Goal: Transaction & Acquisition: Purchase product/service

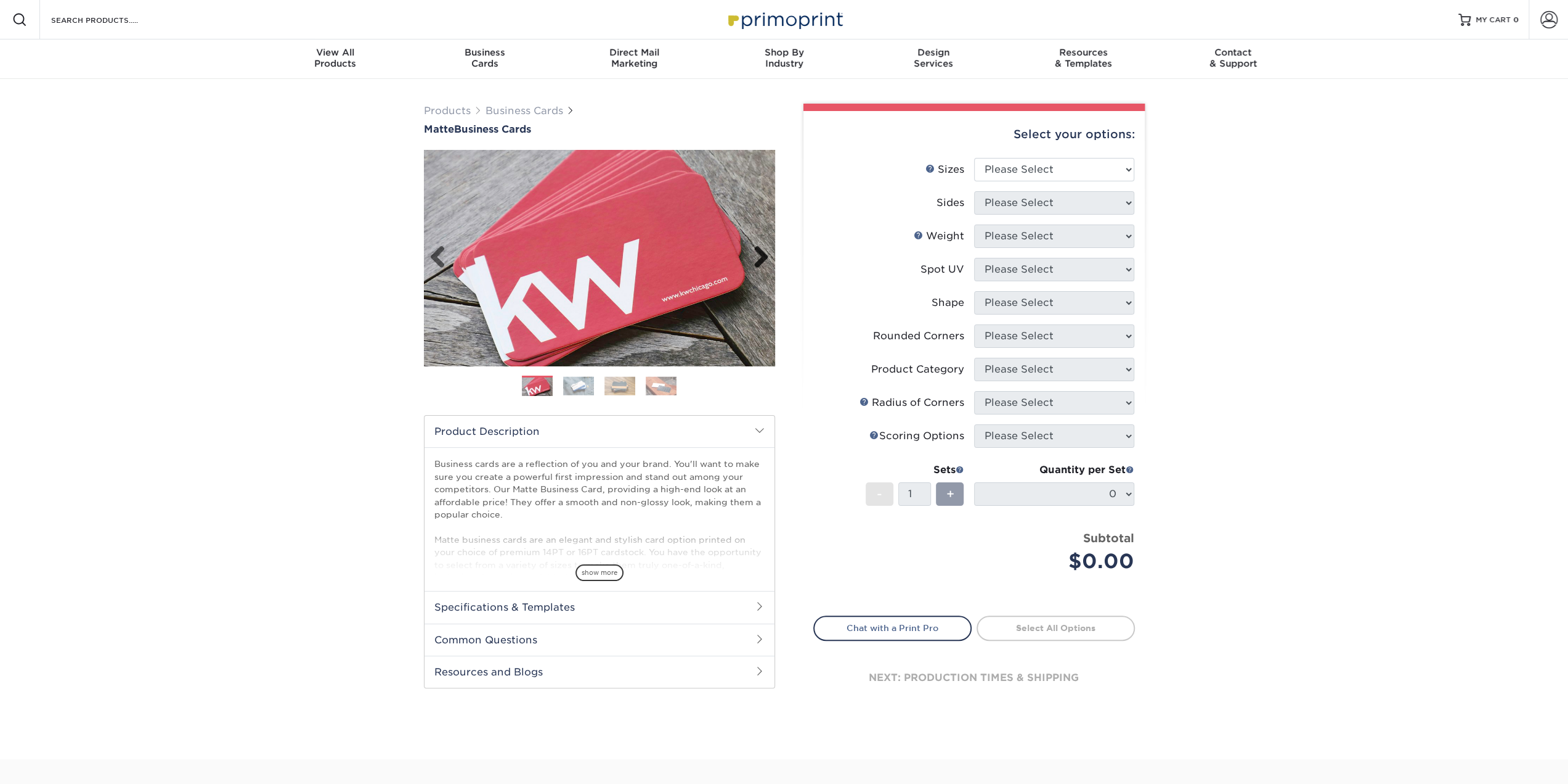
click at [762, 252] on link "Next" at bounding box center [757, 258] width 24 height 24
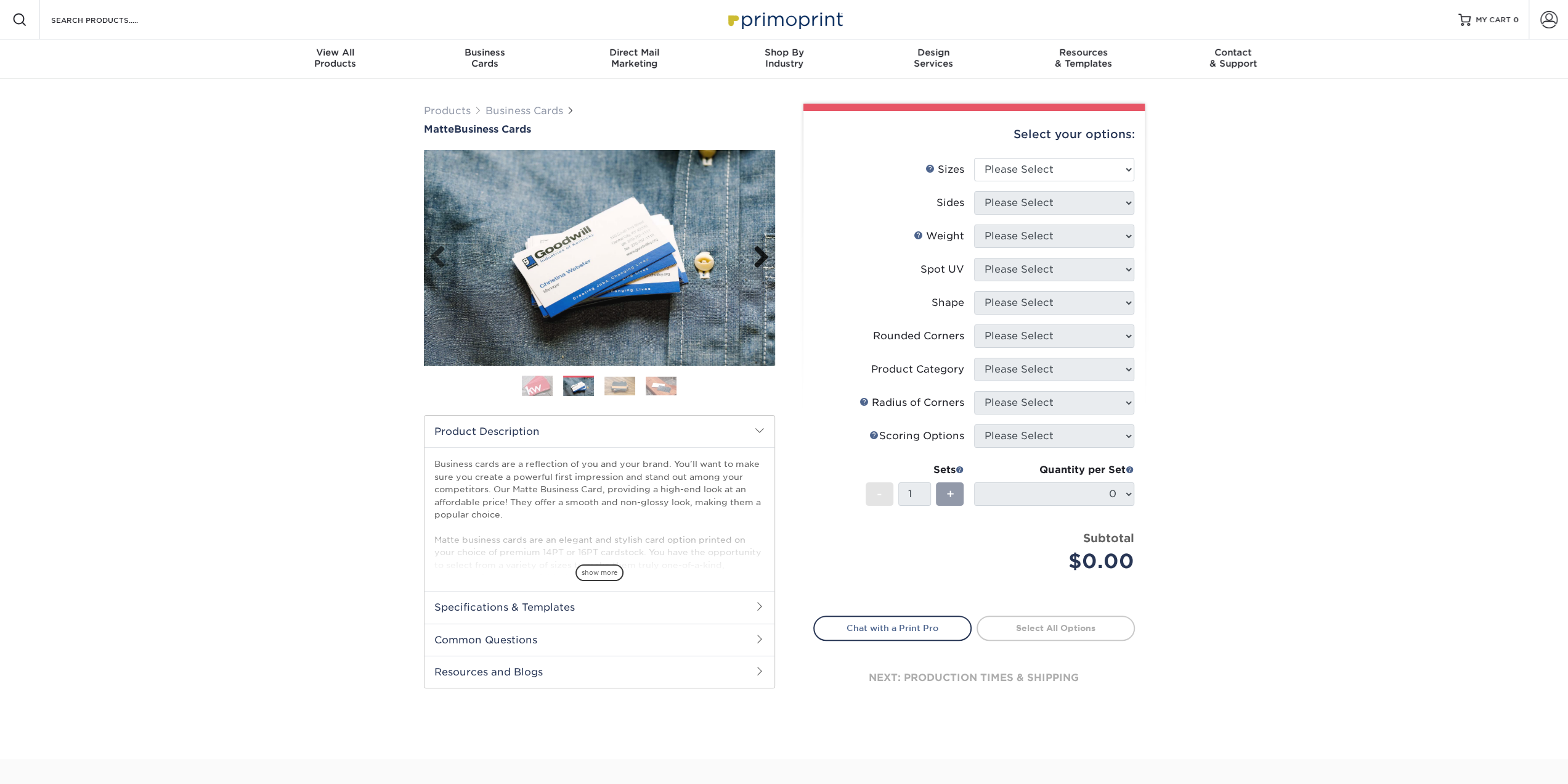
click at [759, 253] on link "Next" at bounding box center [757, 258] width 24 height 24
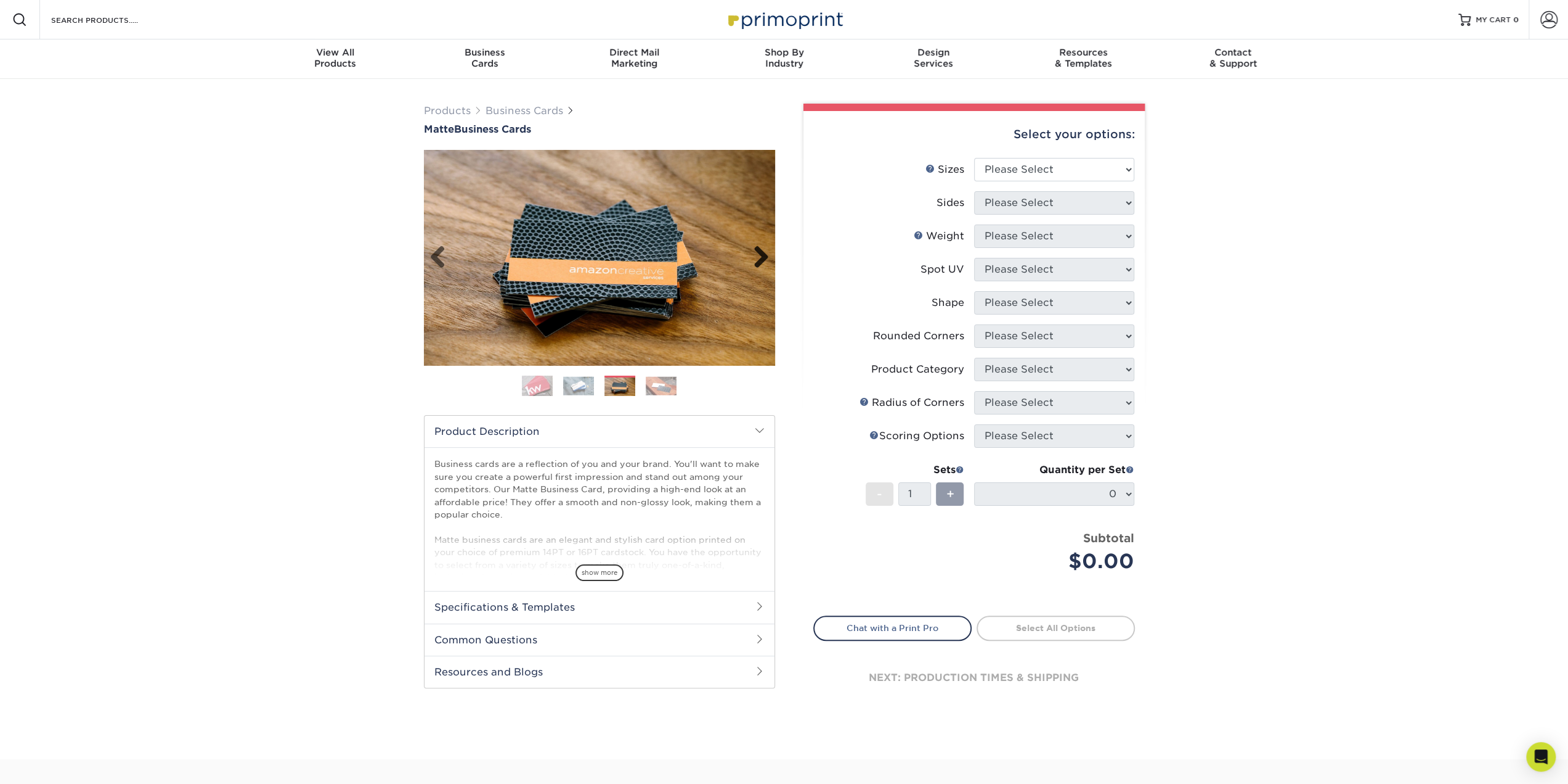
click at [758, 253] on link "Next" at bounding box center [757, 258] width 24 height 24
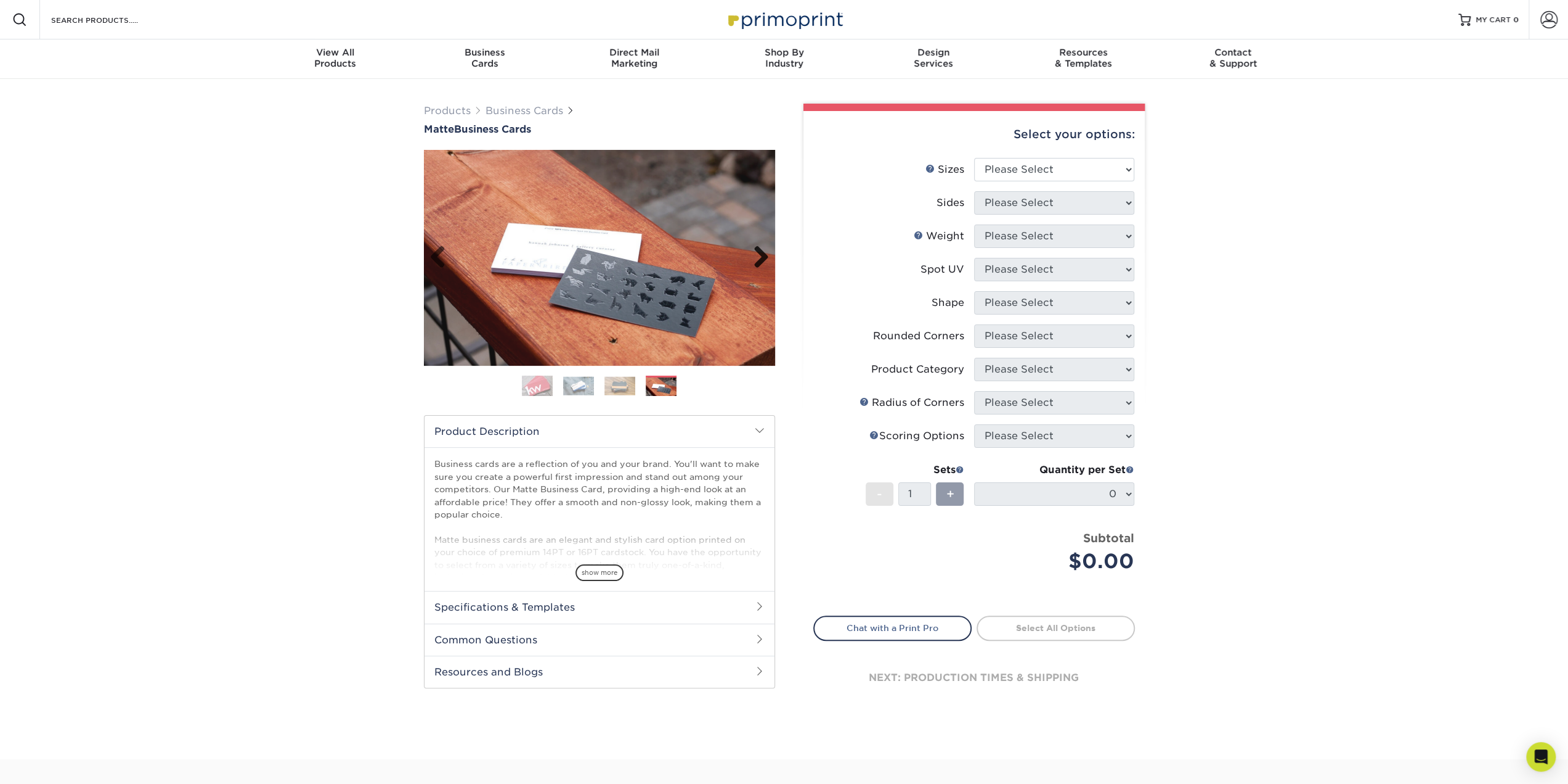
click at [758, 253] on link "Next" at bounding box center [757, 258] width 24 height 24
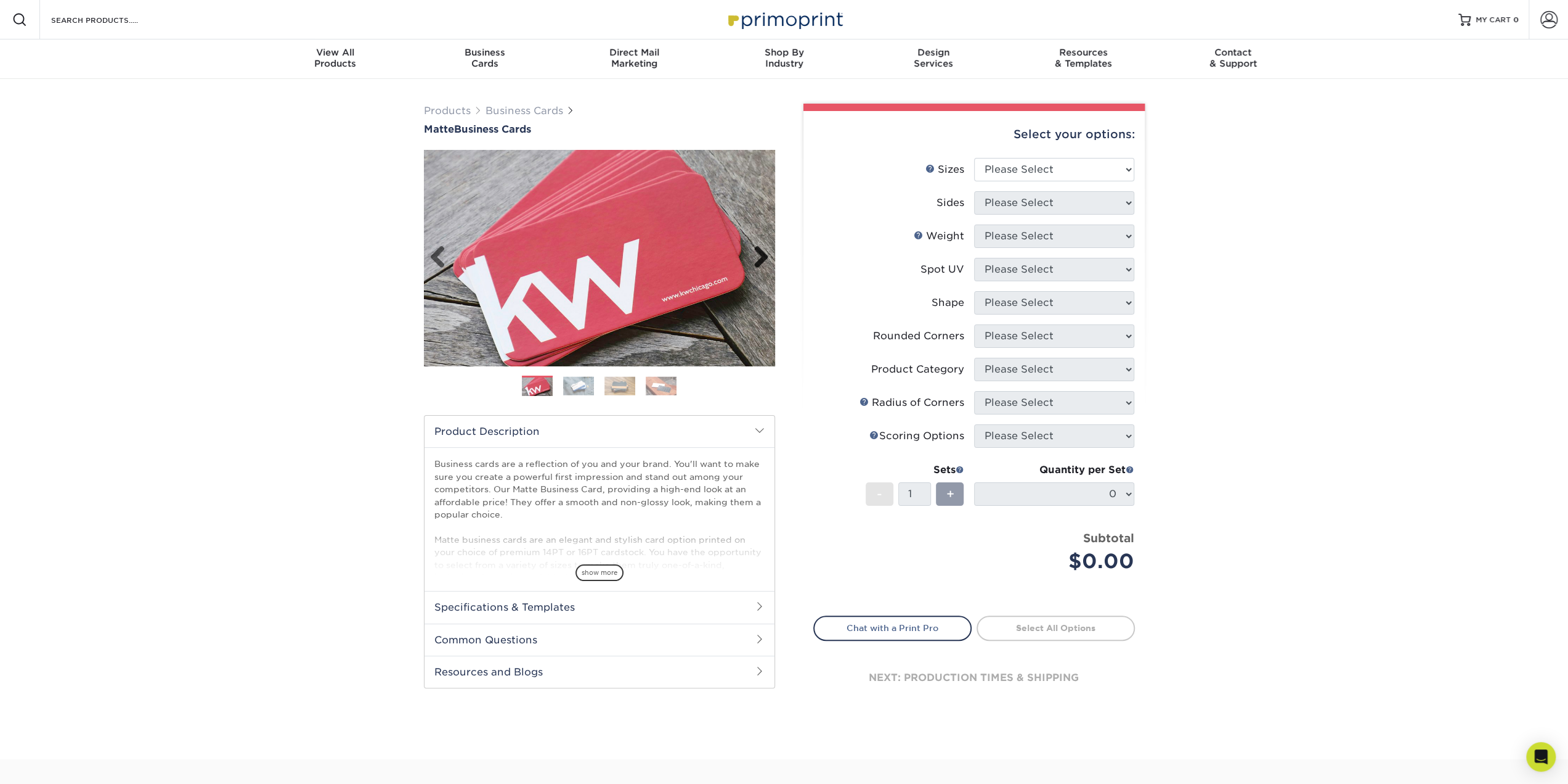
click at [758, 253] on link "Next" at bounding box center [757, 258] width 24 height 24
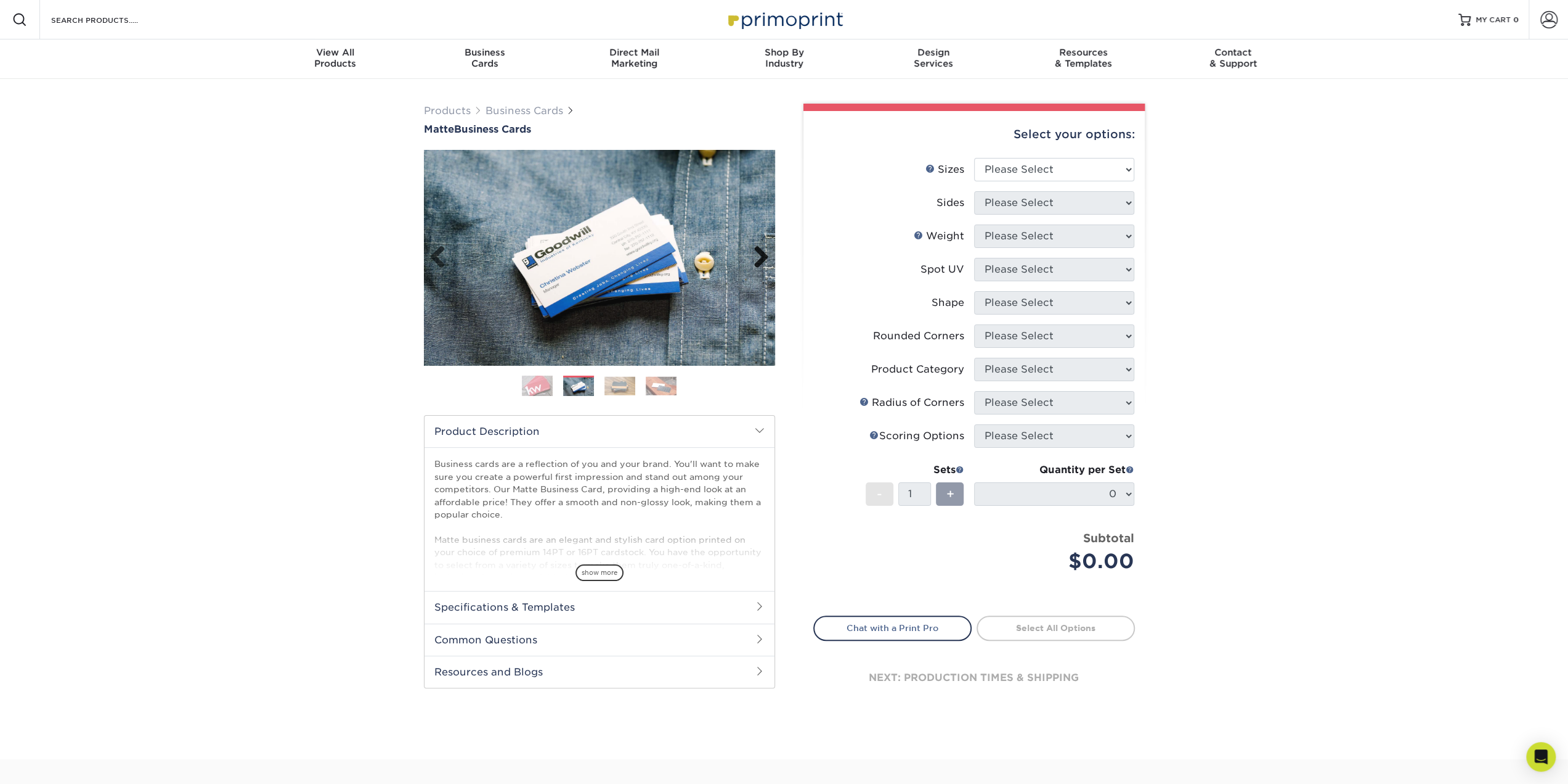
click at [758, 253] on link "Next" at bounding box center [757, 258] width 24 height 24
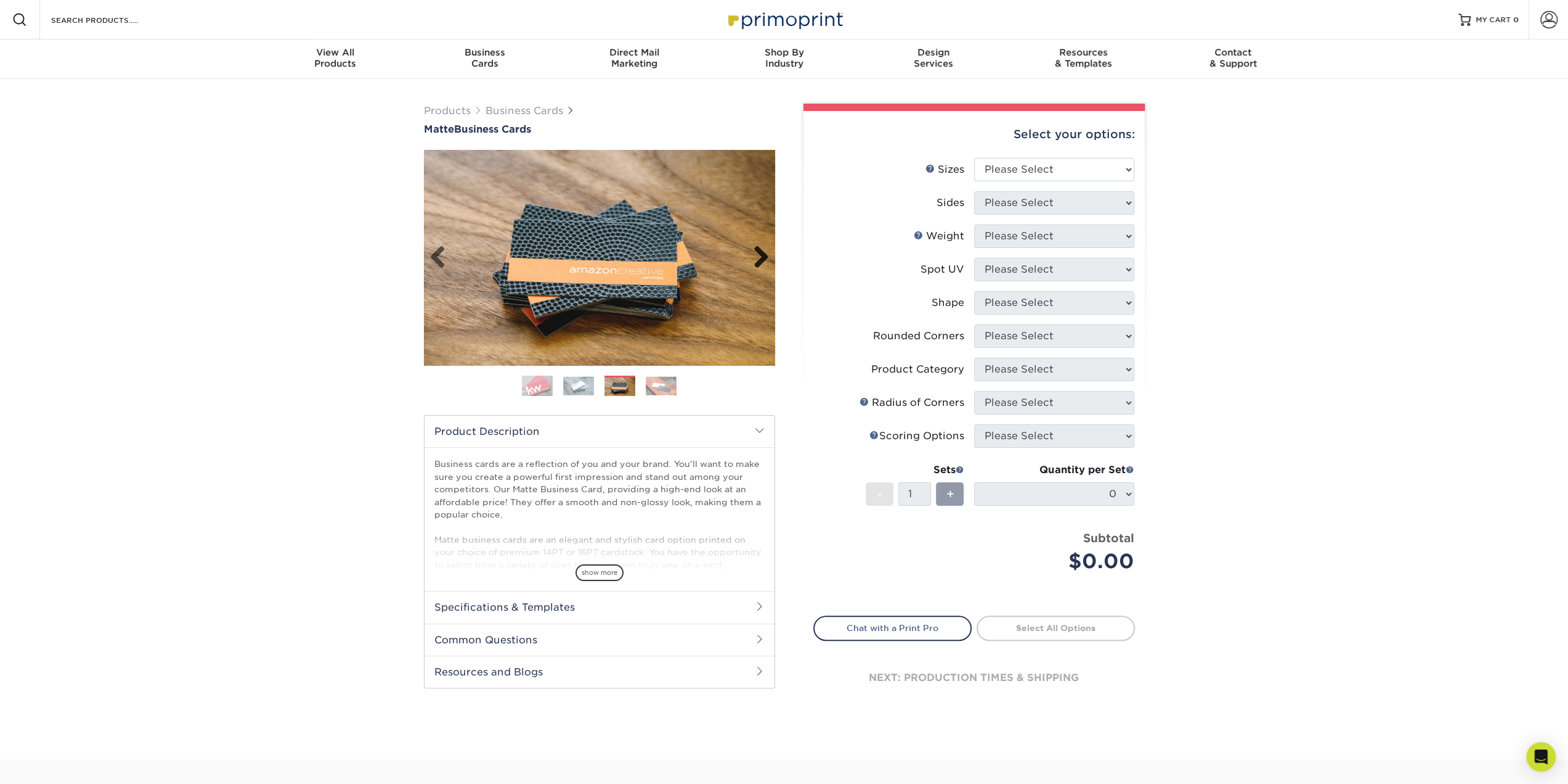
click at [758, 253] on link "Next" at bounding box center [757, 258] width 24 height 24
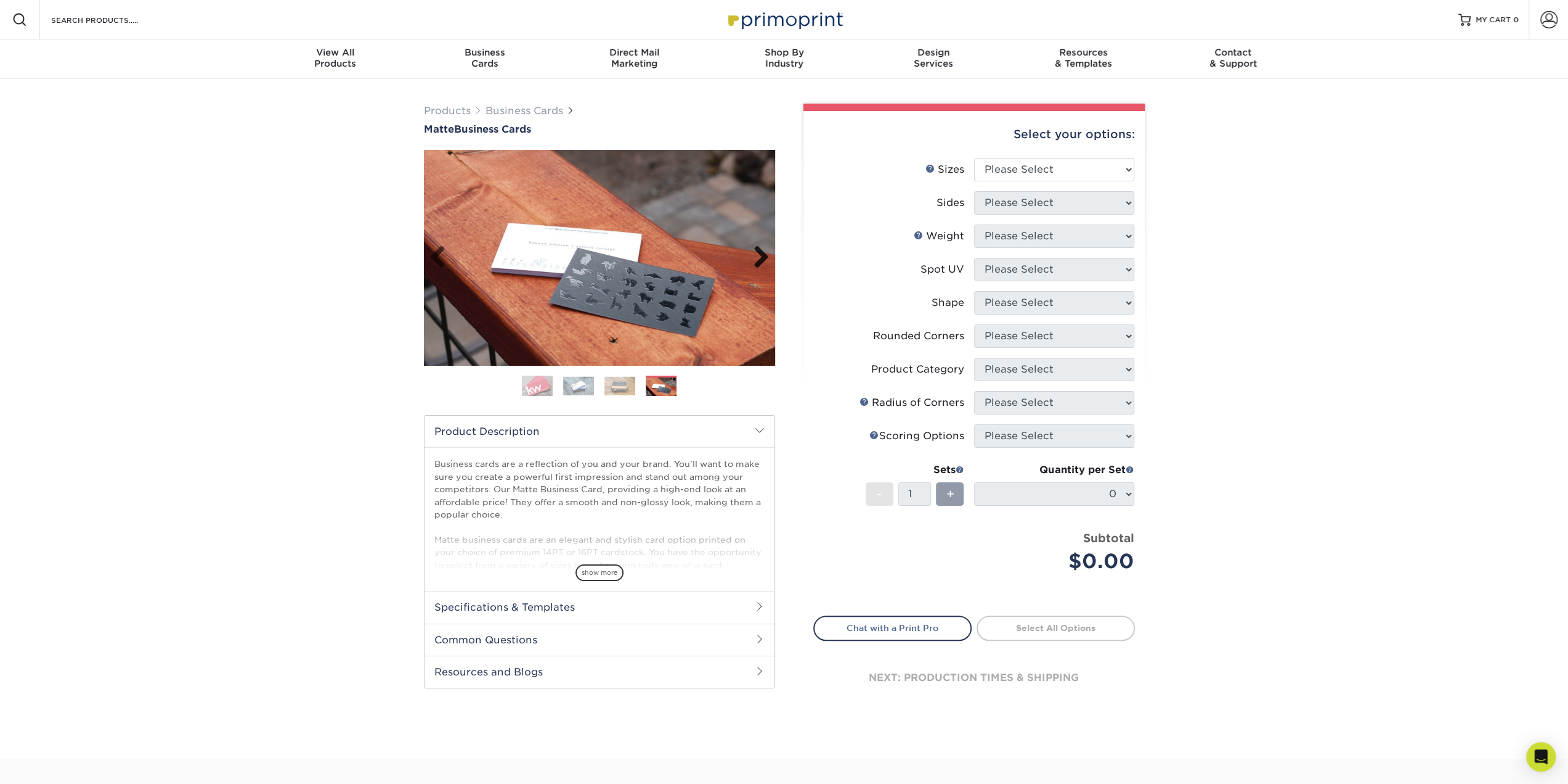
click at [758, 253] on link "Next" at bounding box center [757, 258] width 24 height 24
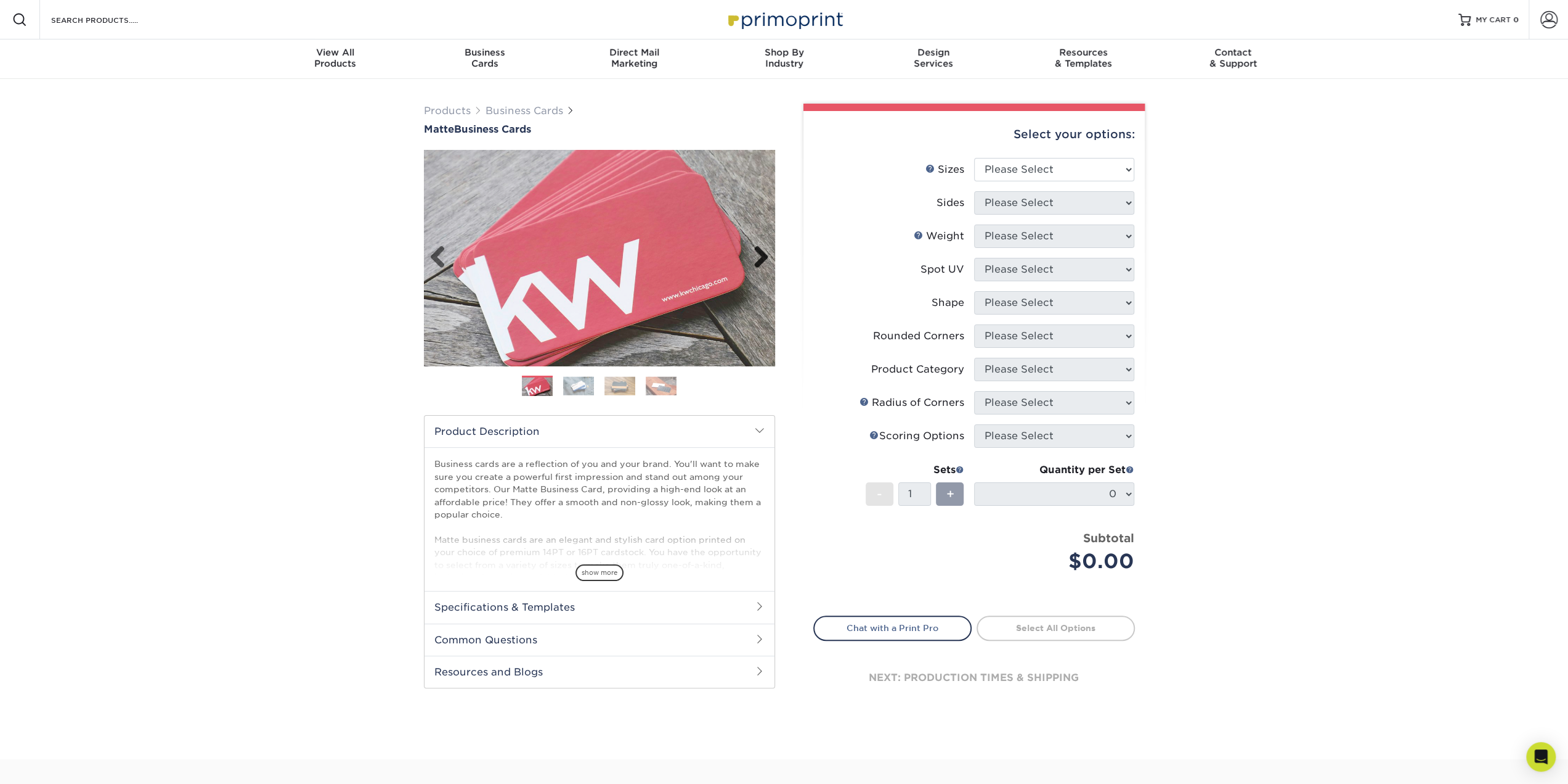
click at [758, 253] on link "Next" at bounding box center [757, 258] width 24 height 24
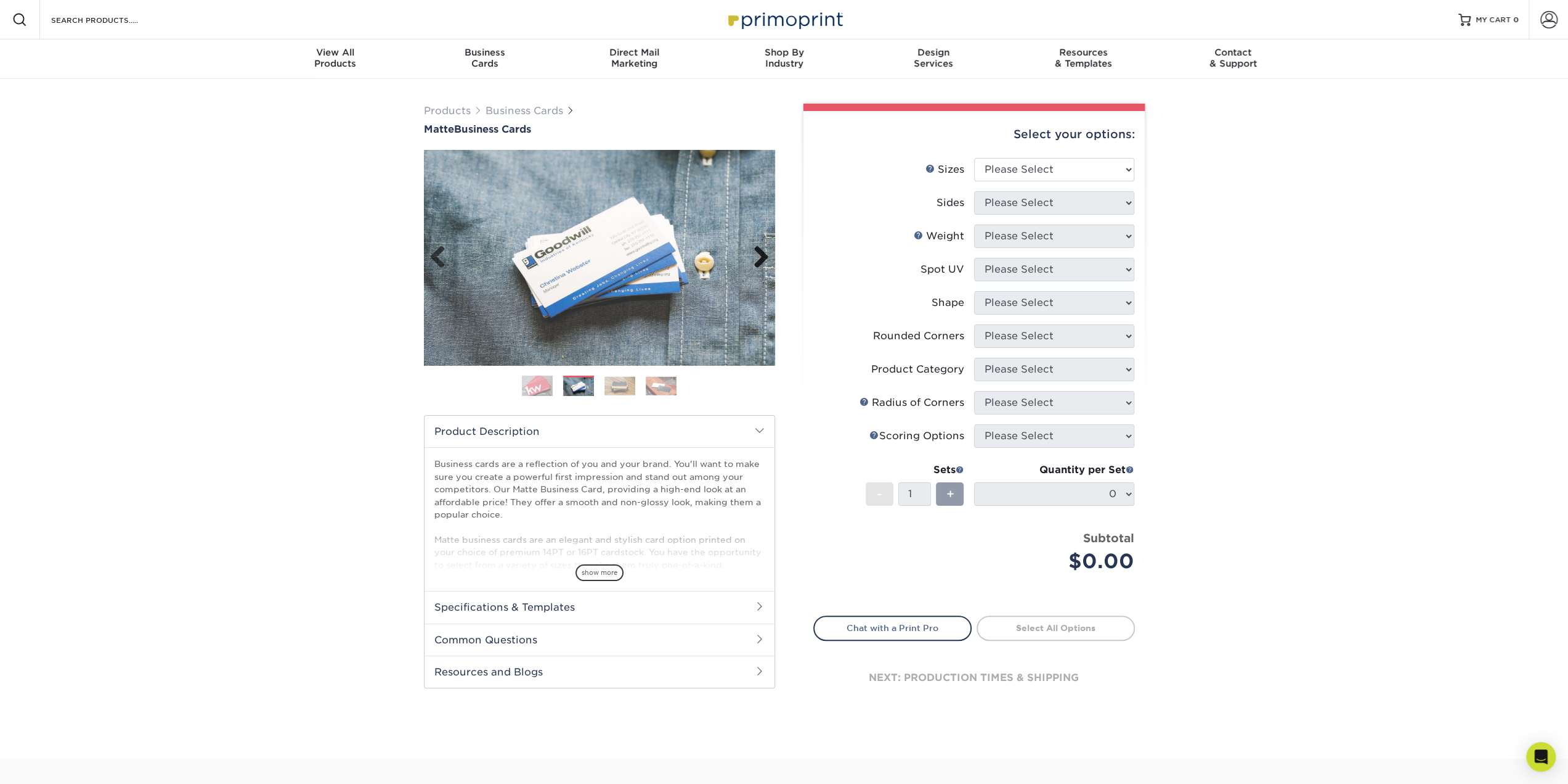
click at [758, 253] on link "Next" at bounding box center [757, 258] width 24 height 24
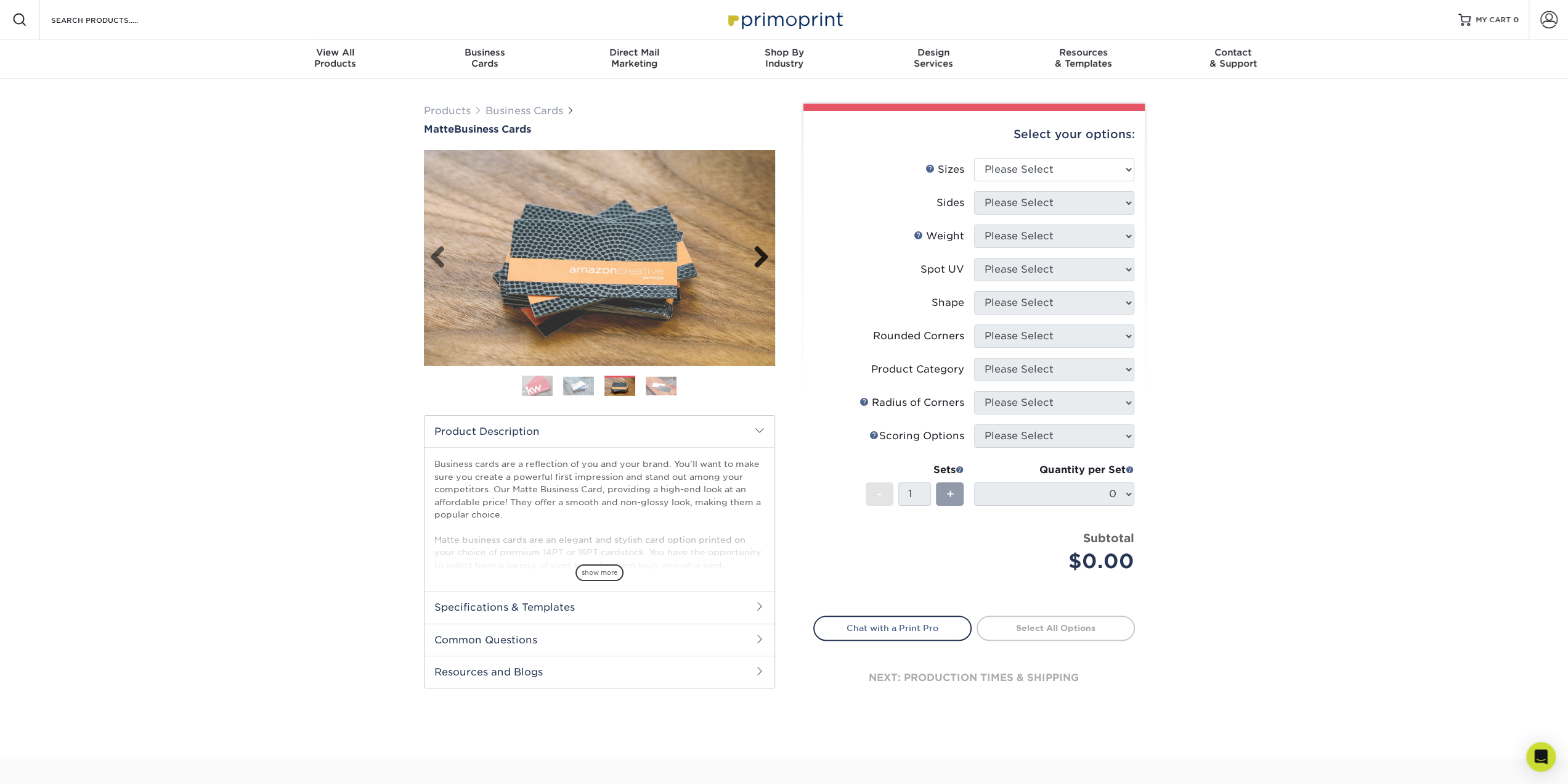
click at [758, 253] on link "Next" at bounding box center [757, 258] width 24 height 24
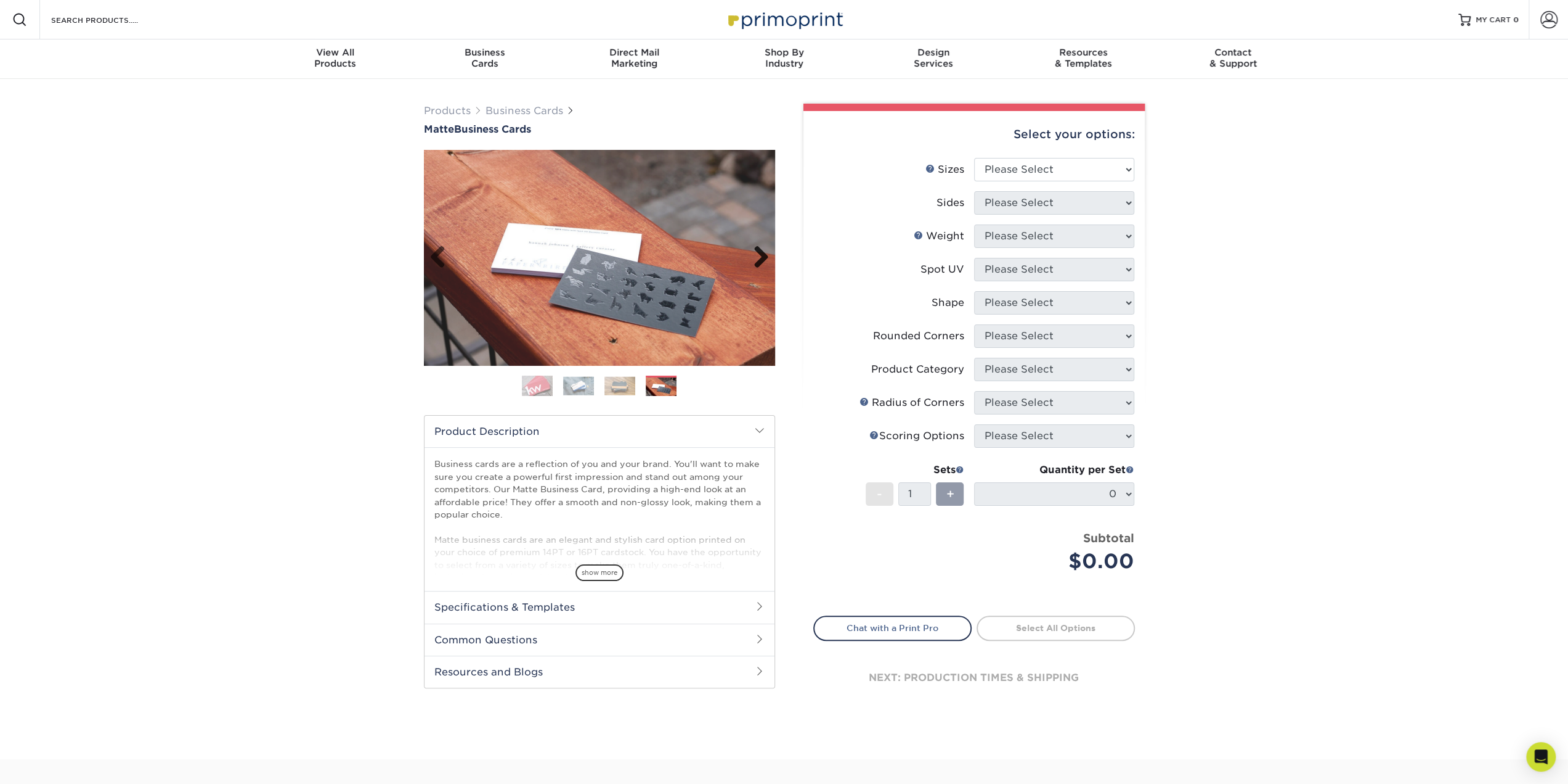
click at [758, 253] on link "Next" at bounding box center [757, 258] width 24 height 24
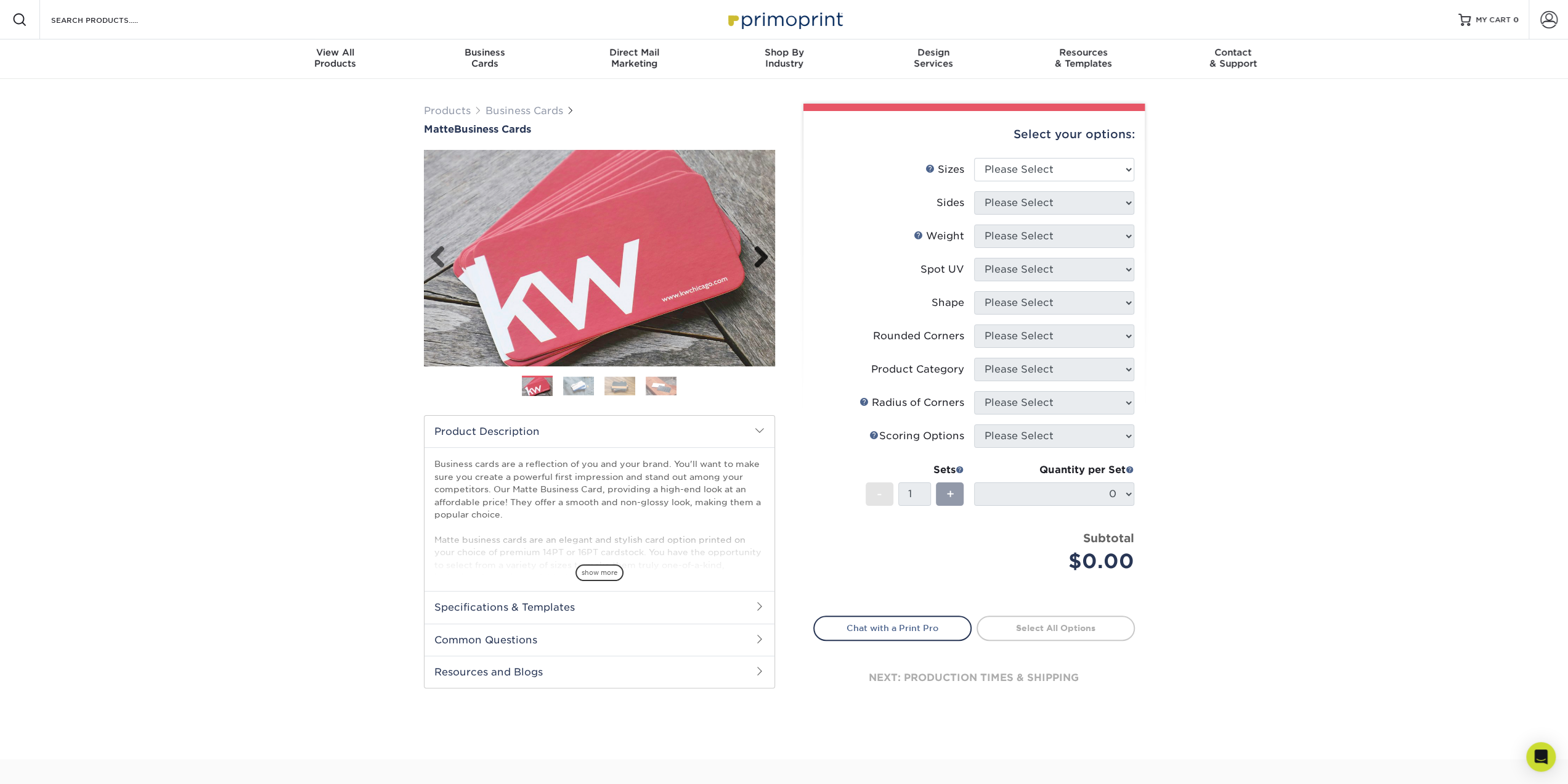
click at [758, 253] on link "Next" at bounding box center [757, 258] width 24 height 24
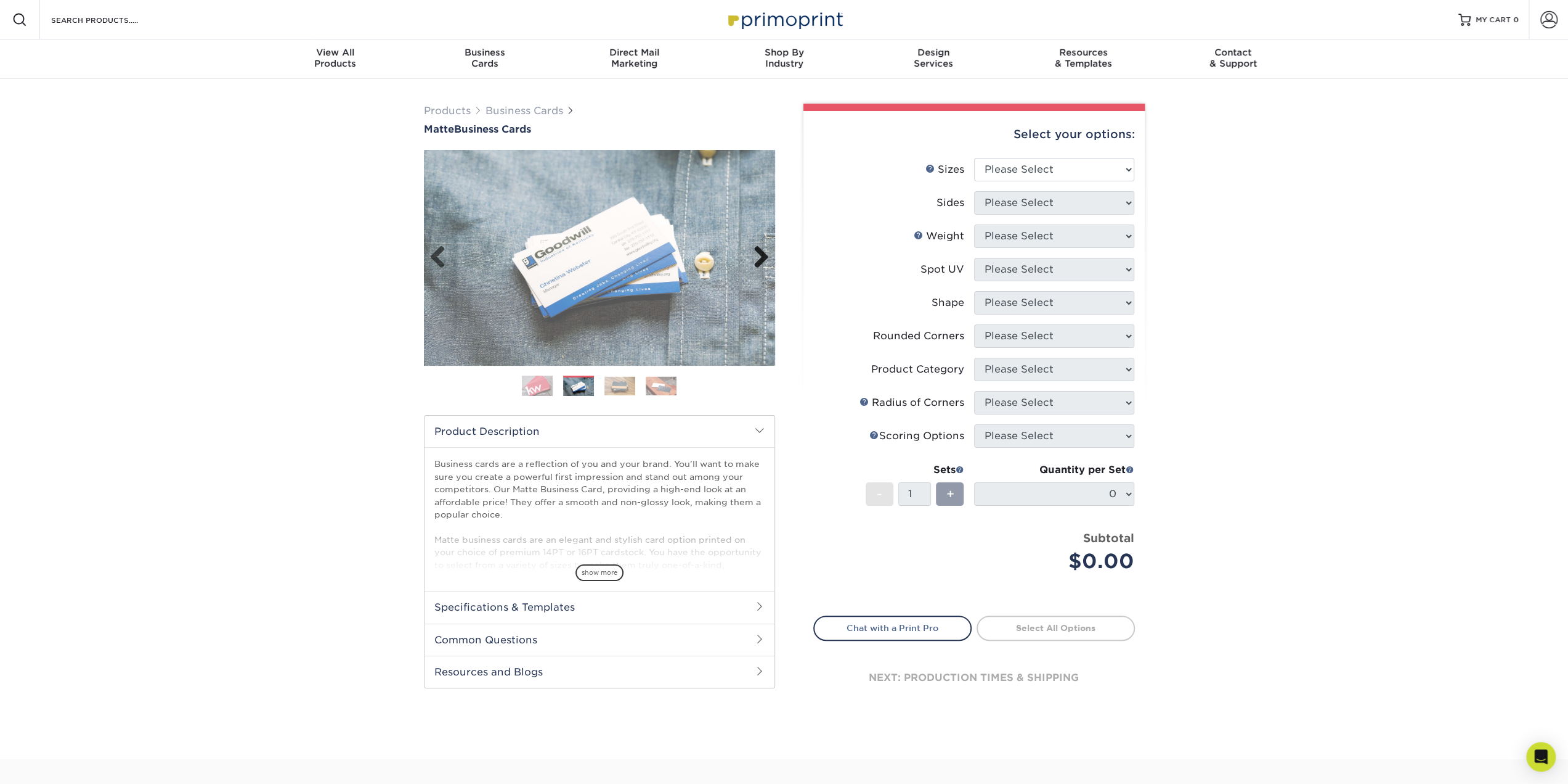
click at [758, 253] on link "Next" at bounding box center [757, 258] width 24 height 24
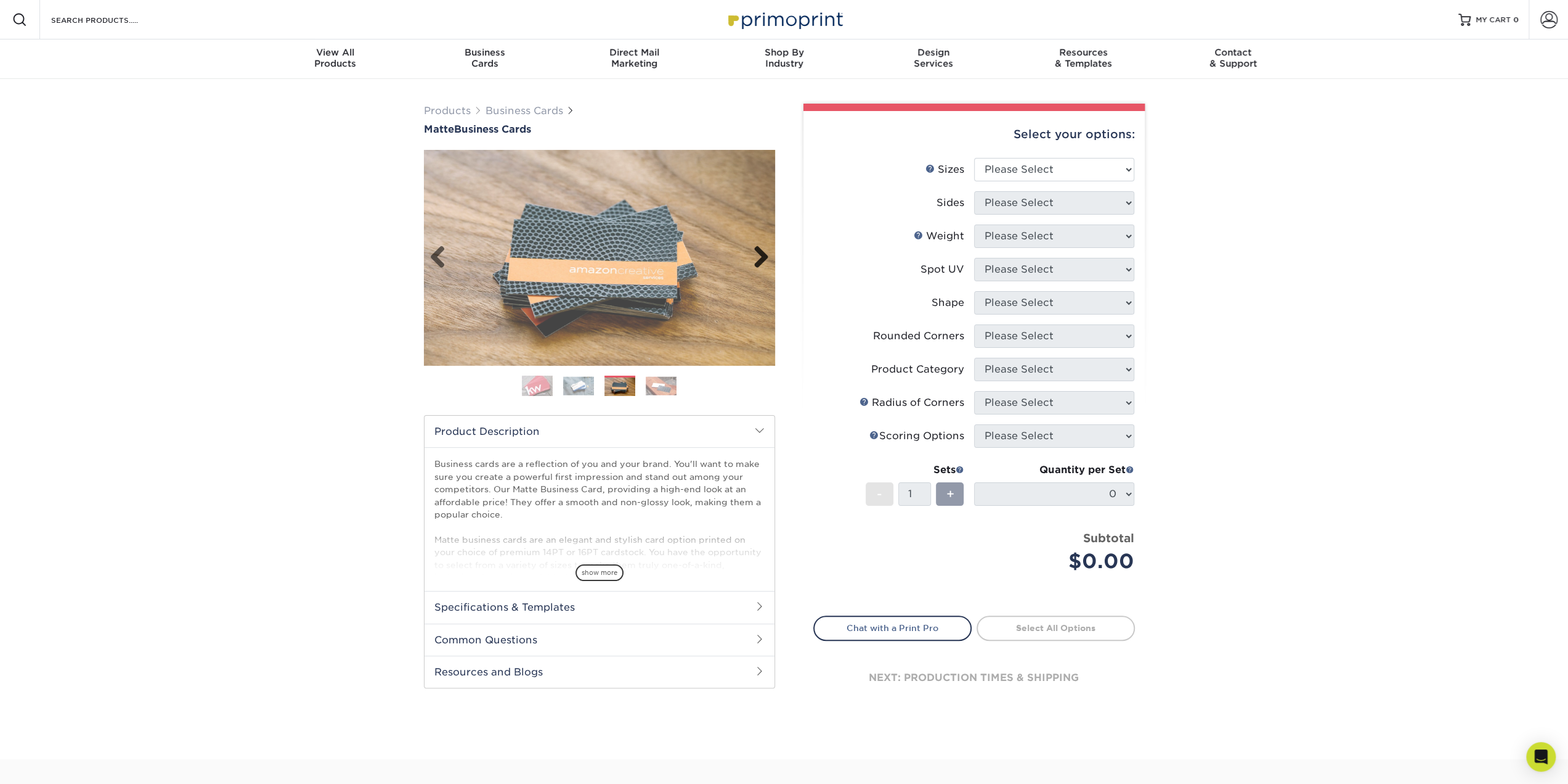
click at [758, 253] on link "Next" at bounding box center [757, 258] width 24 height 24
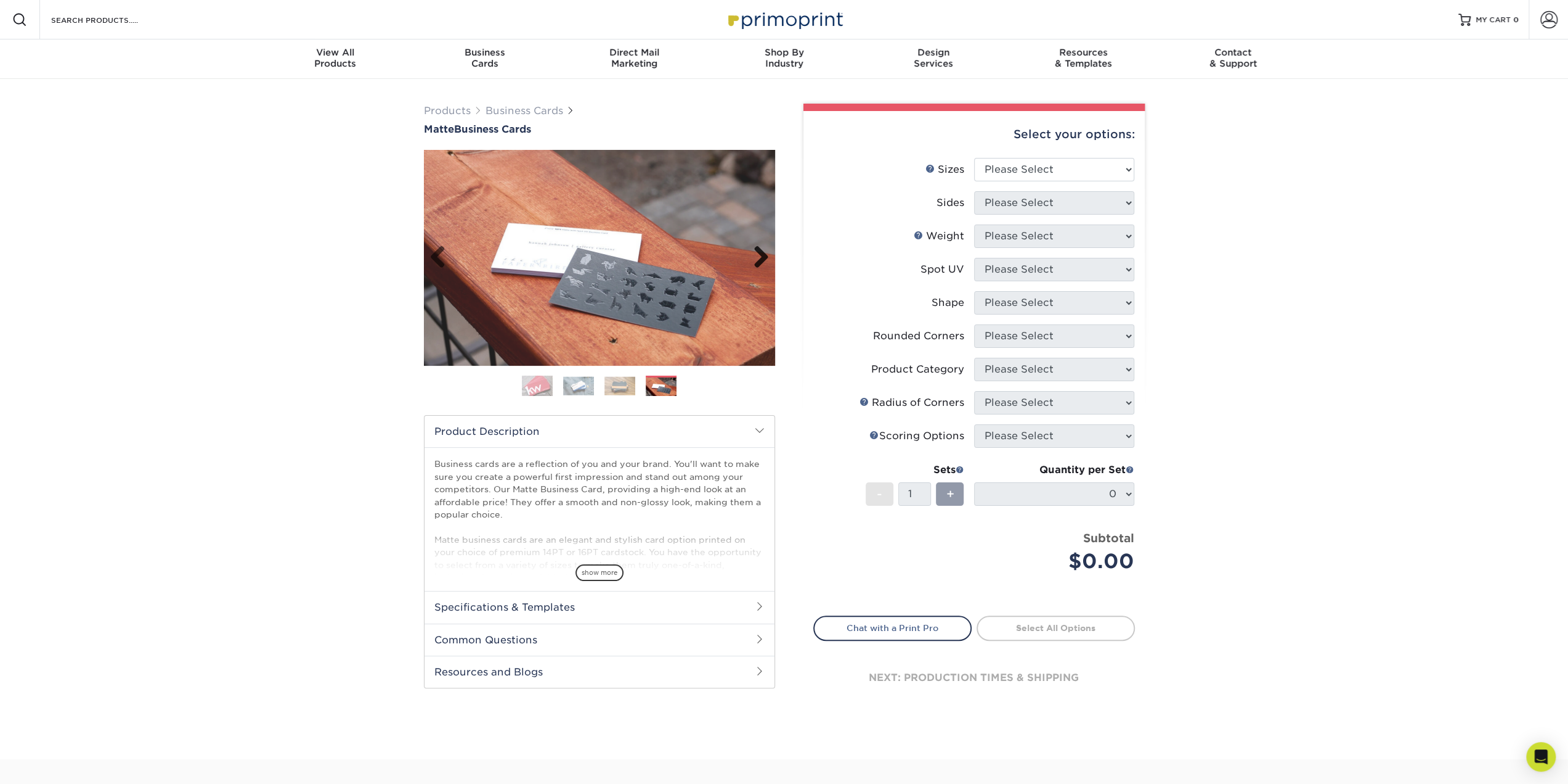
click at [757, 253] on link "Next" at bounding box center [757, 258] width 24 height 24
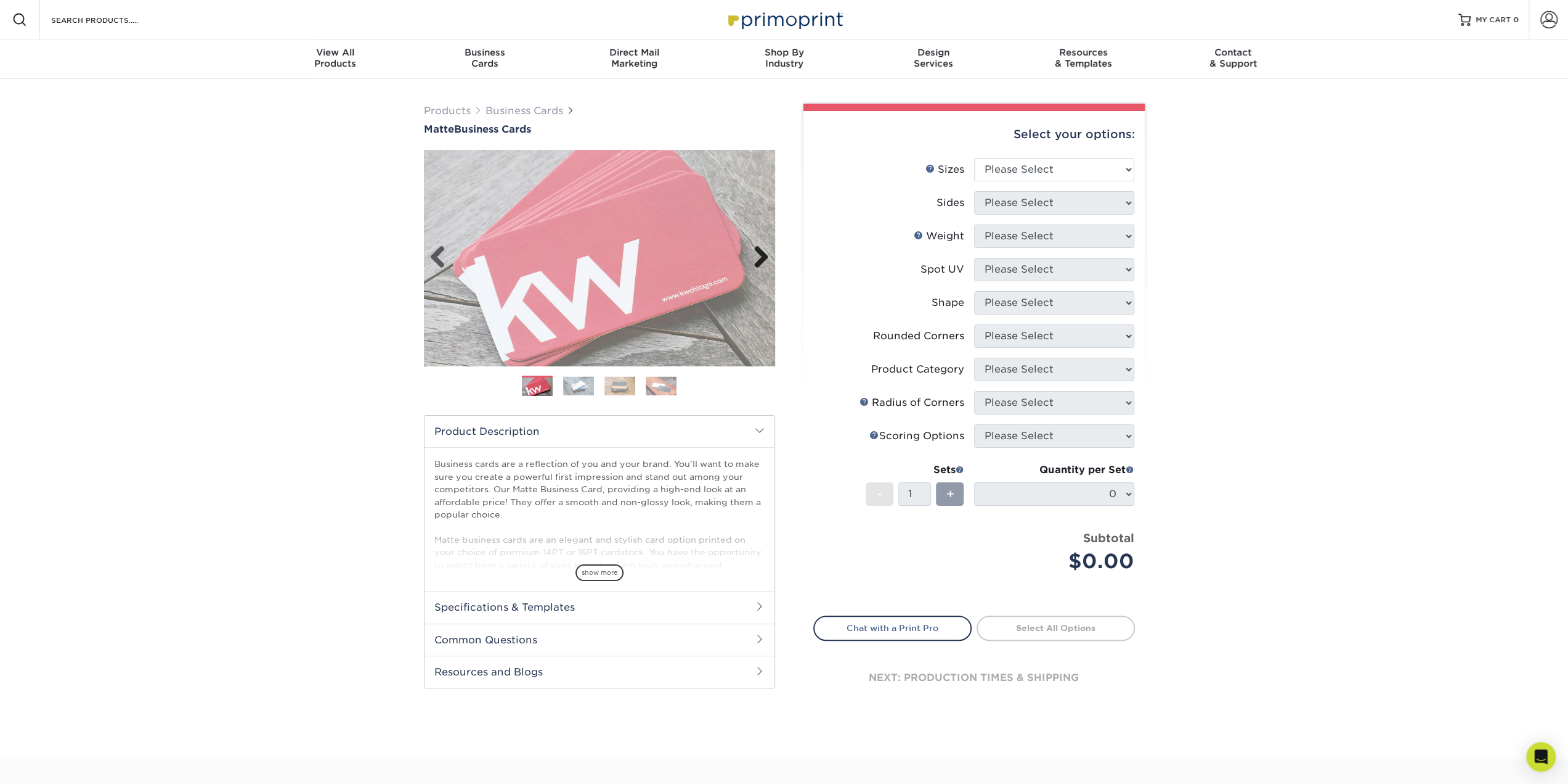
click at [757, 253] on link "Next" at bounding box center [757, 258] width 24 height 24
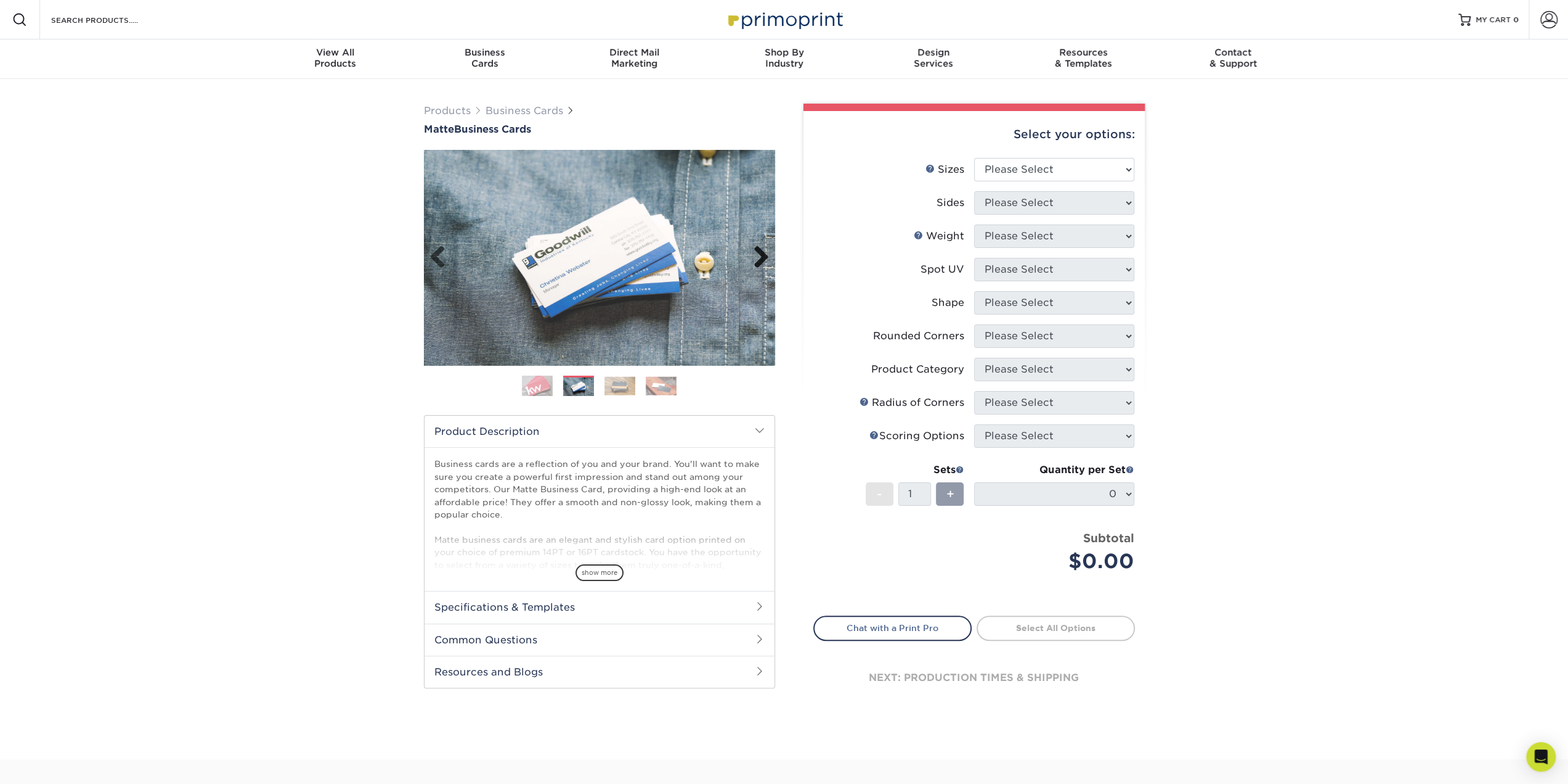
click at [757, 253] on link "Next" at bounding box center [757, 258] width 24 height 24
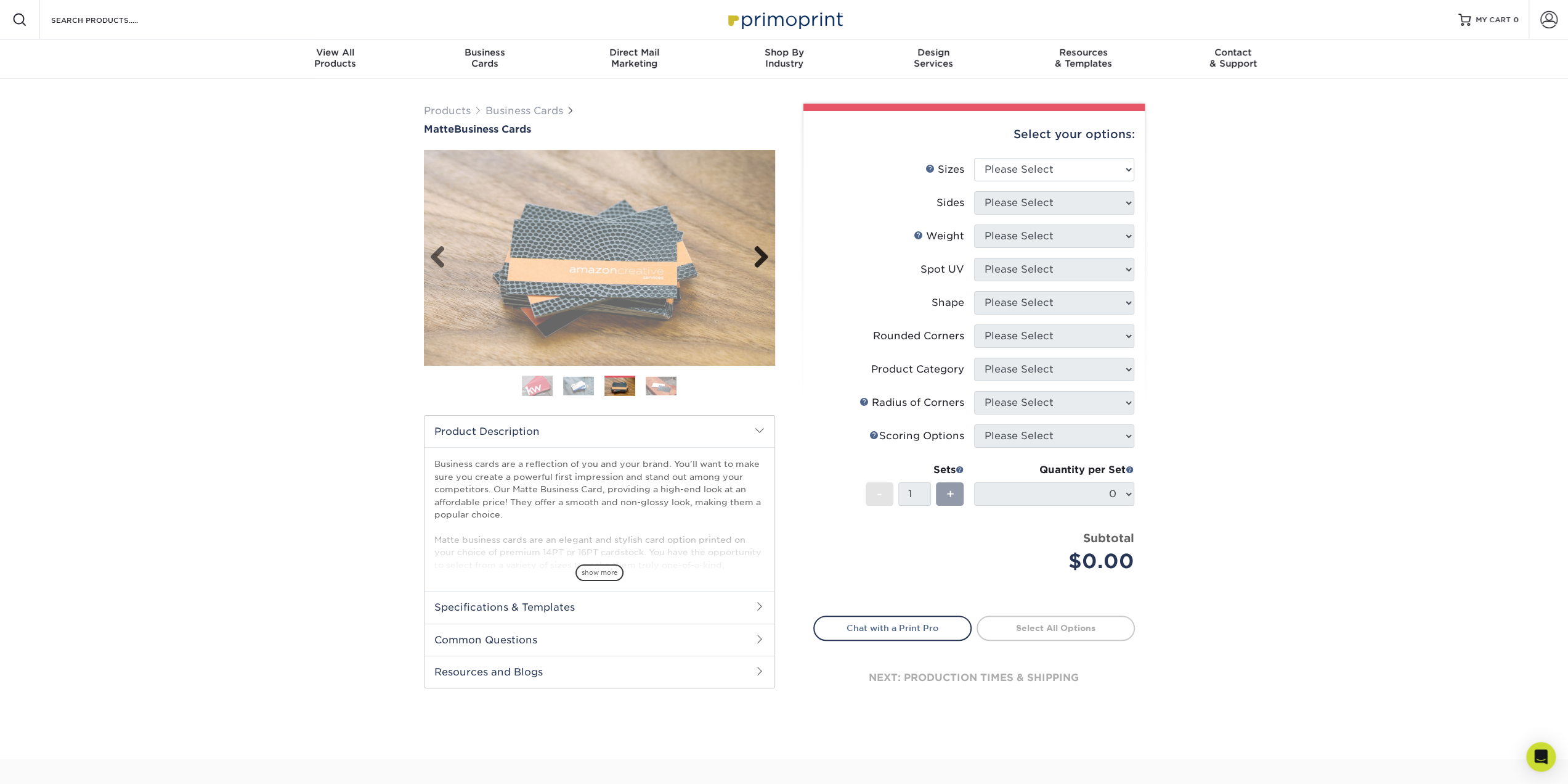
click at [757, 253] on link "Next" at bounding box center [757, 258] width 24 height 24
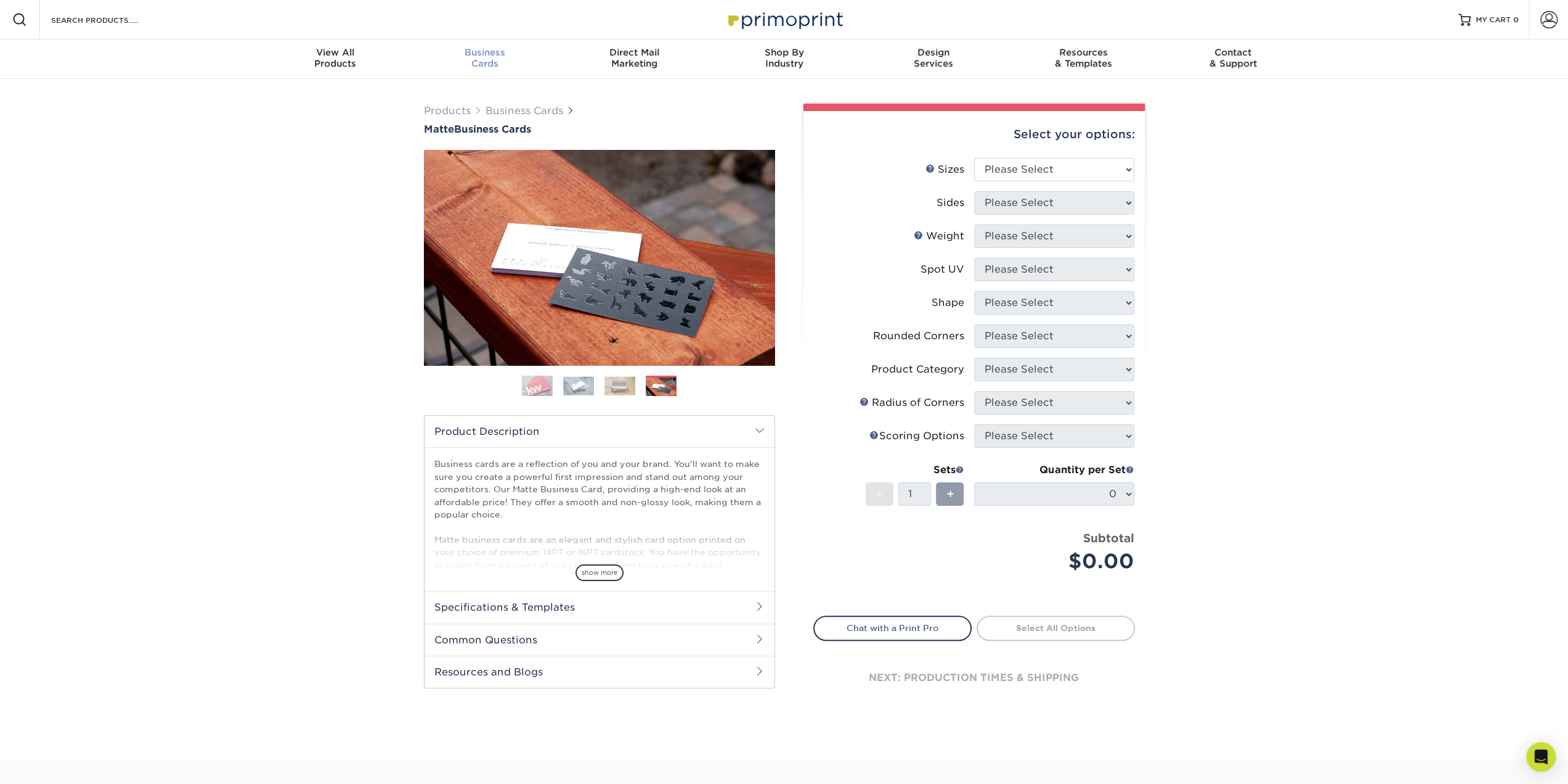
click at [507, 57] on span "Business" at bounding box center [485, 52] width 150 height 11
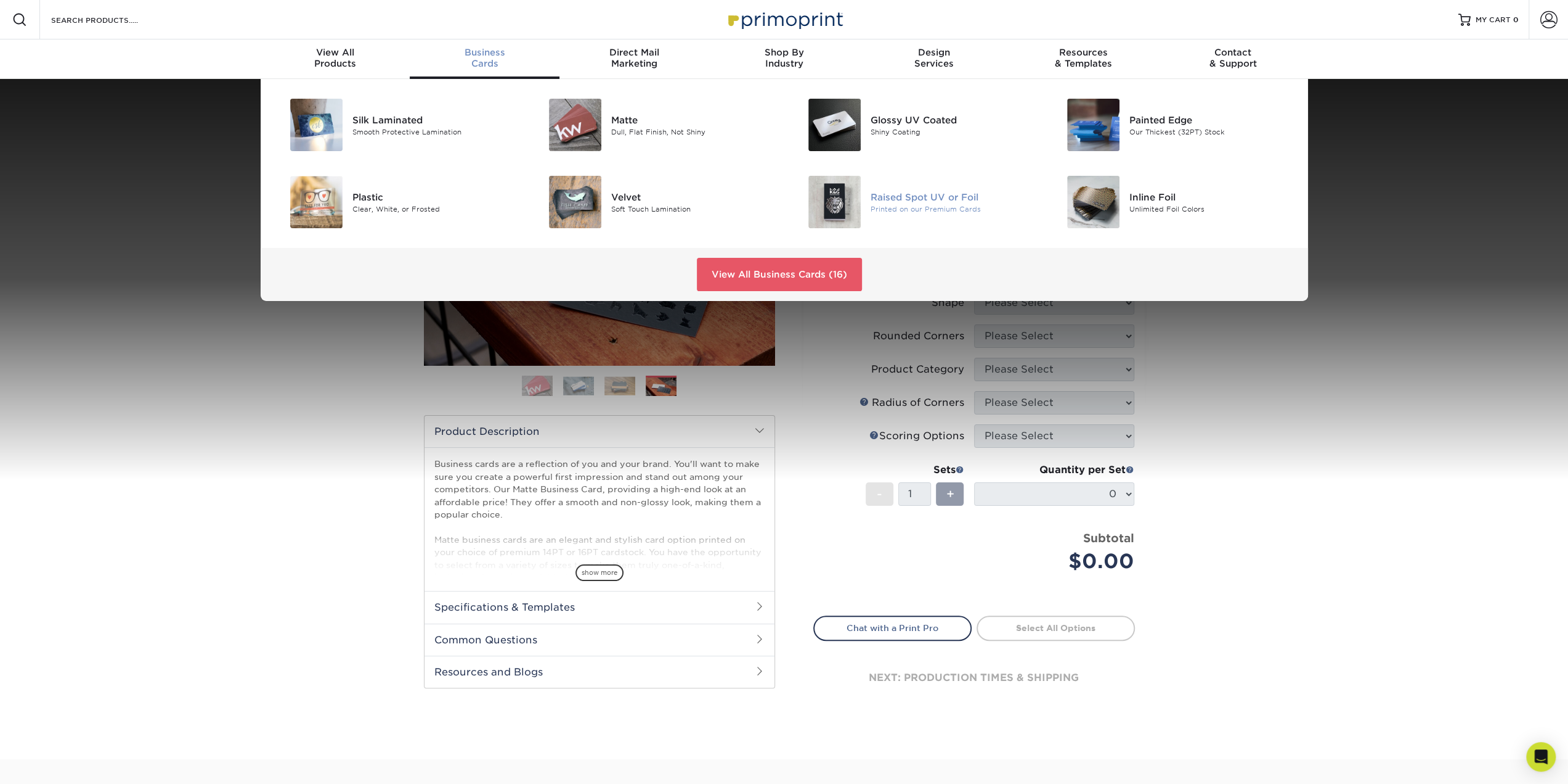
click at [947, 193] on div "Raised Spot UV or Foil" at bounding box center [952, 197] width 164 height 14
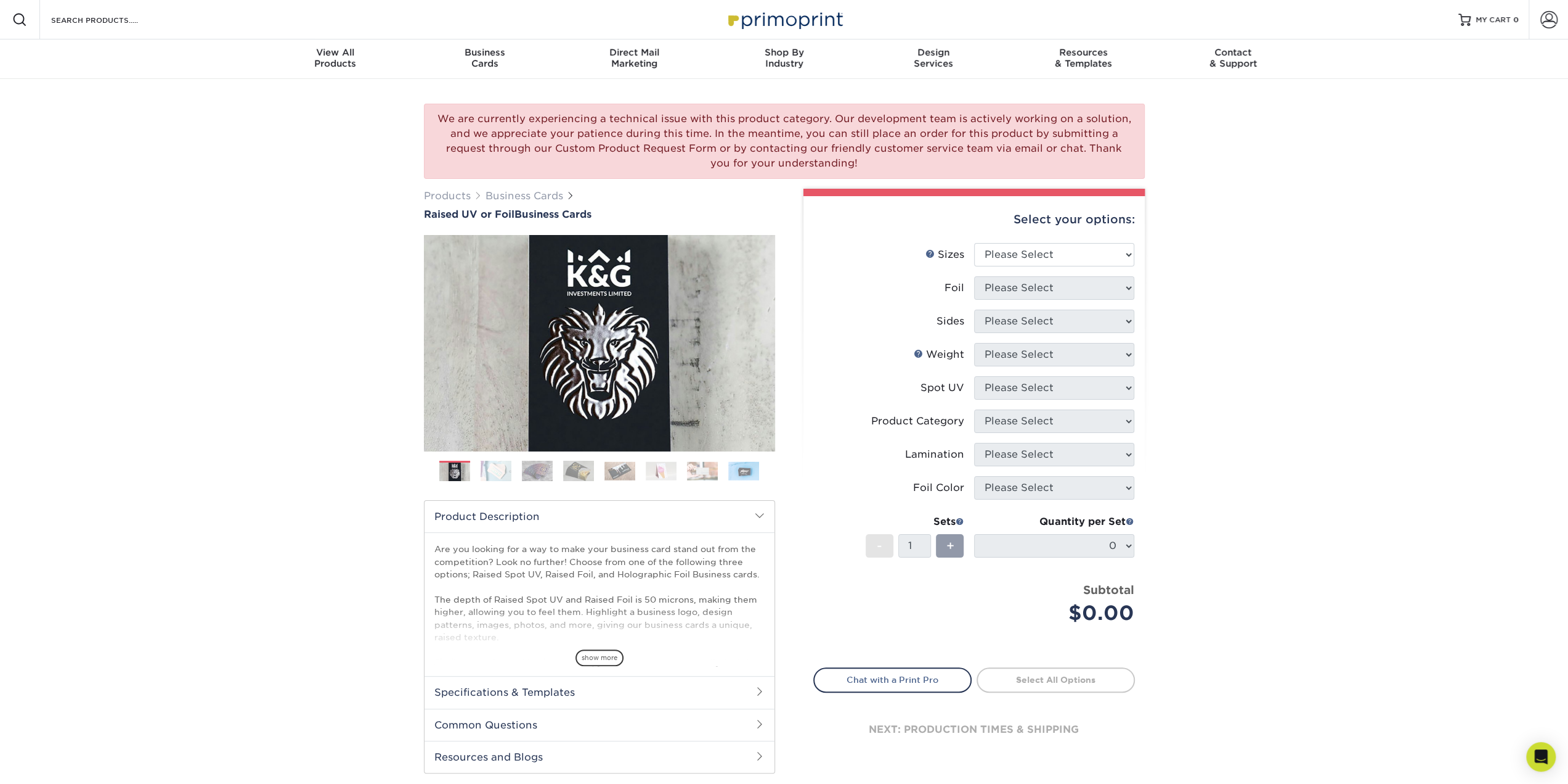
click at [495, 478] on img at bounding box center [495, 470] width 30 height 22
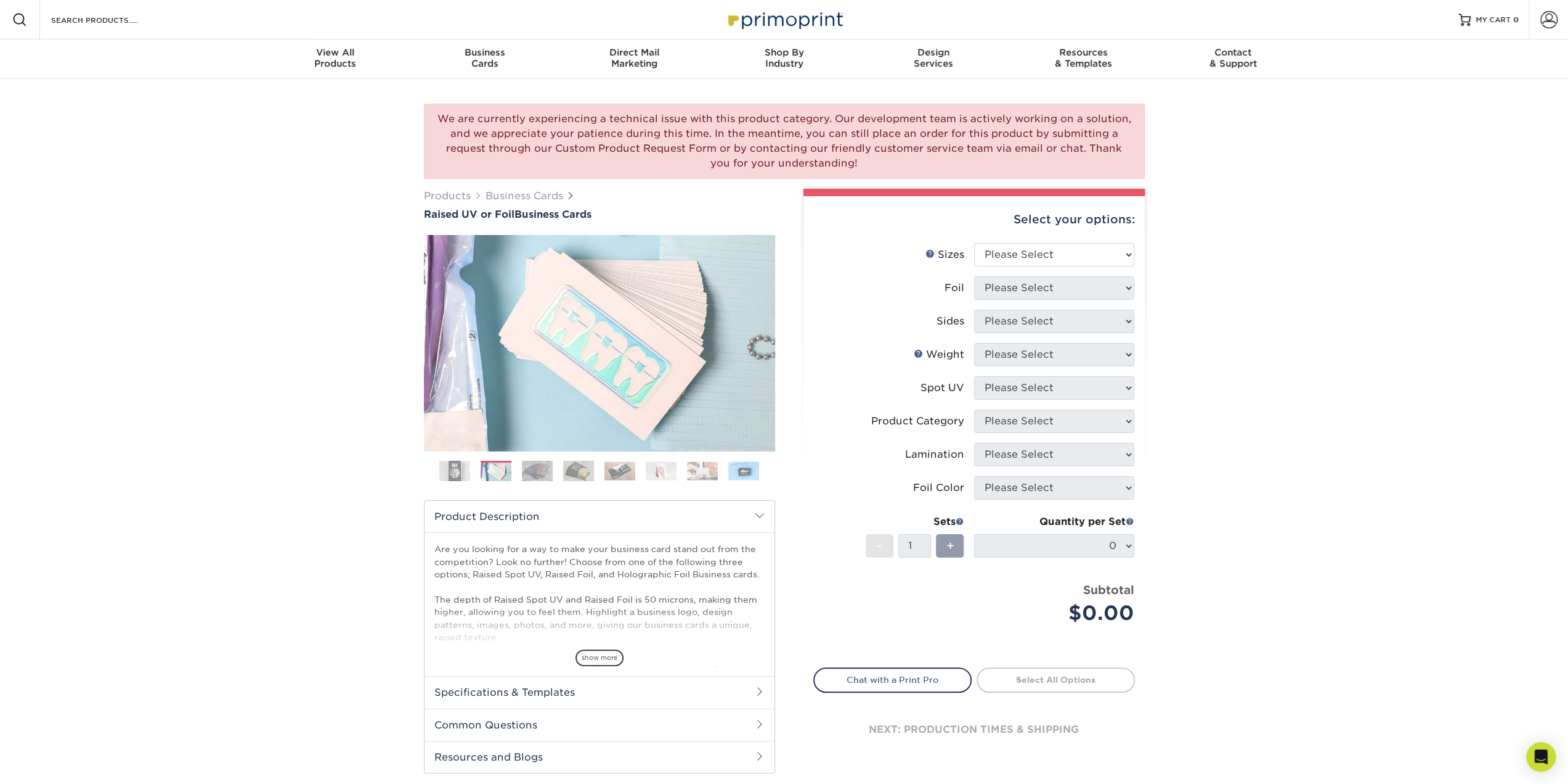
click at [543, 475] on img at bounding box center [537, 470] width 30 height 22
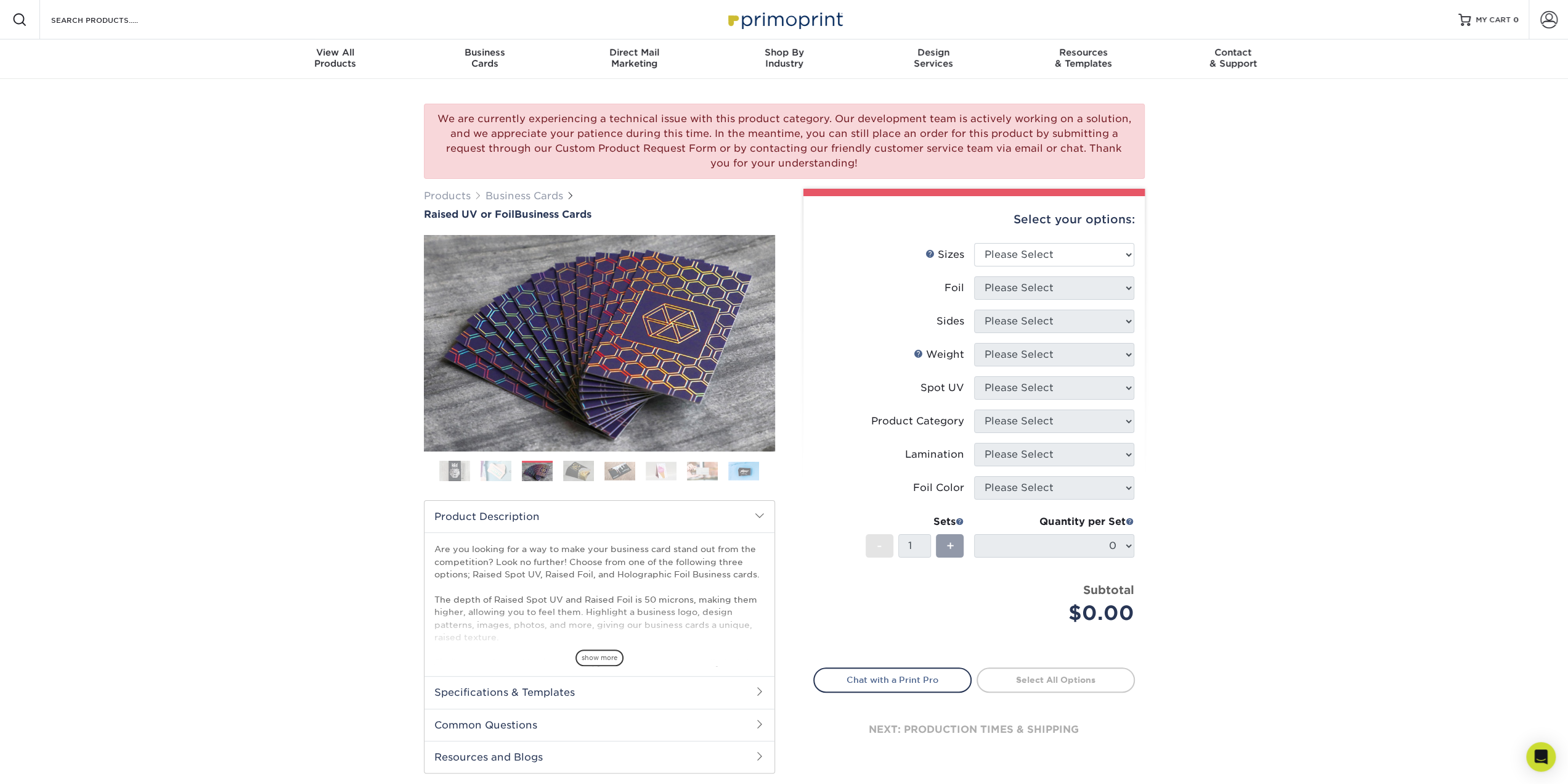
click at [588, 465] on img at bounding box center [578, 470] width 30 height 22
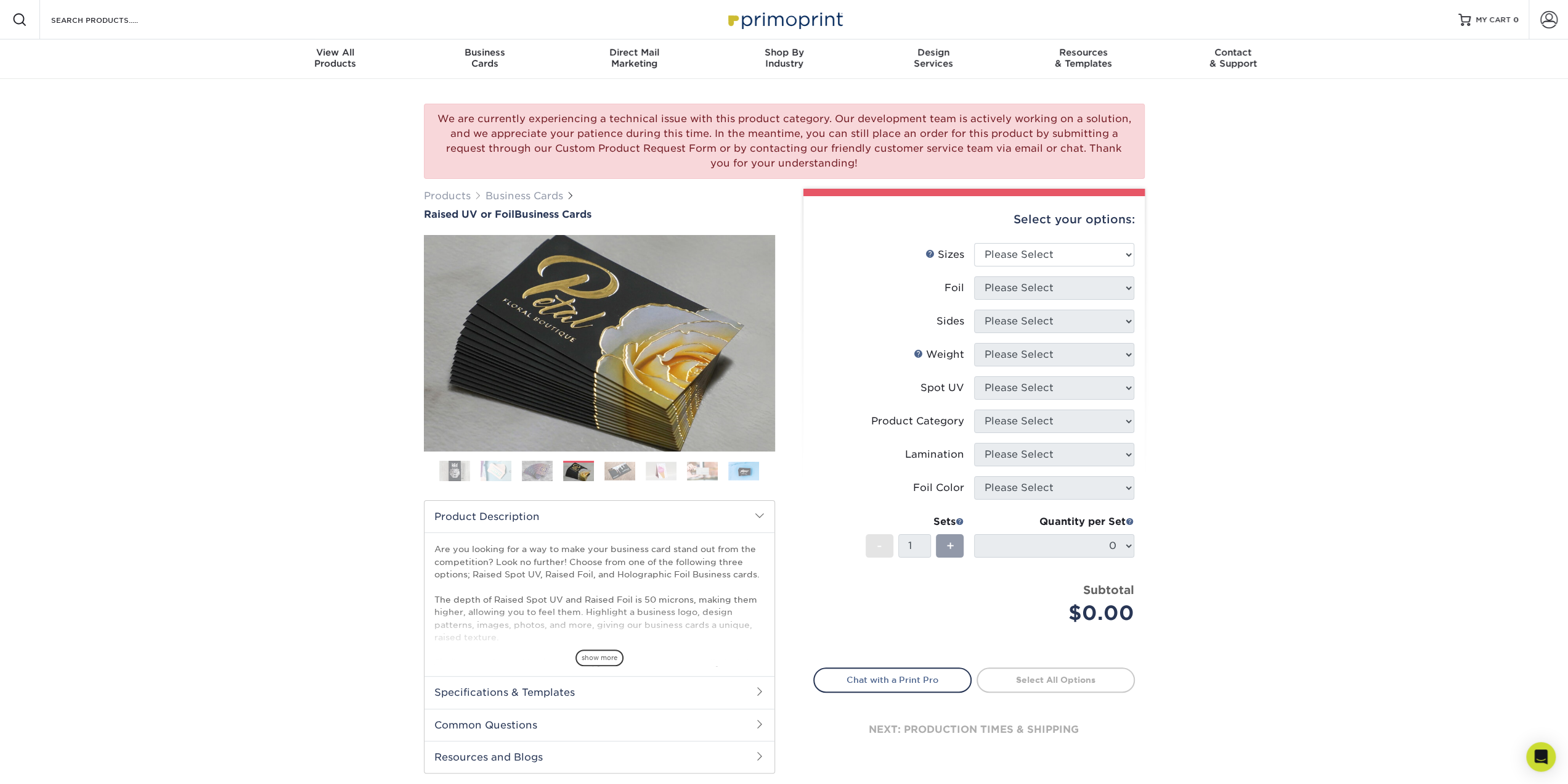
click at [632, 463] on img at bounding box center [619, 470] width 30 height 19
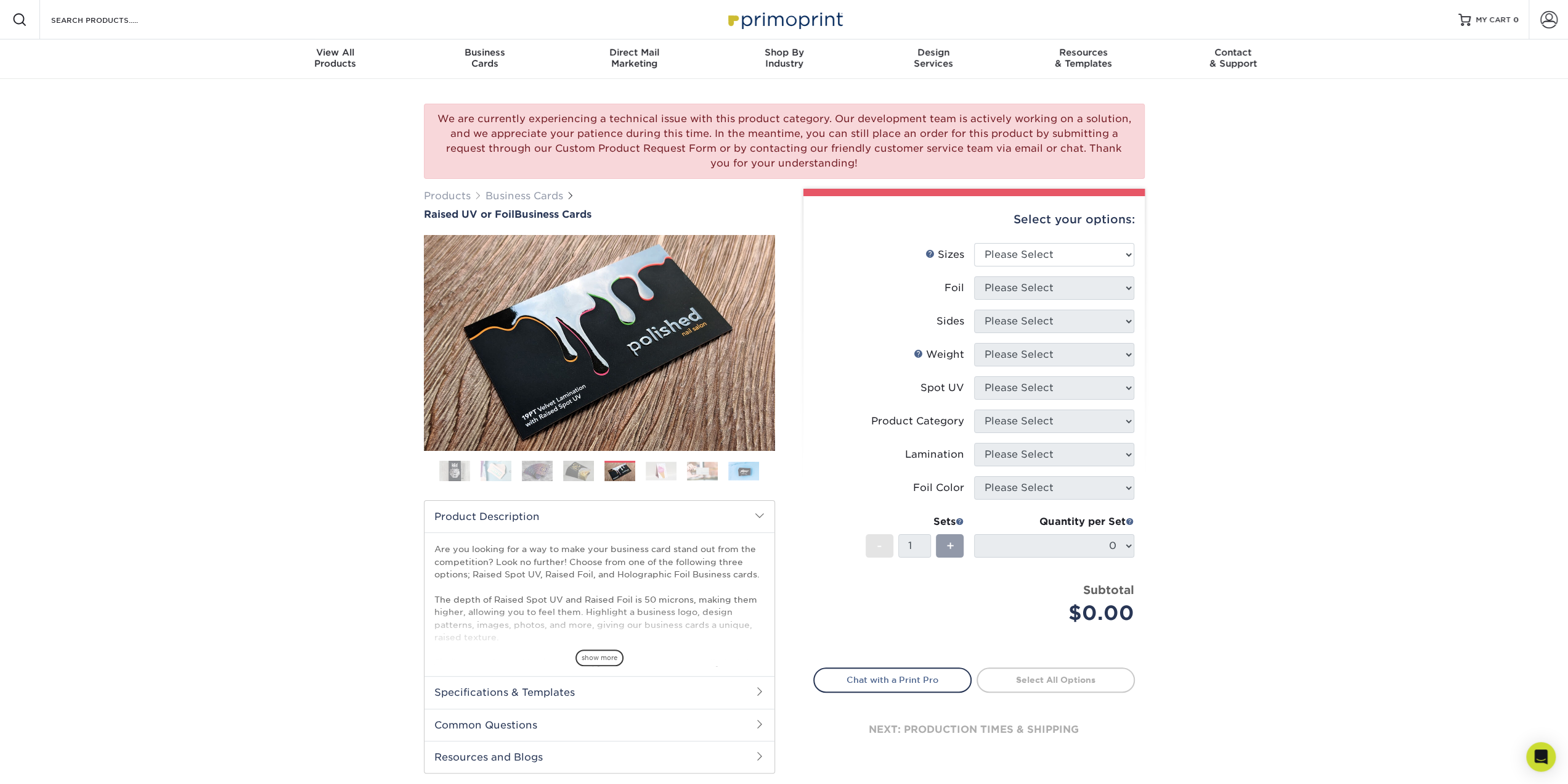
click at [672, 458] on div "Previous" at bounding box center [599, 362] width 351 height 255
click at [687, 464] on img at bounding box center [702, 470] width 30 height 19
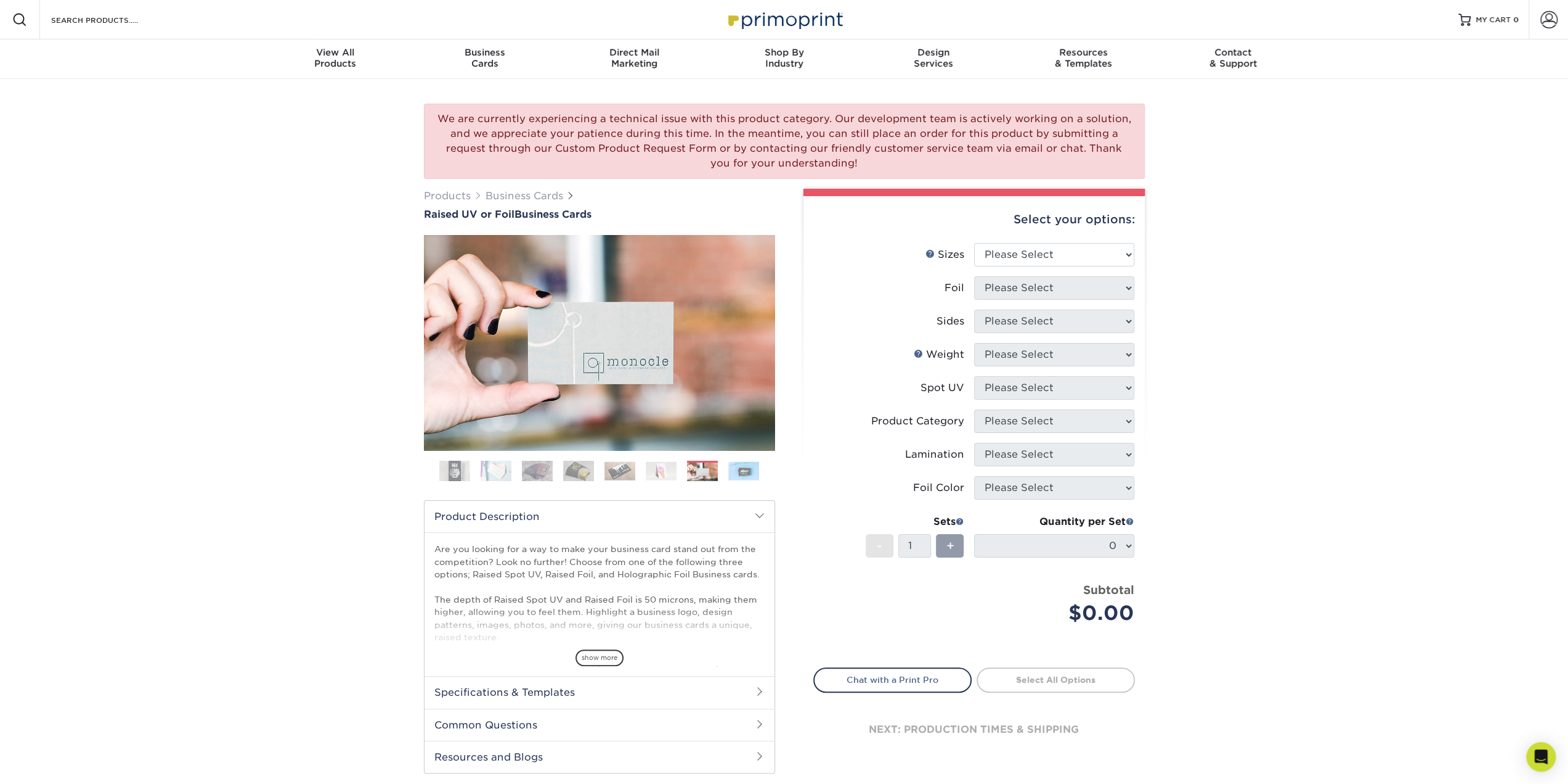
click at [662, 467] on img at bounding box center [661, 470] width 30 height 19
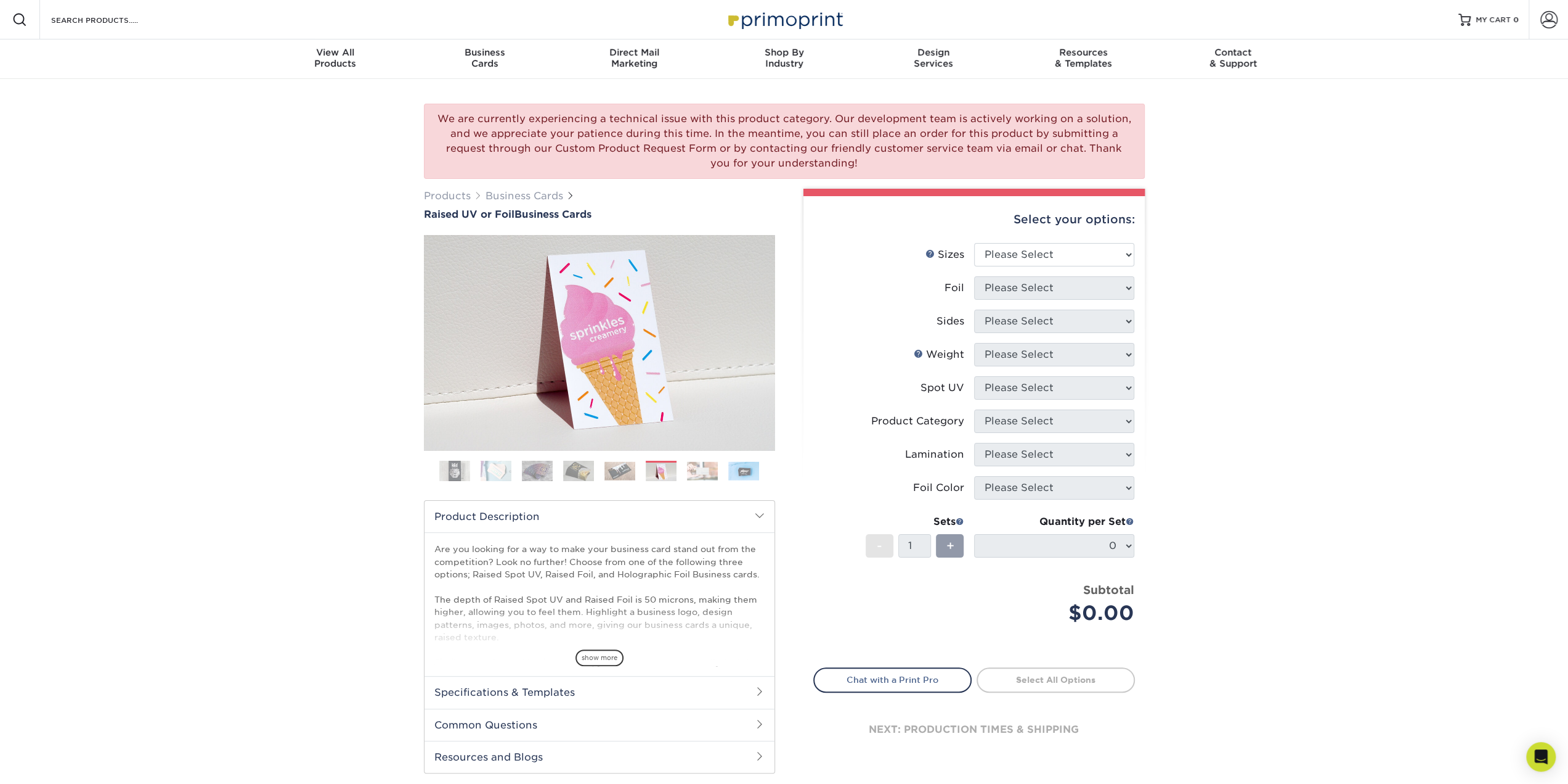
click at [739, 471] on img at bounding box center [744, 470] width 30 height 19
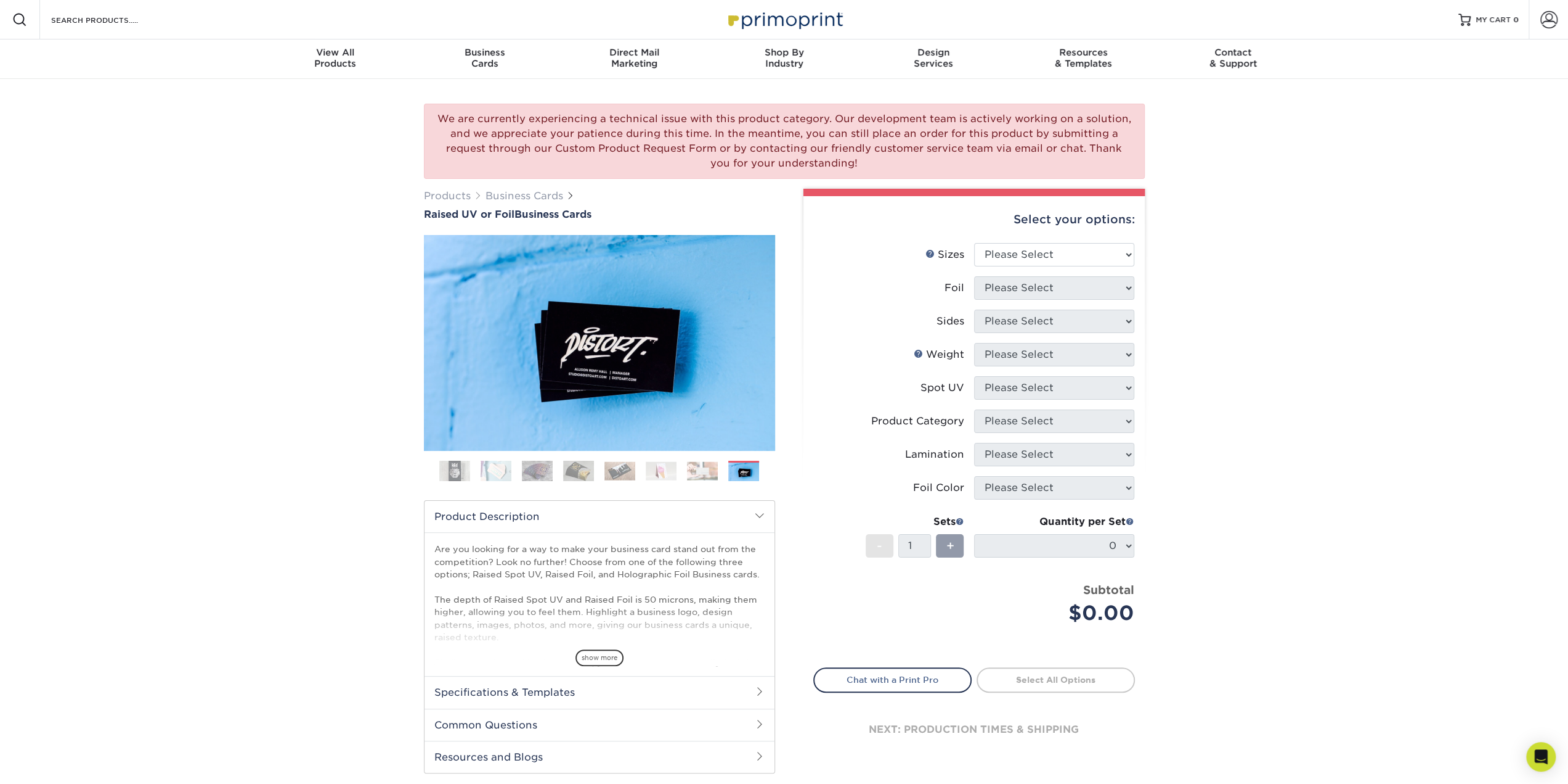
click at [714, 471] on img at bounding box center [702, 470] width 30 height 19
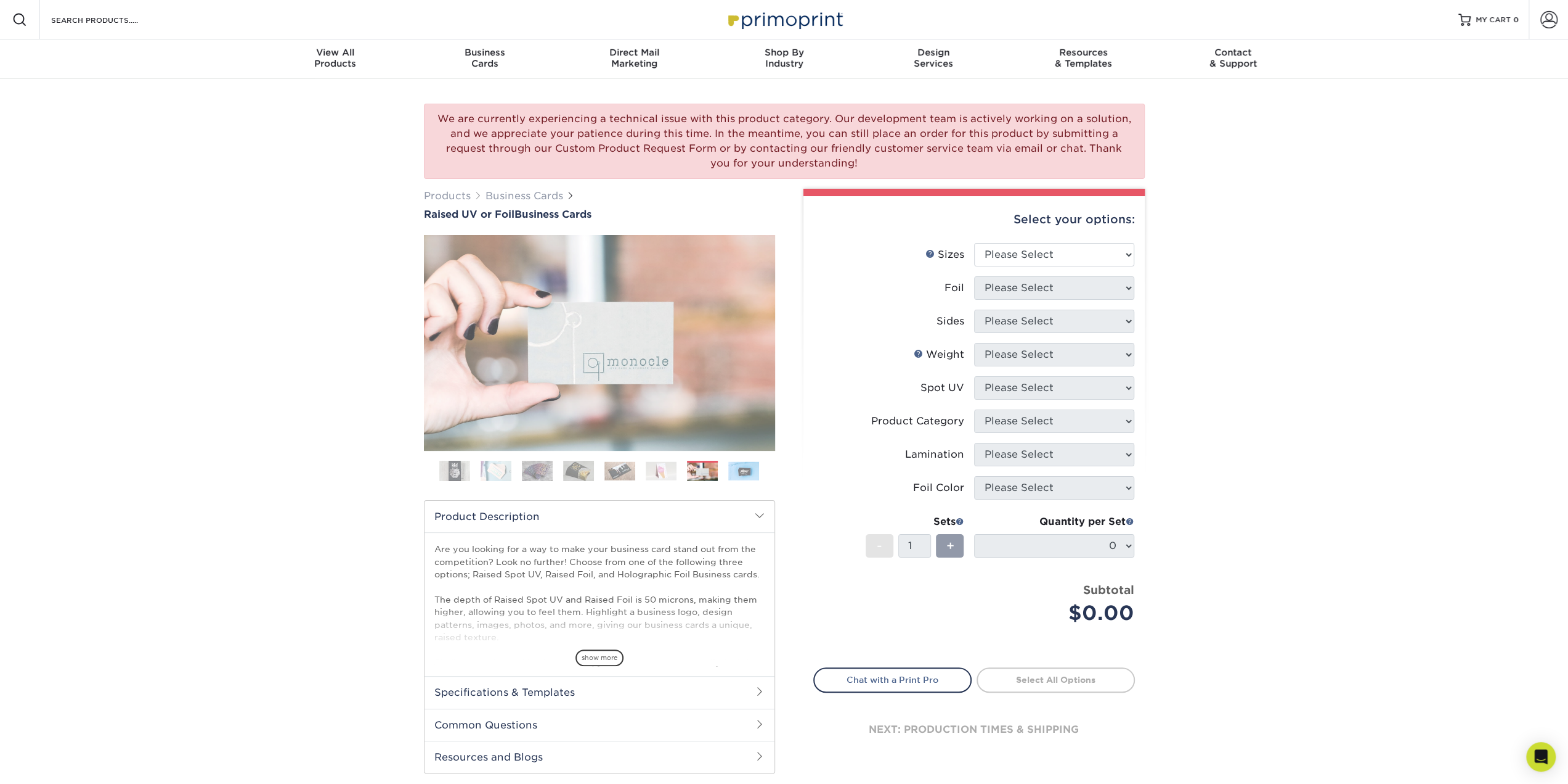
click at [690, 471] on img at bounding box center [702, 472] width 30 height 19
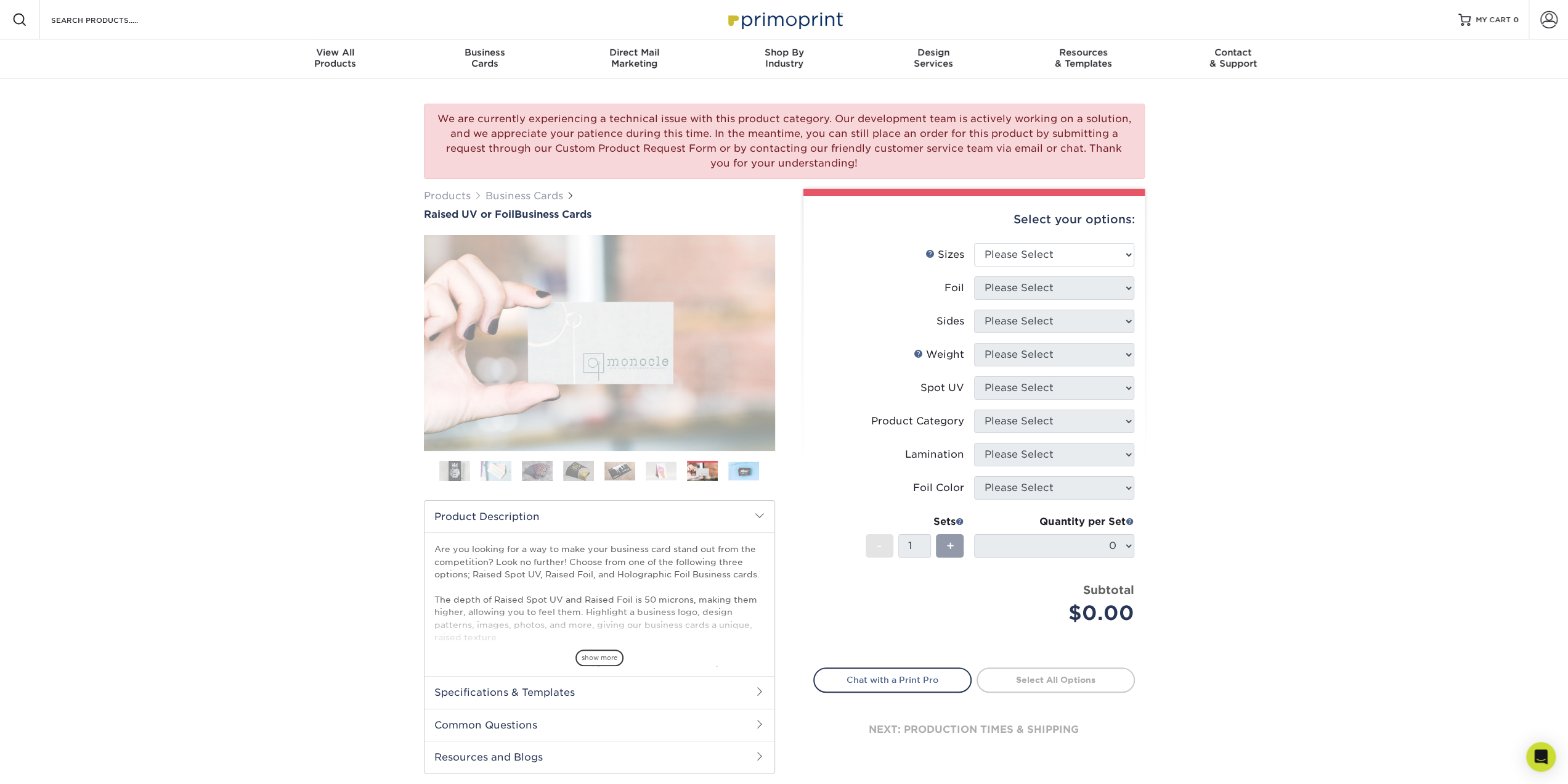
click at [646, 470] on img at bounding box center [661, 470] width 30 height 19
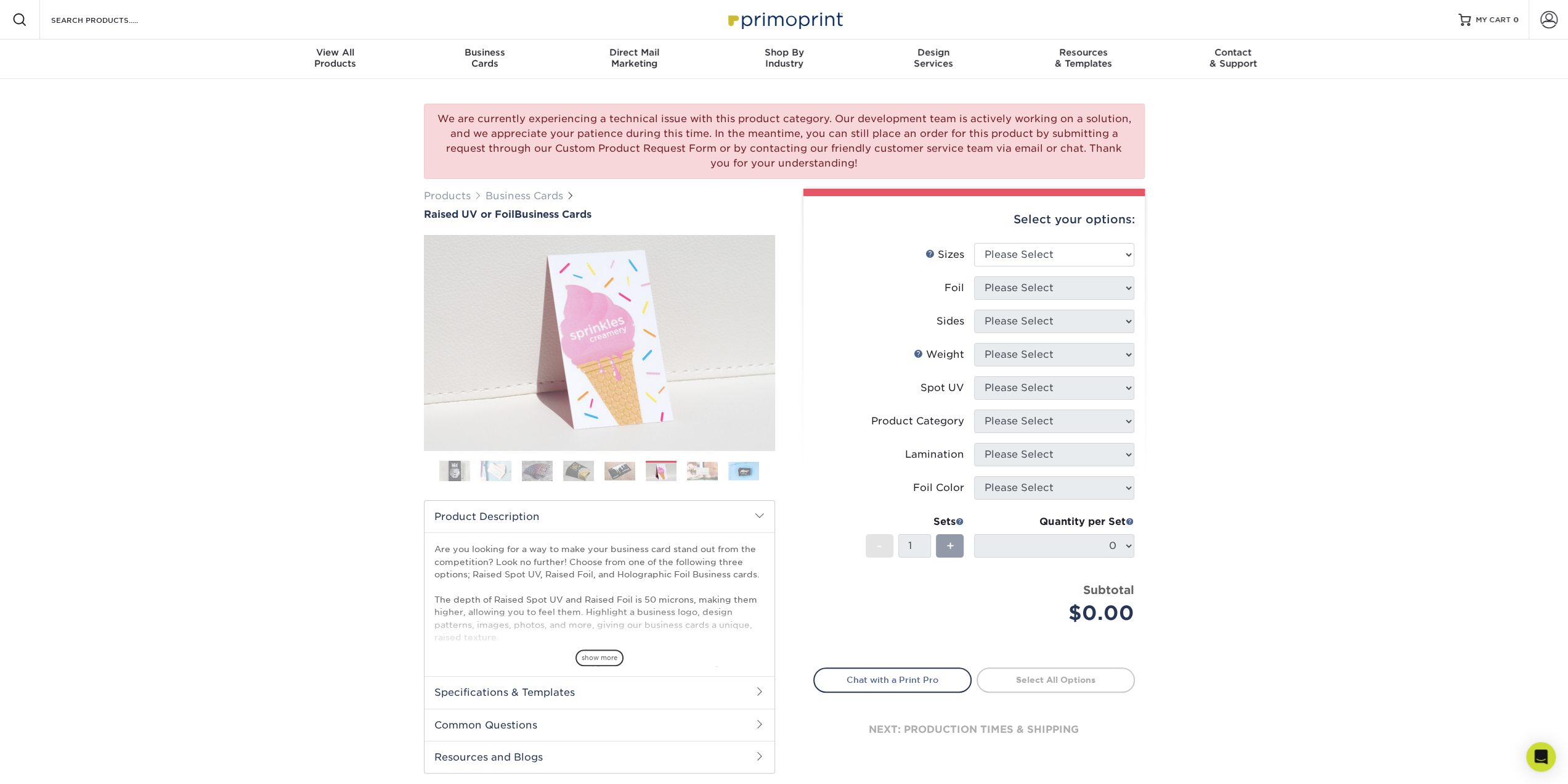
drag, startPoint x: 596, startPoint y: 470, endPoint x: 577, endPoint y: 476, distance: 19.9
click at [596, 470] on ol at bounding box center [599, 476] width 351 height 30
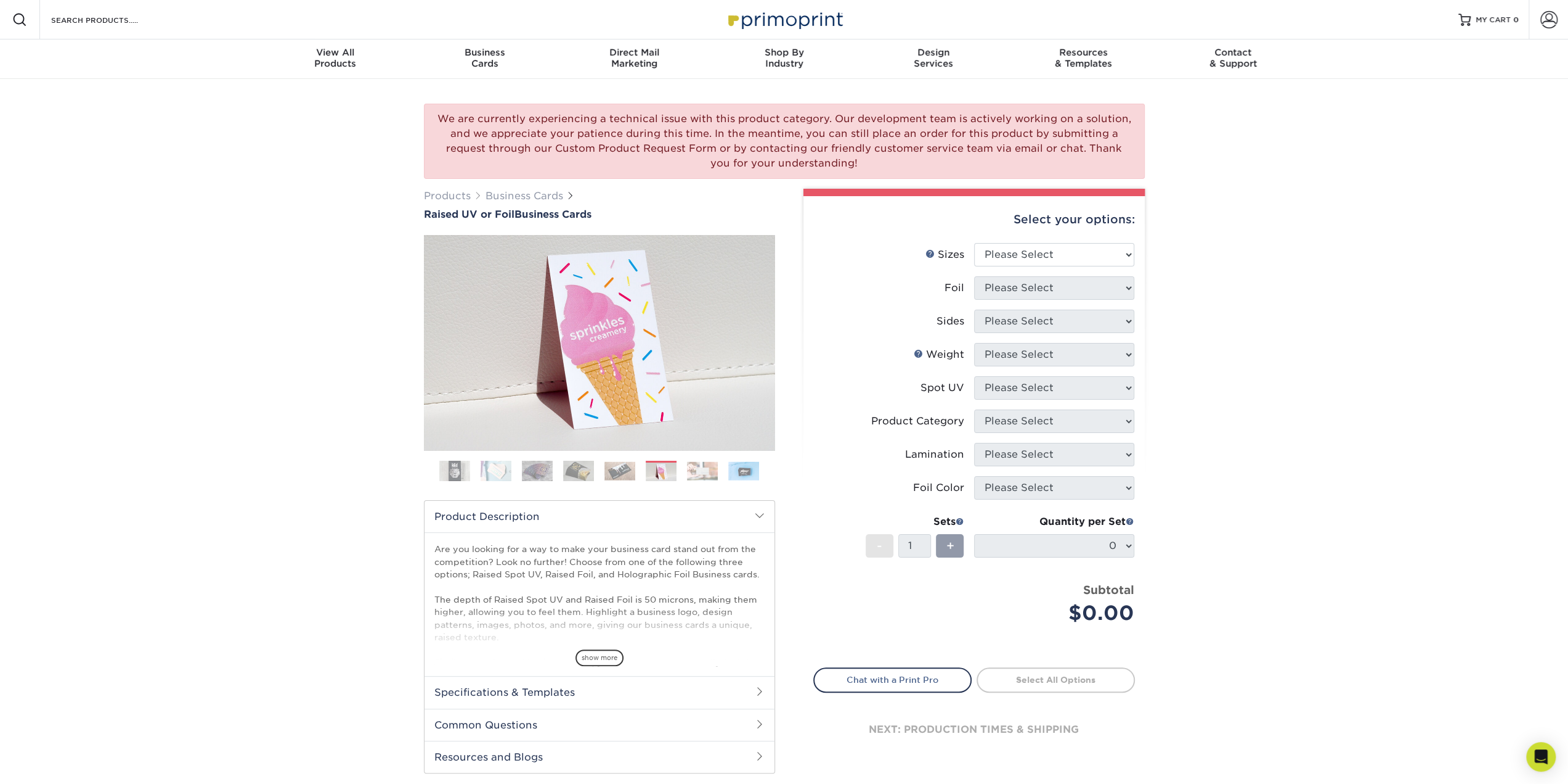
click at [532, 475] on img at bounding box center [537, 470] width 30 height 22
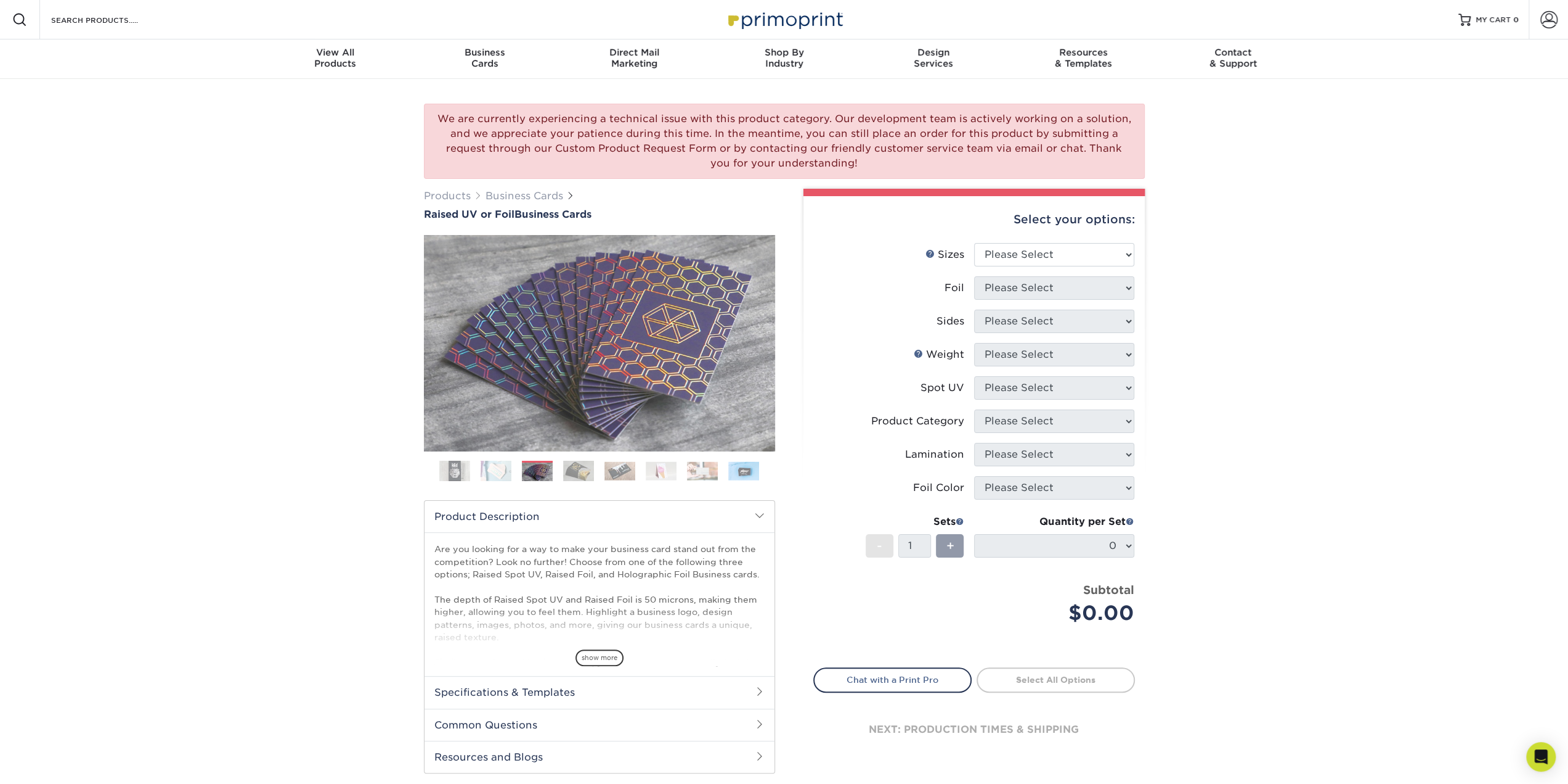
click at [491, 470] on img at bounding box center [495, 470] width 30 height 22
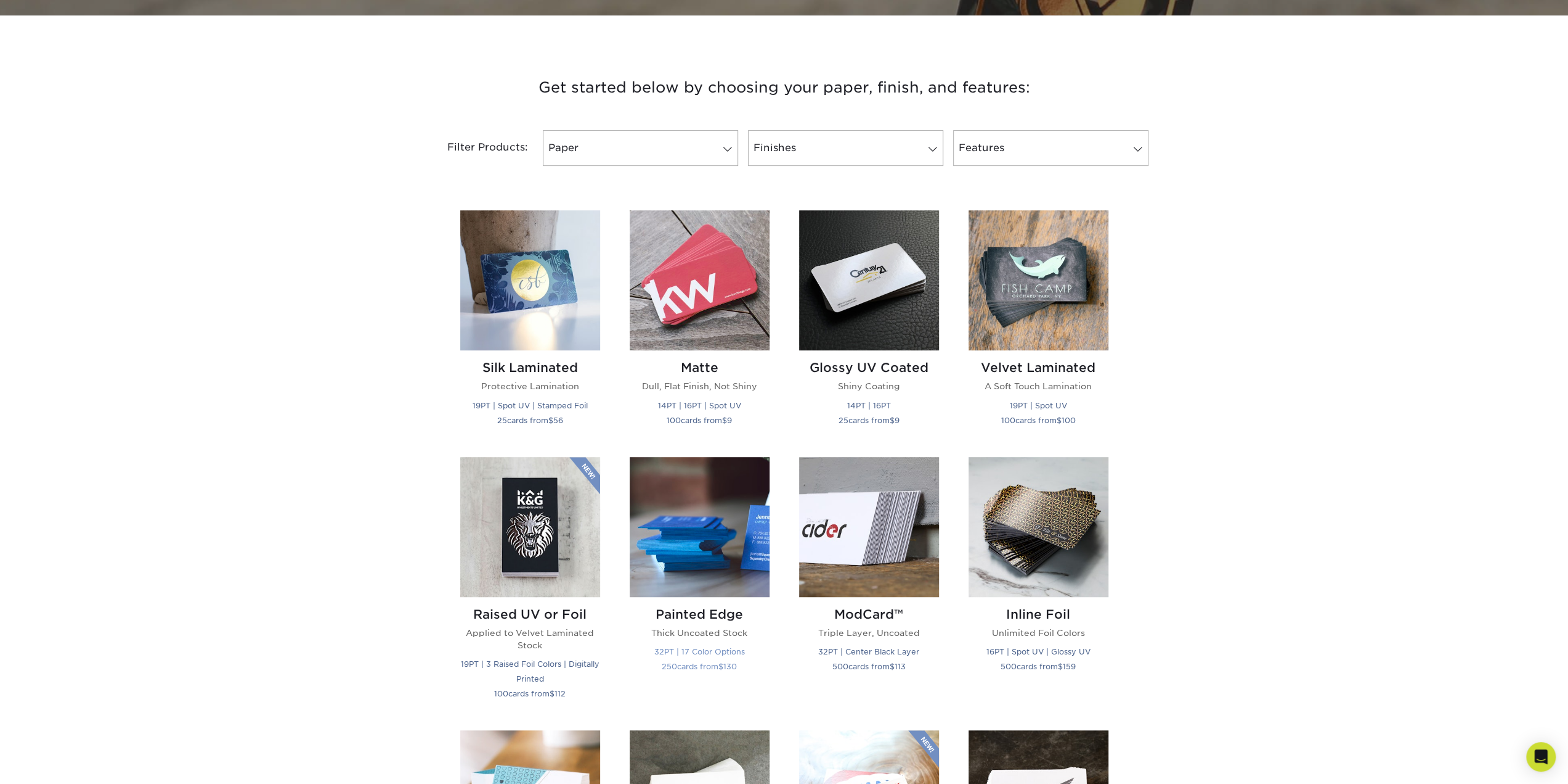
scroll to position [617, 0]
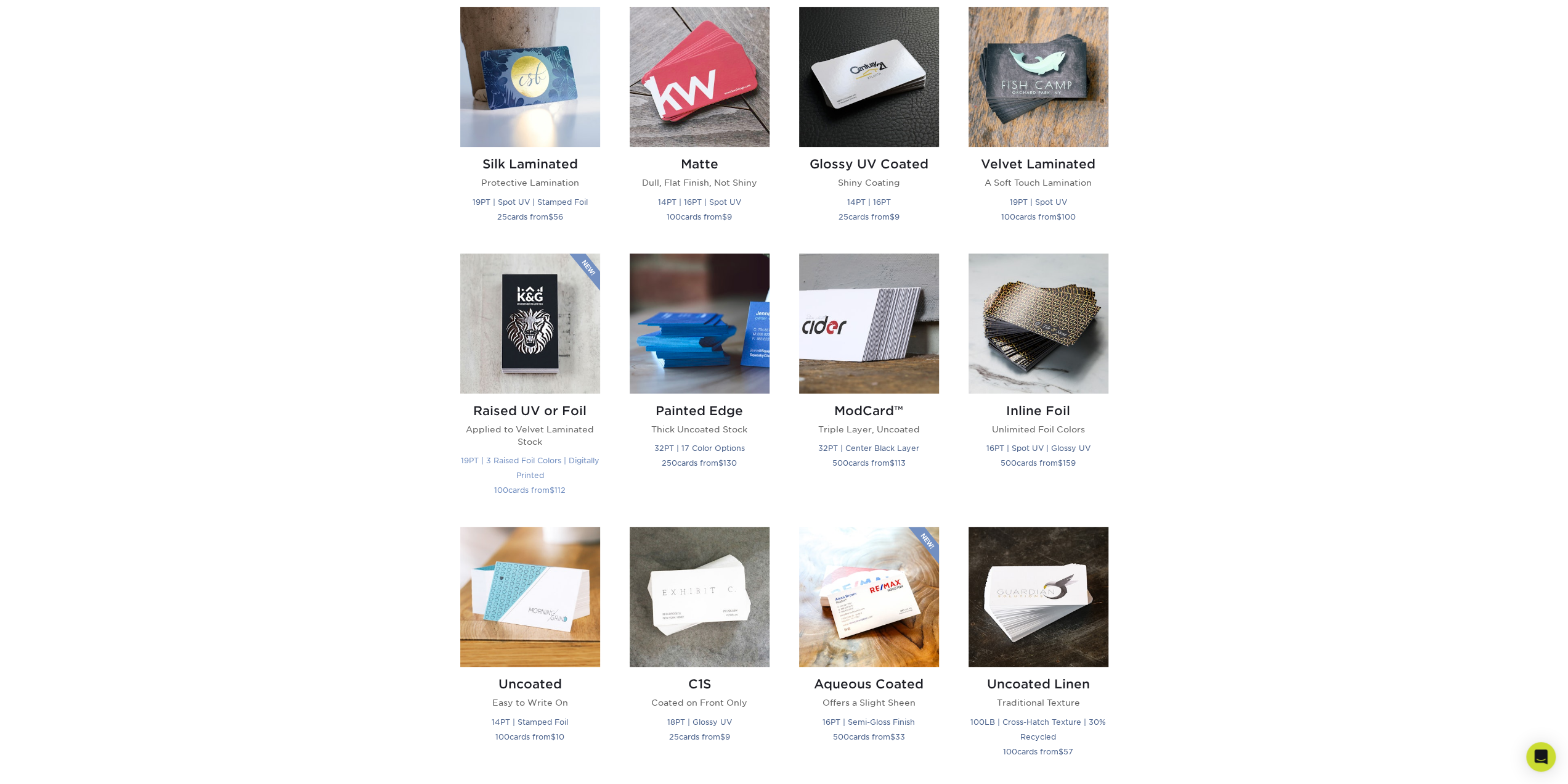
click at [531, 327] on img at bounding box center [530, 323] width 140 height 140
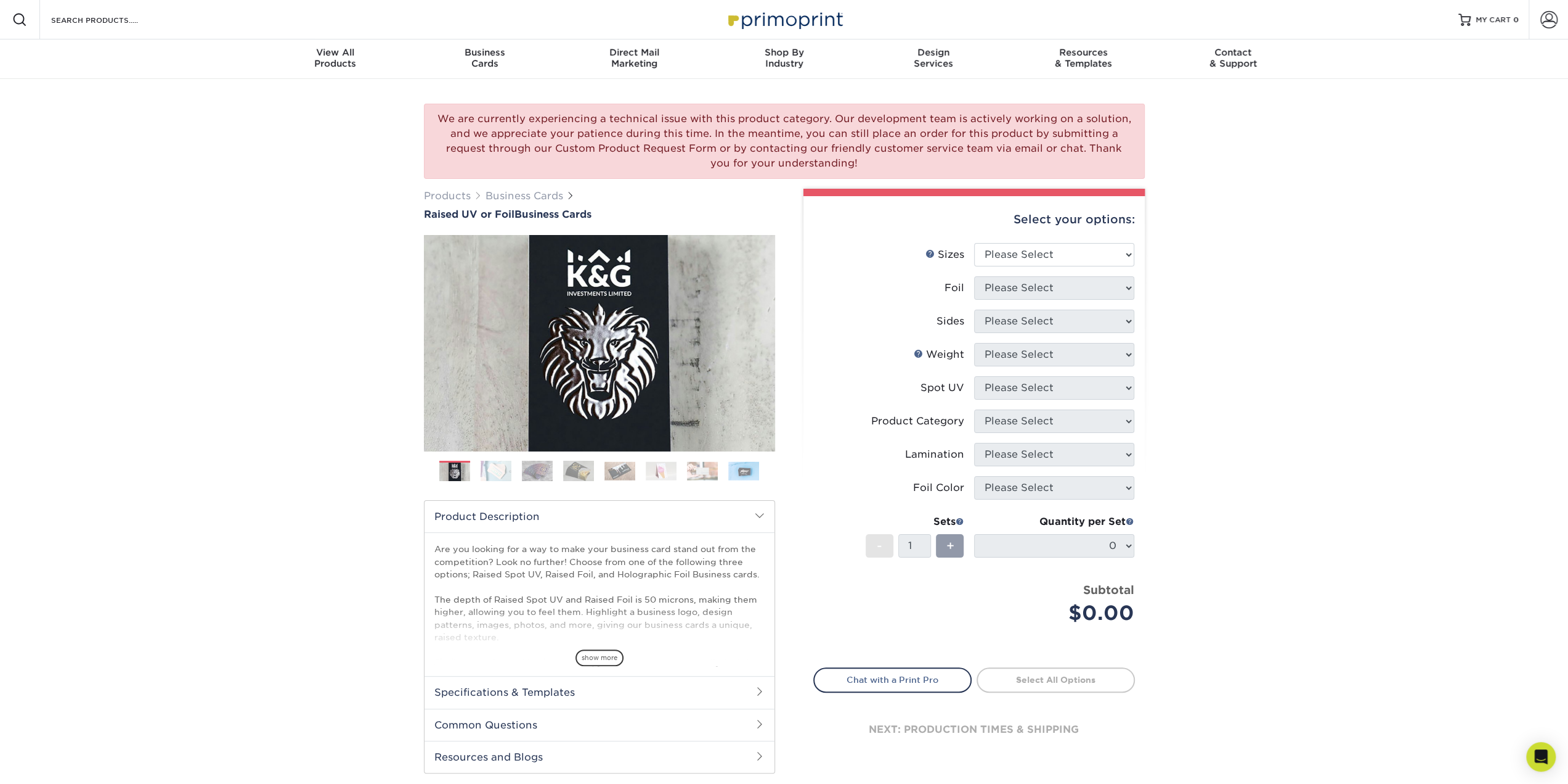
click at [775, 347] on div "Products Business Cards Raised UV or Foil Business Cards Previous" at bounding box center [599, 481] width 370 height 585
click at [610, 335] on img at bounding box center [599, 342] width 351 height 351
click at [767, 335] on link "Next" at bounding box center [757, 342] width 24 height 24
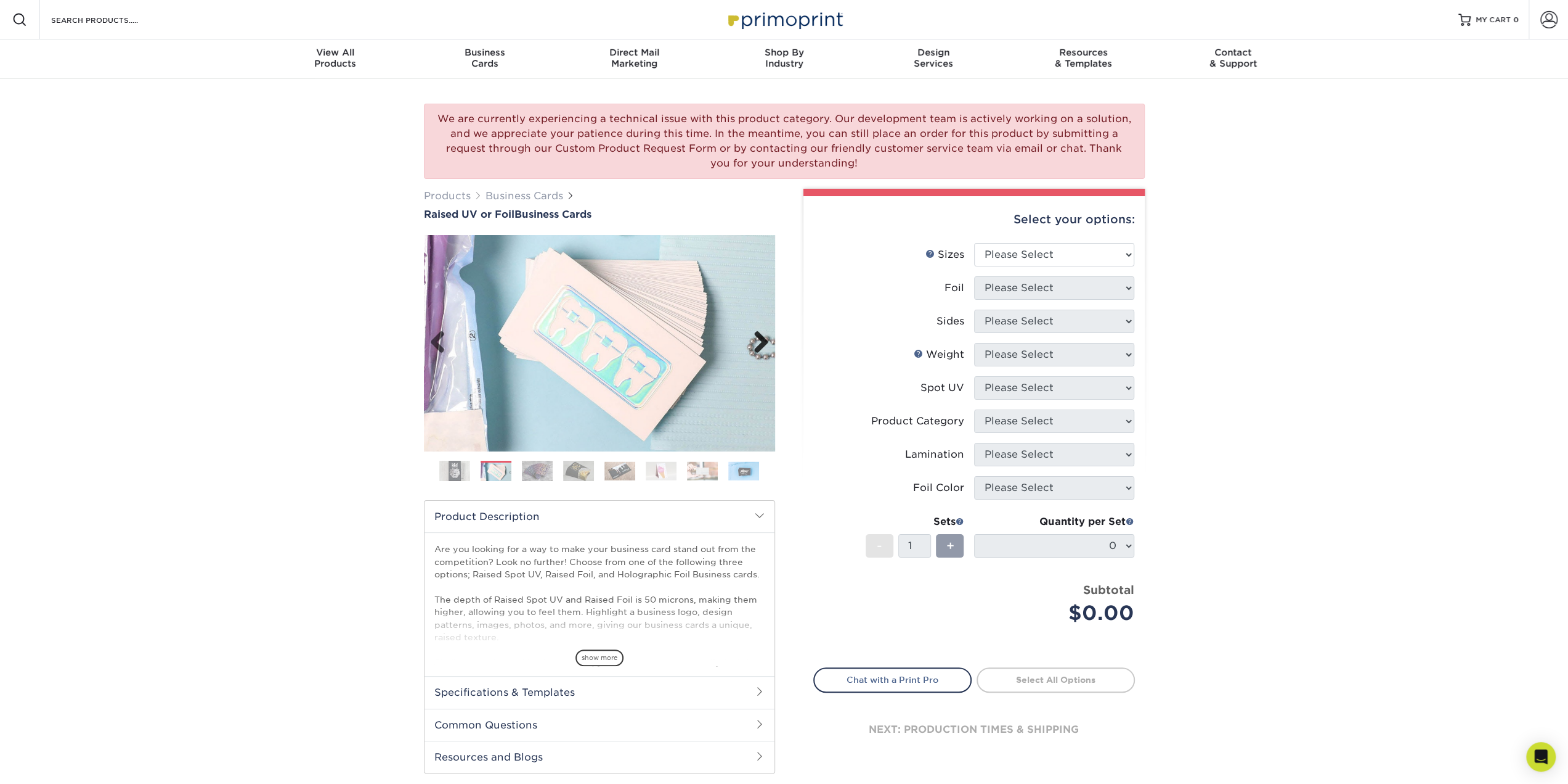
click at [767, 335] on link "Next" at bounding box center [757, 342] width 24 height 24
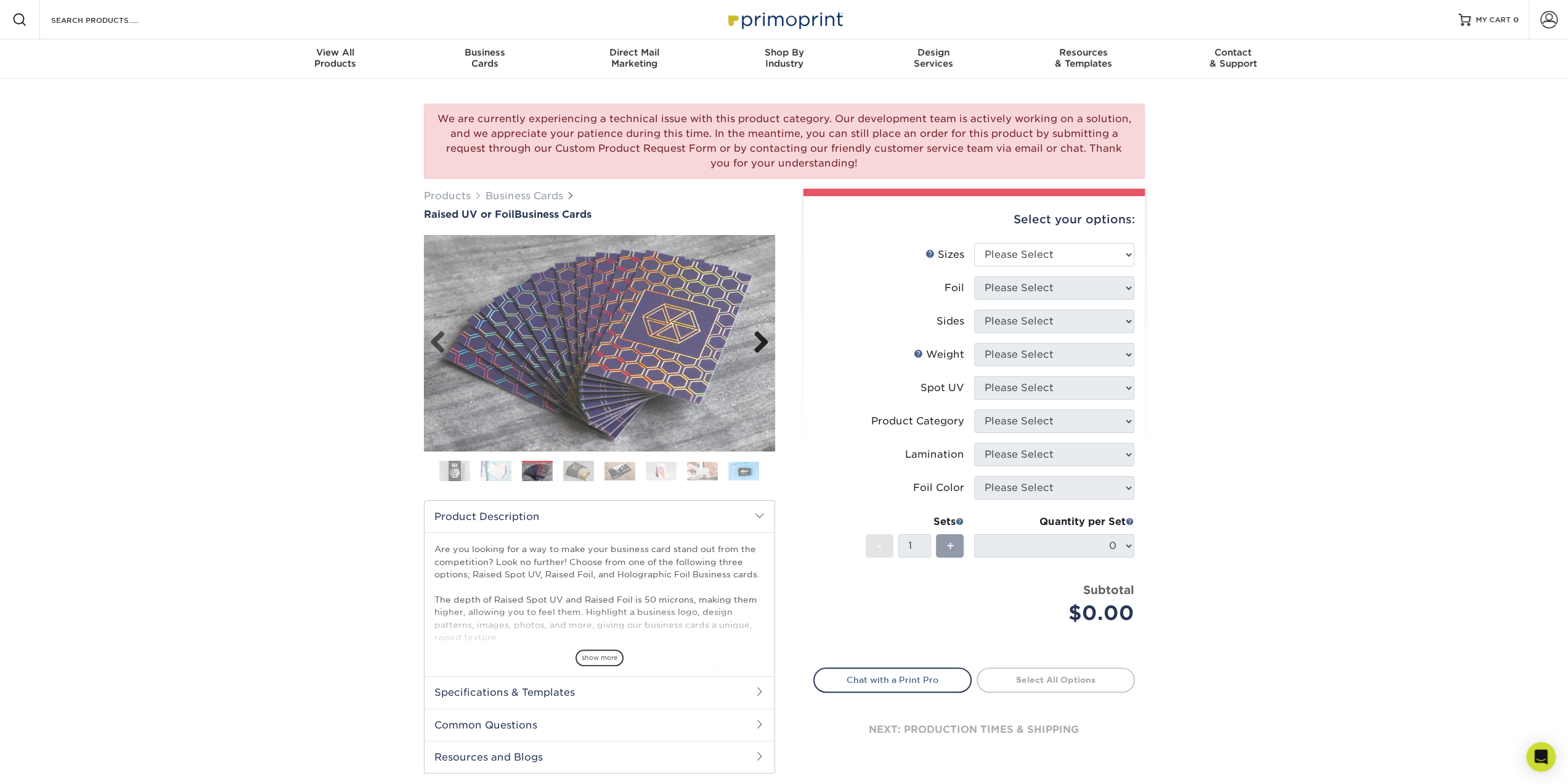
click at [767, 335] on link "Next" at bounding box center [757, 342] width 24 height 24
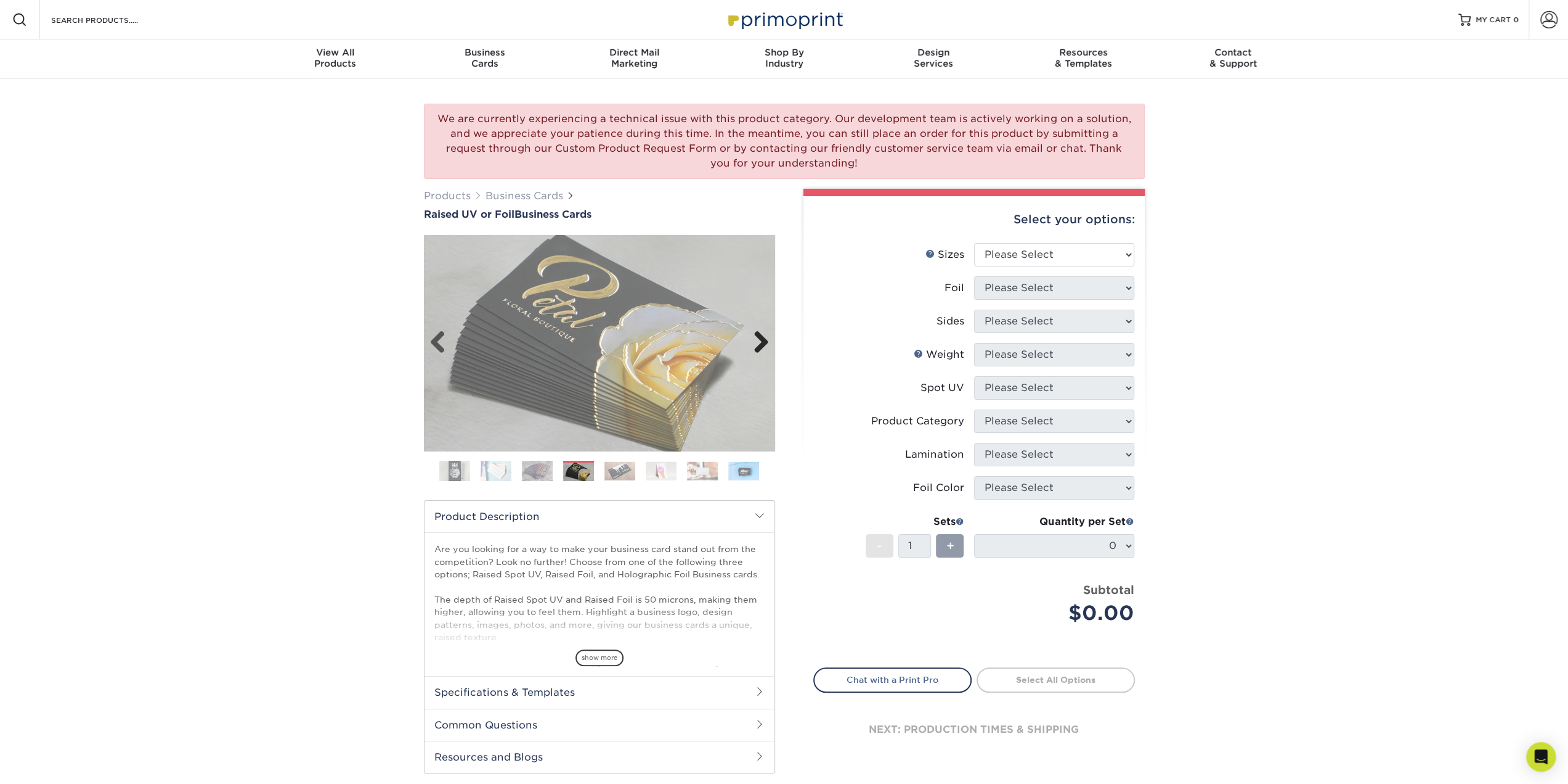
click at [767, 335] on link "Next" at bounding box center [757, 342] width 24 height 24
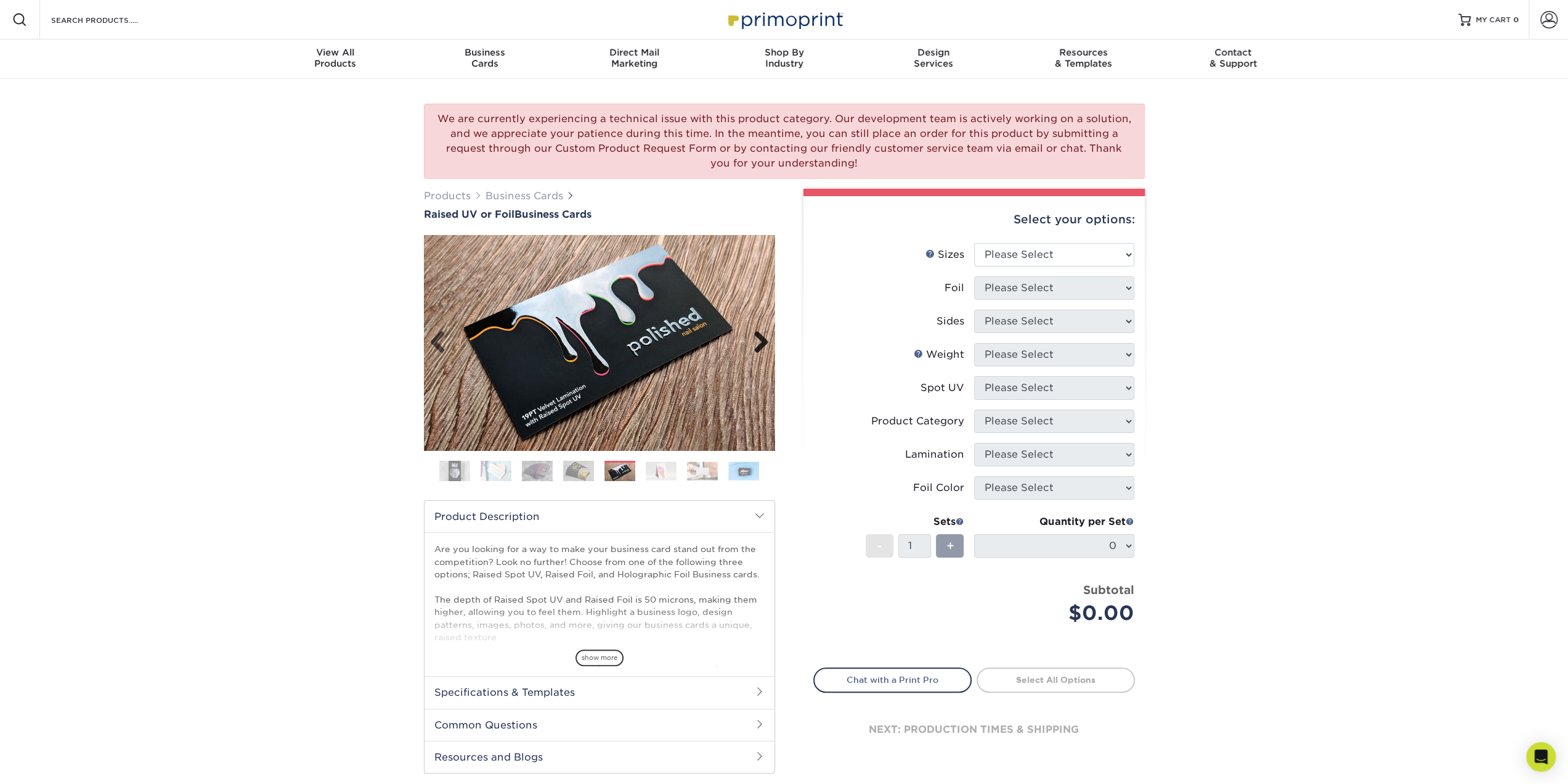
click at [767, 335] on link "Next" at bounding box center [757, 342] width 24 height 24
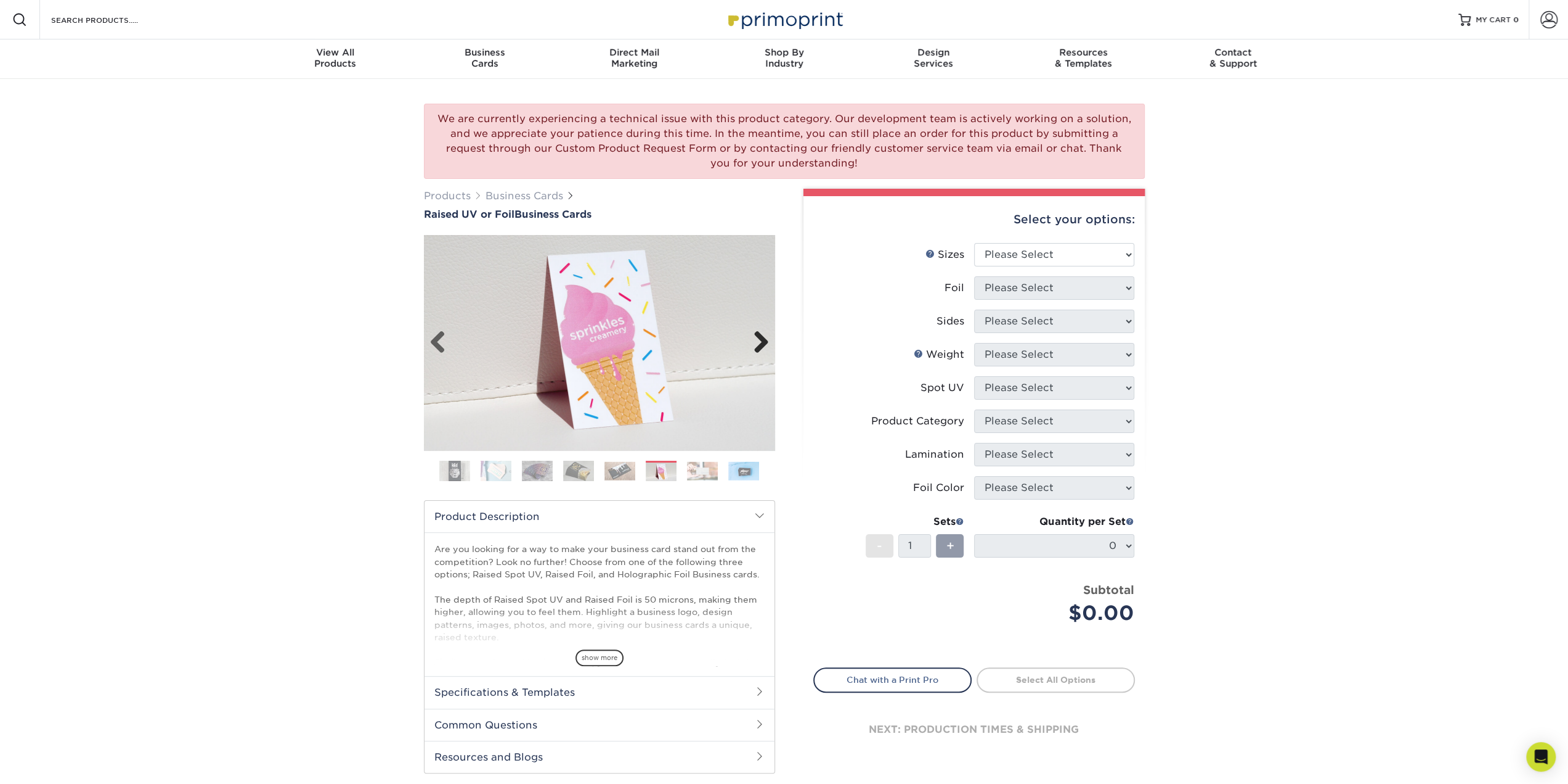
click at [767, 335] on link "Next" at bounding box center [757, 342] width 24 height 24
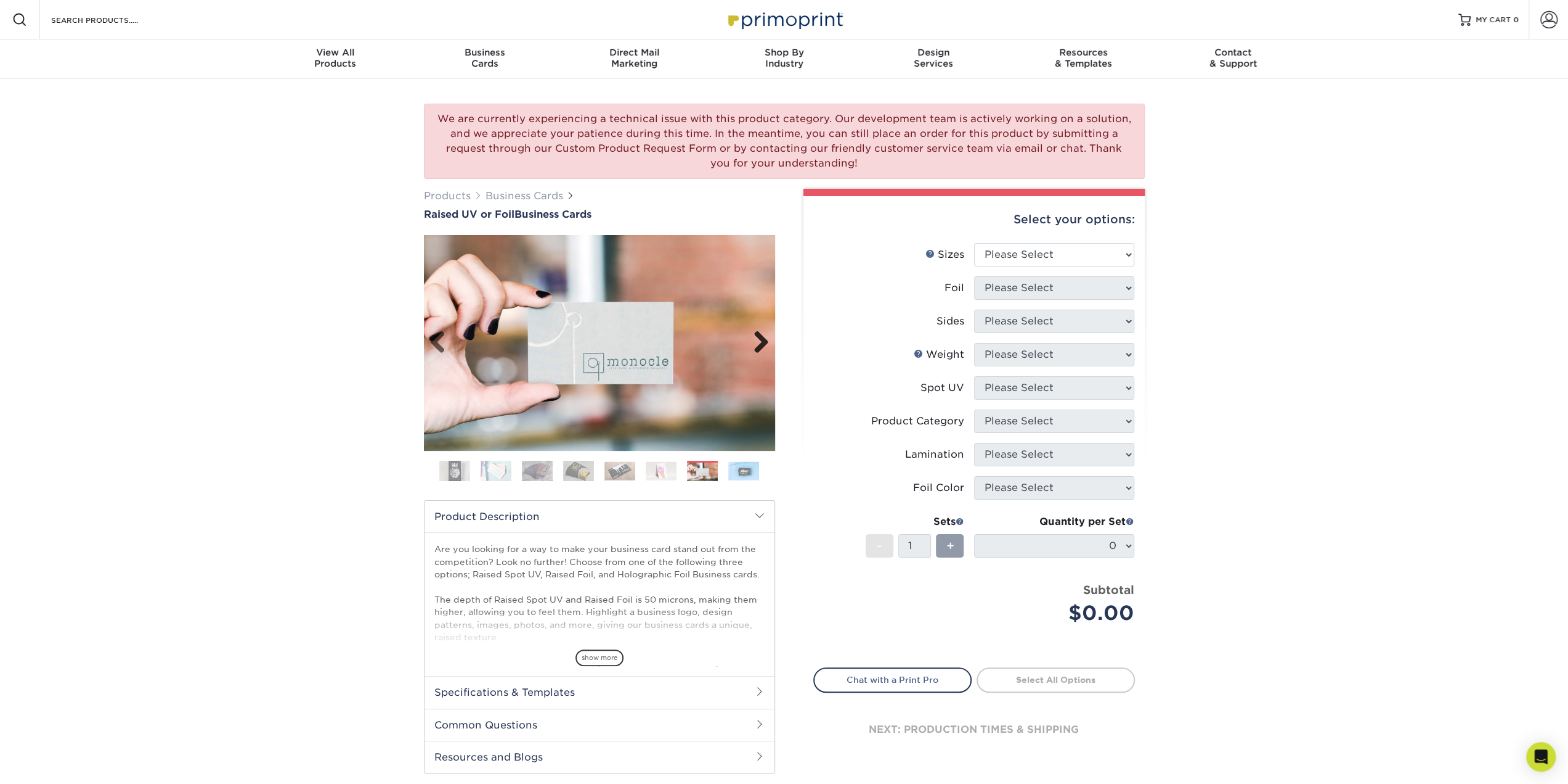
click at [767, 335] on link "Next" at bounding box center [757, 342] width 24 height 24
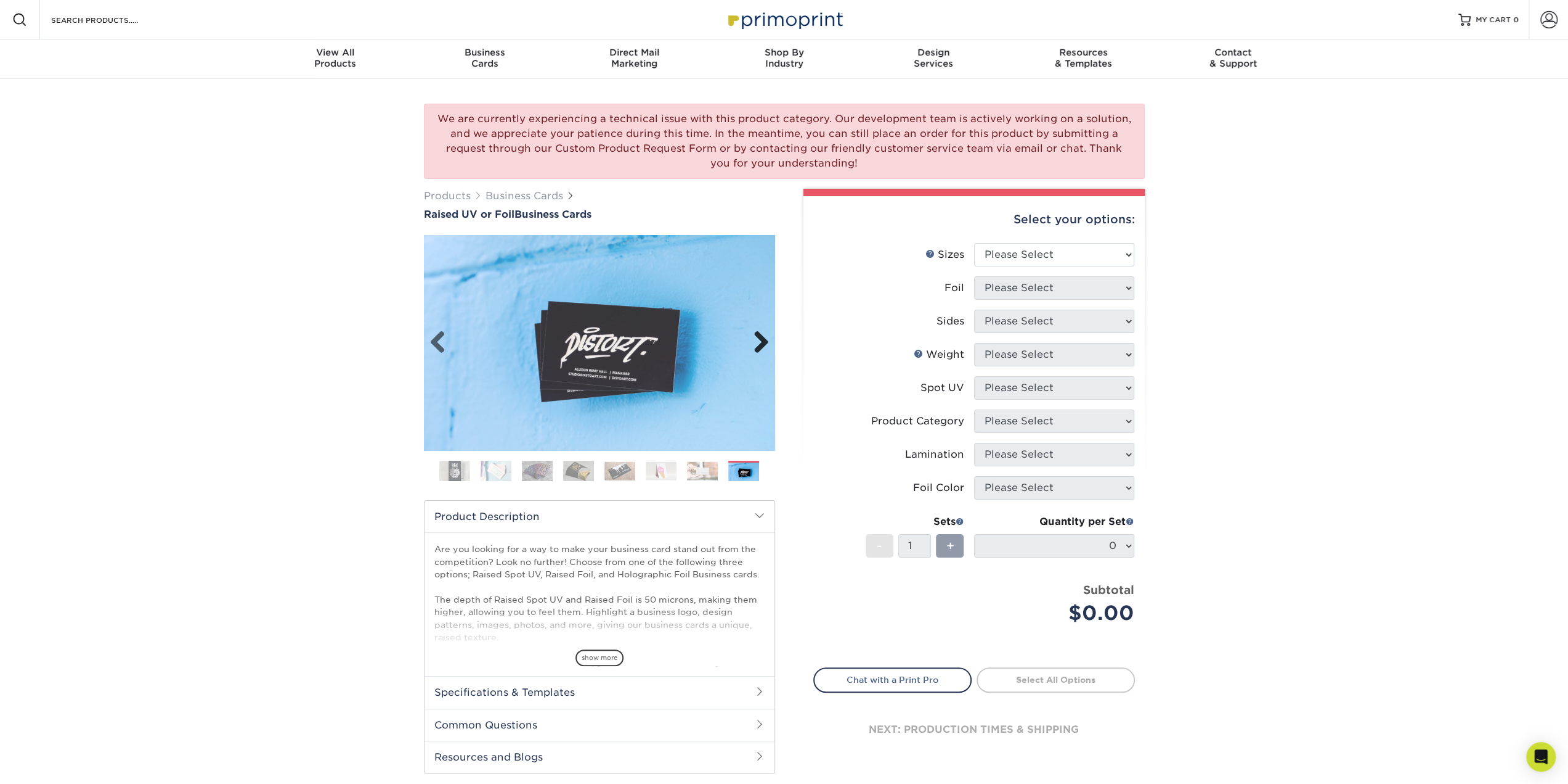
click at [767, 335] on link "Next" at bounding box center [757, 342] width 24 height 24
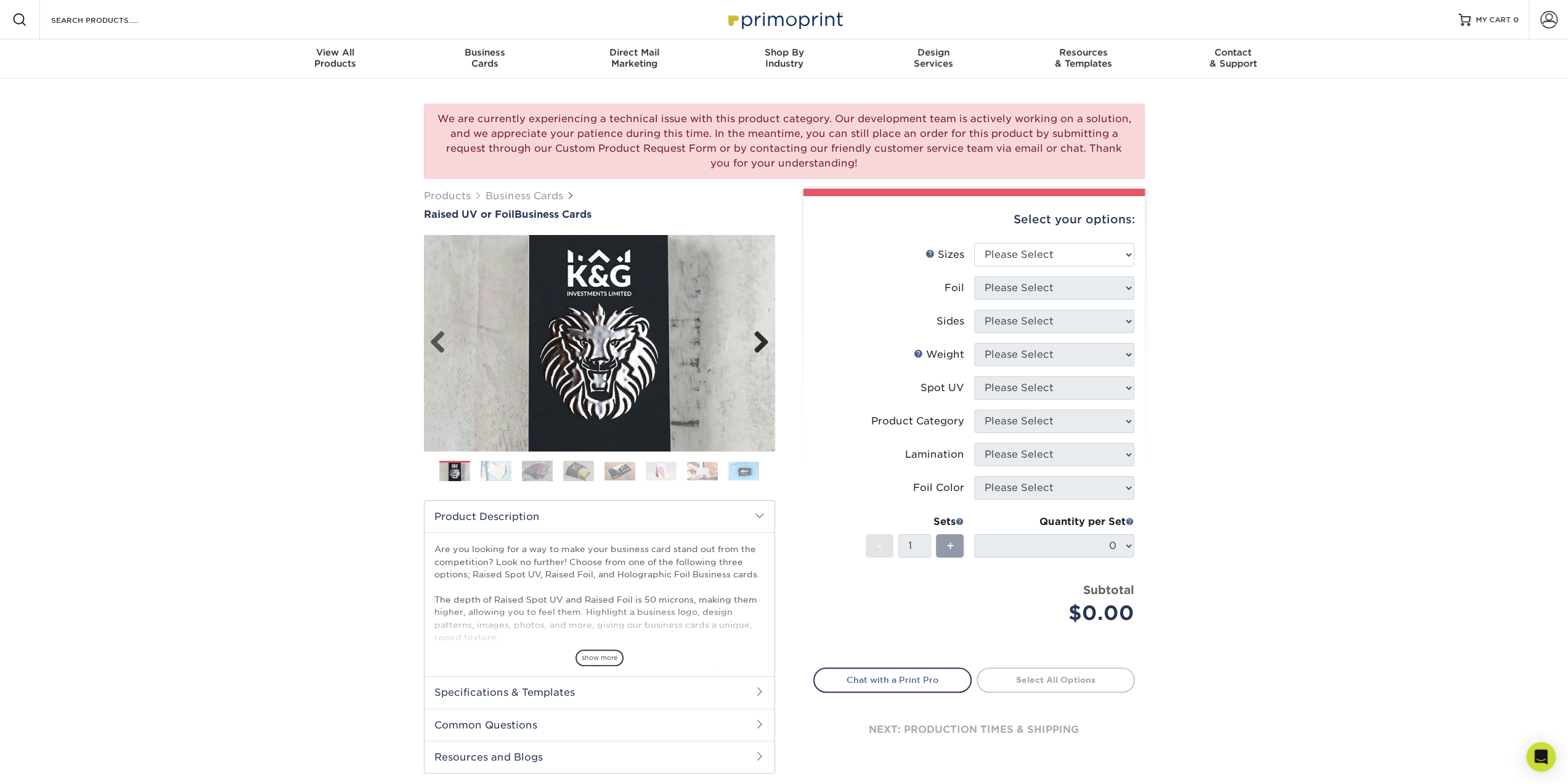
click at [767, 335] on link "Next" at bounding box center [757, 342] width 24 height 24
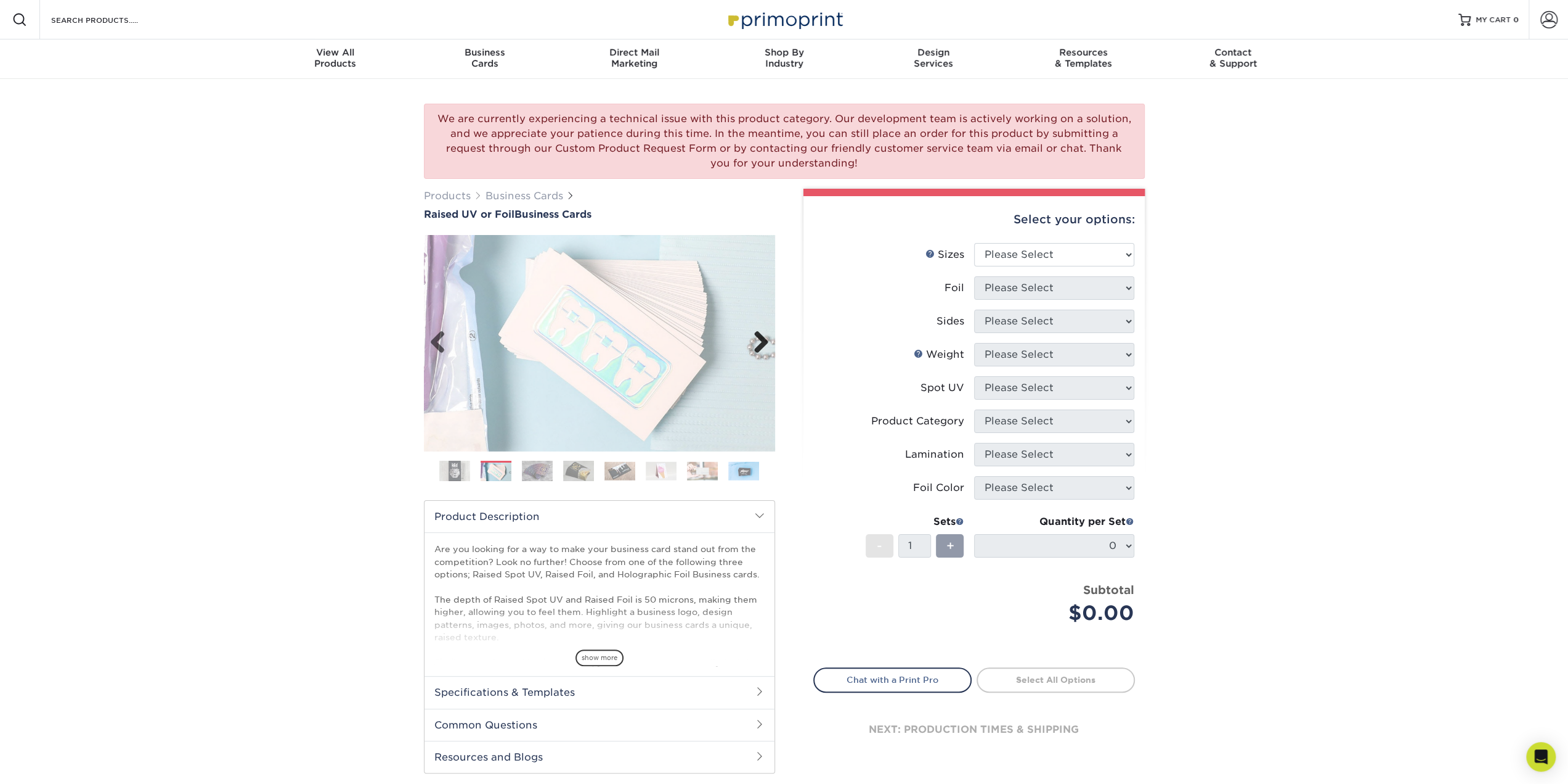
click at [767, 335] on link "Next" at bounding box center [757, 342] width 24 height 24
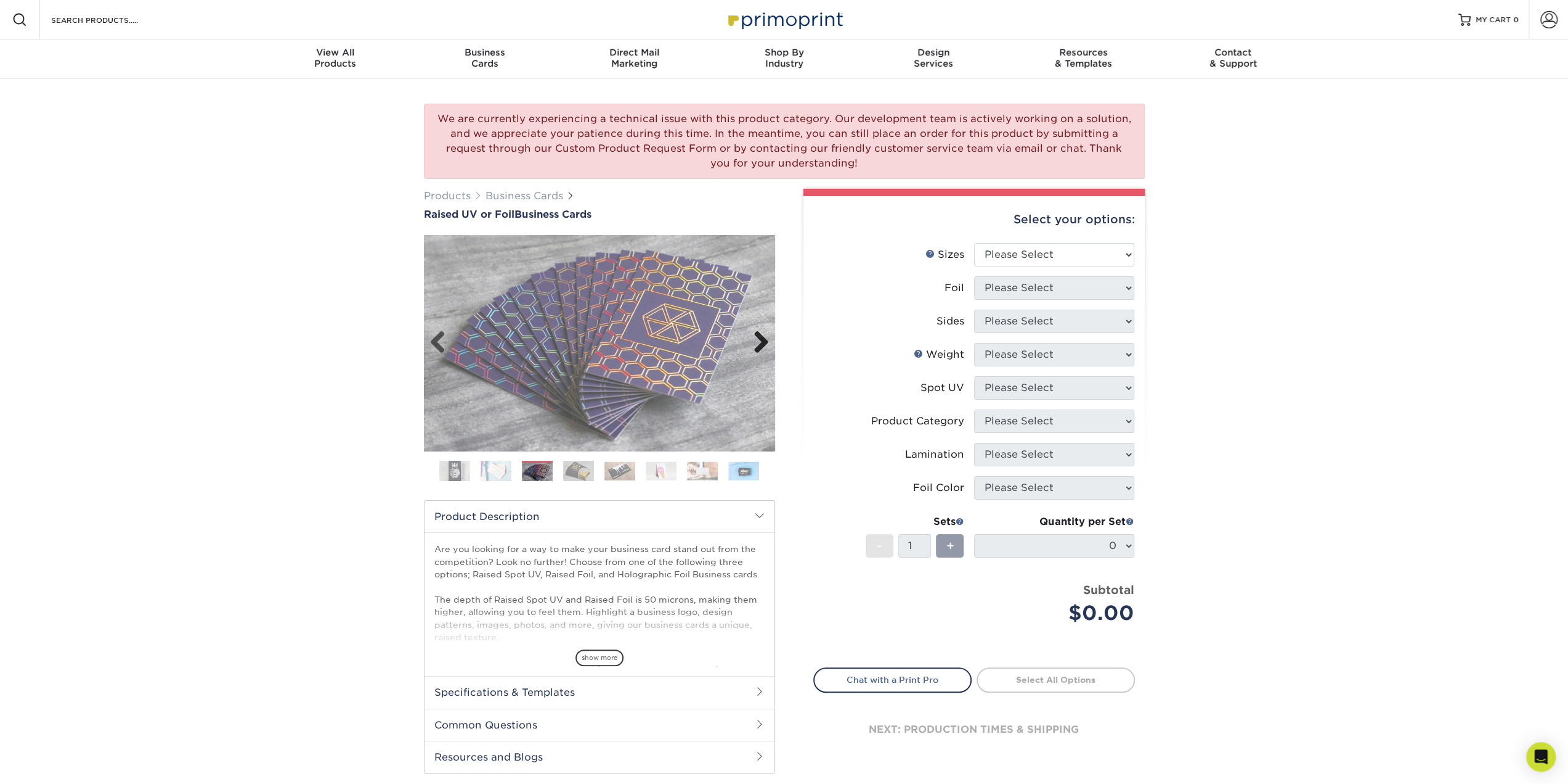
click at [767, 335] on link "Next" at bounding box center [757, 342] width 24 height 24
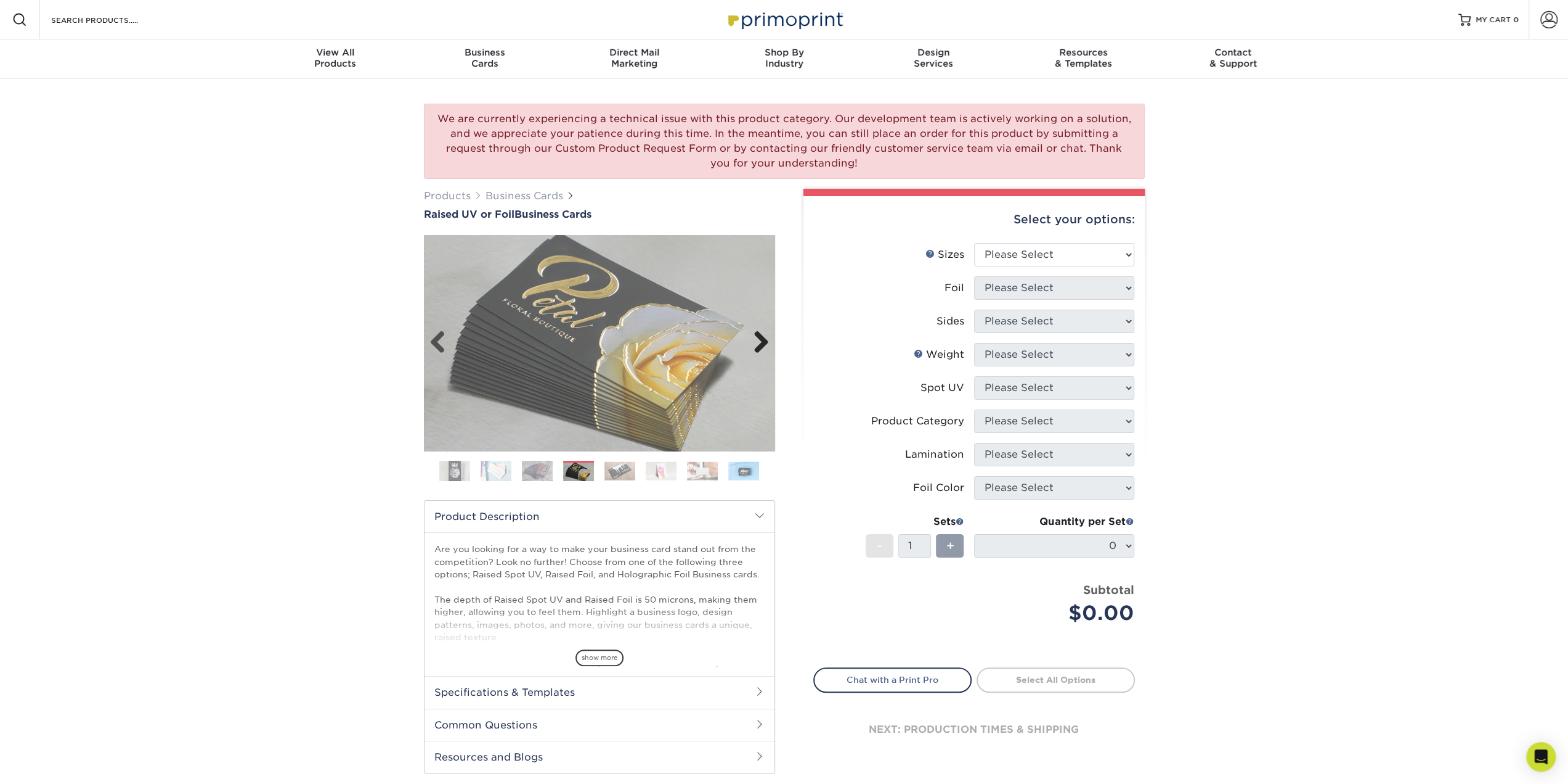
click at [767, 335] on link "Next" at bounding box center [757, 342] width 24 height 24
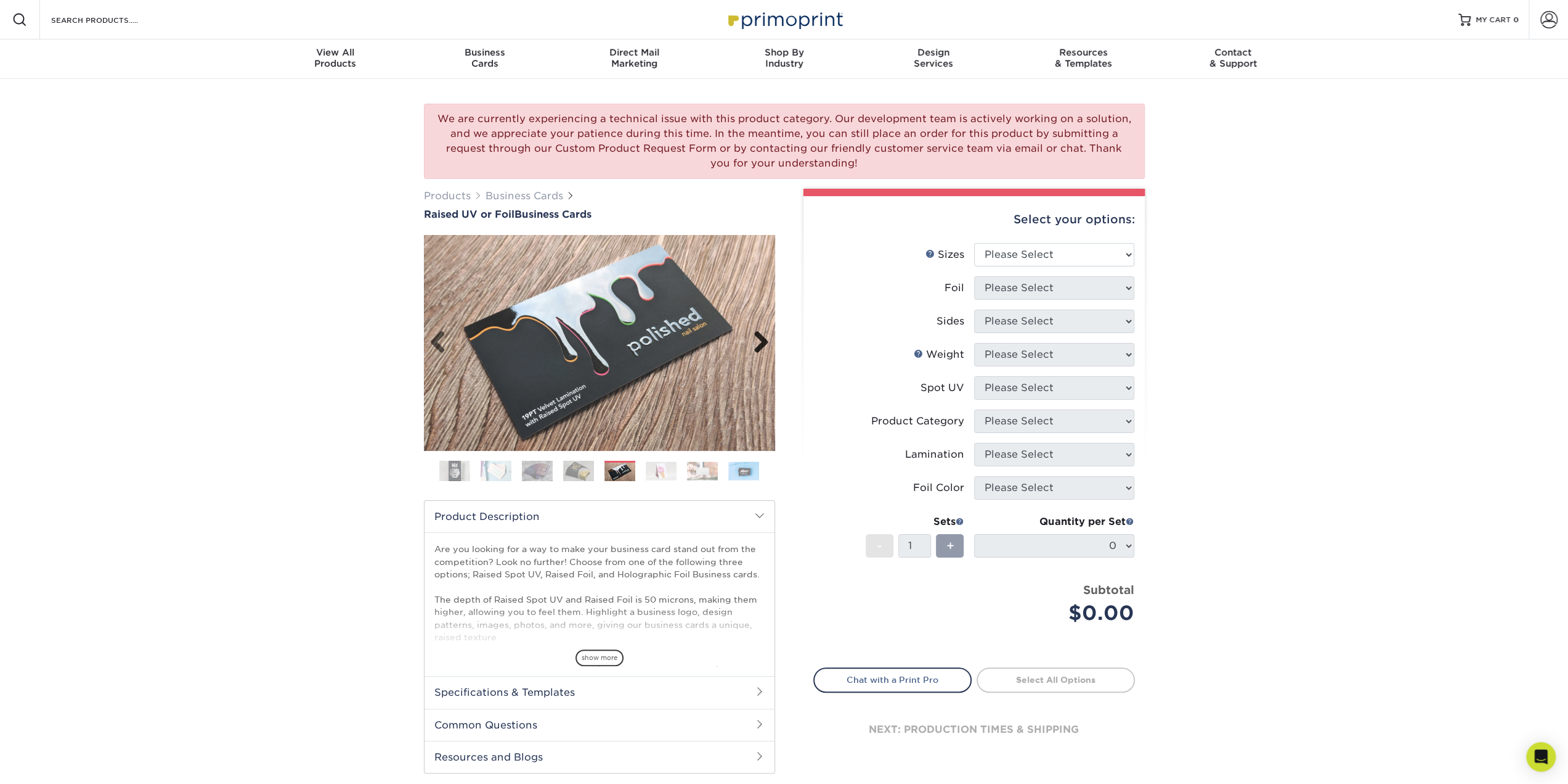
click at [767, 335] on link "Next" at bounding box center [757, 342] width 24 height 24
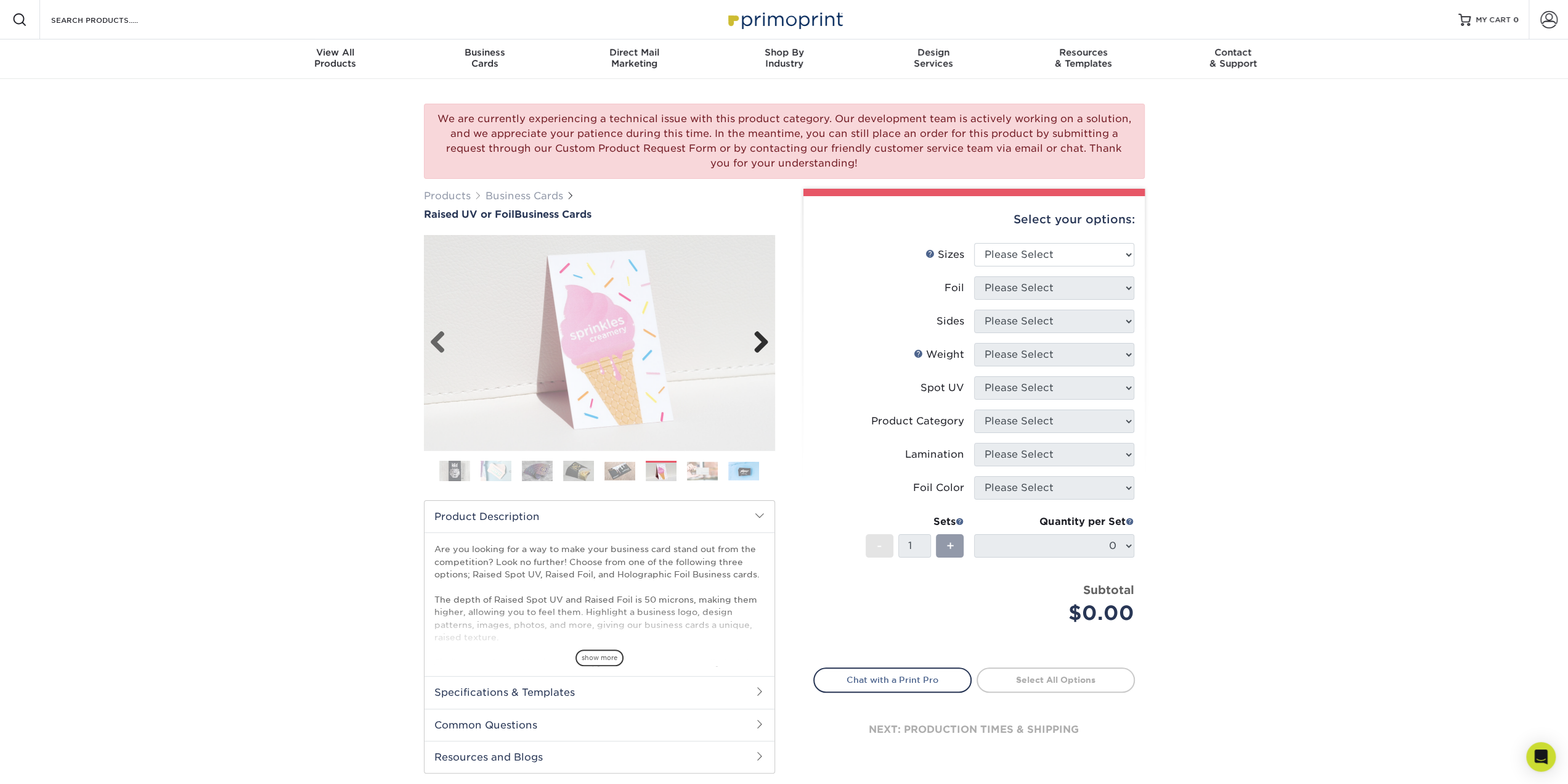
click at [767, 335] on link "Next" at bounding box center [757, 342] width 24 height 24
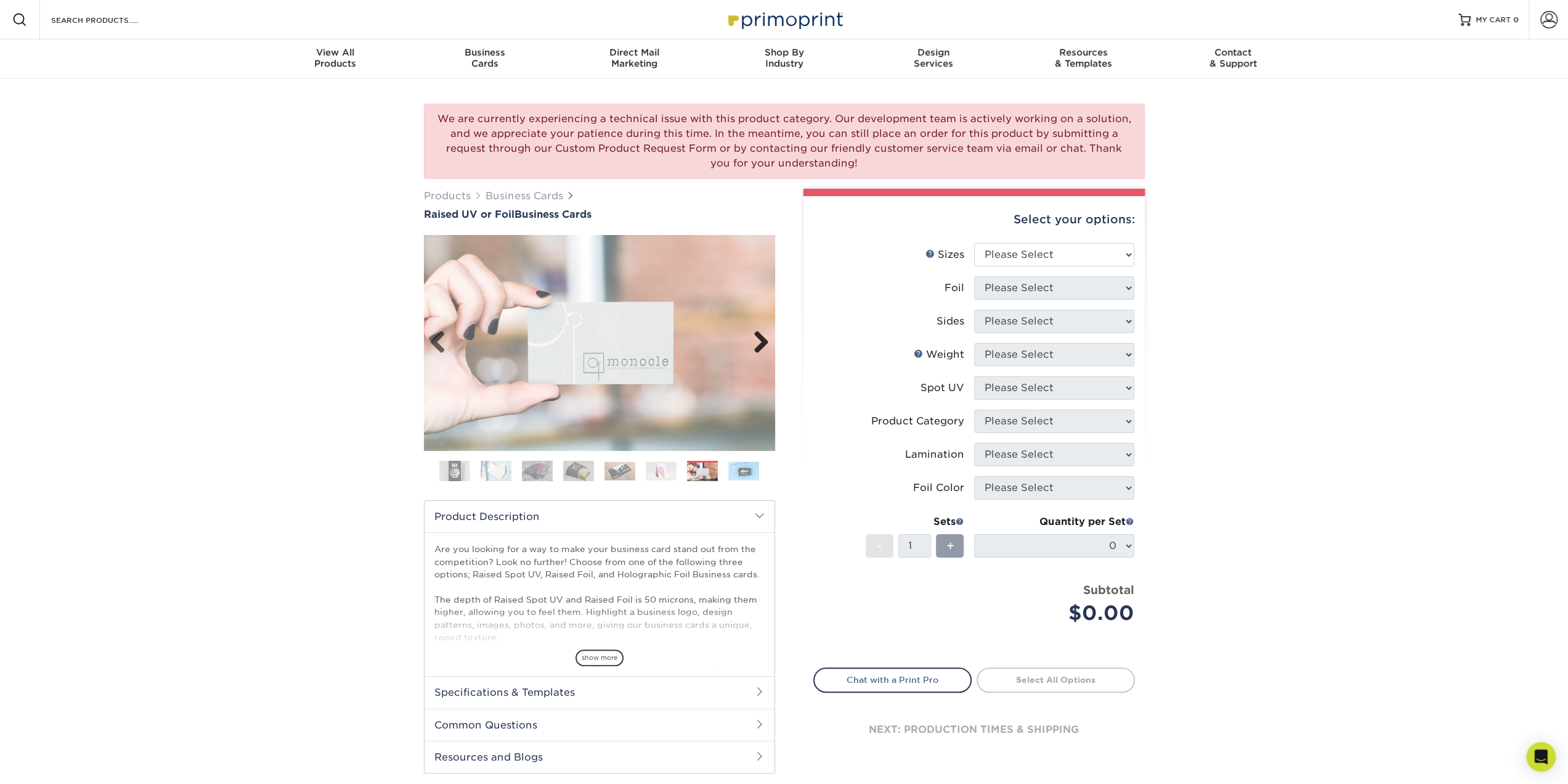
click at [767, 335] on link "Next" at bounding box center [757, 342] width 24 height 24
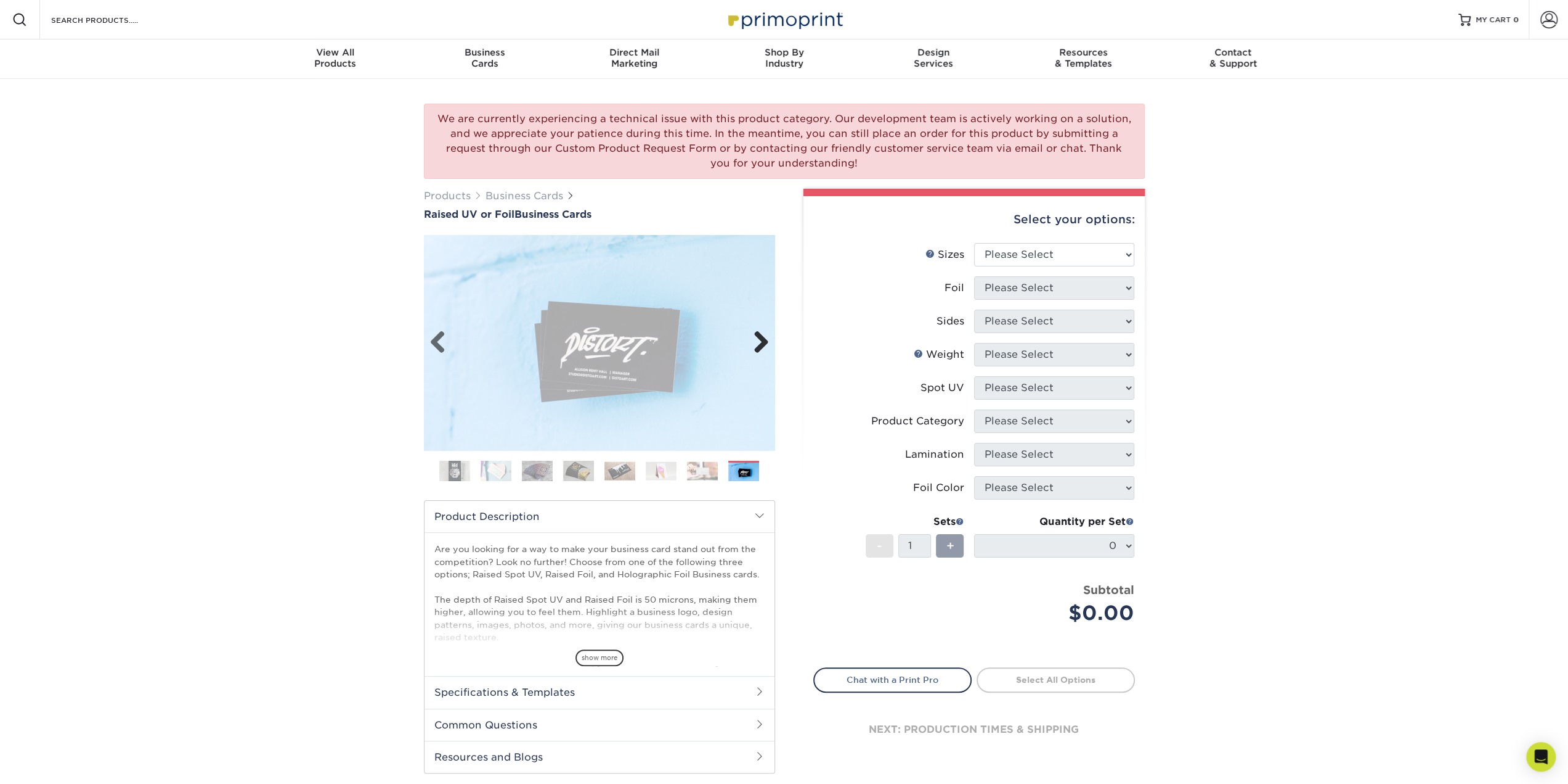
click at [767, 335] on link "Next" at bounding box center [757, 342] width 24 height 24
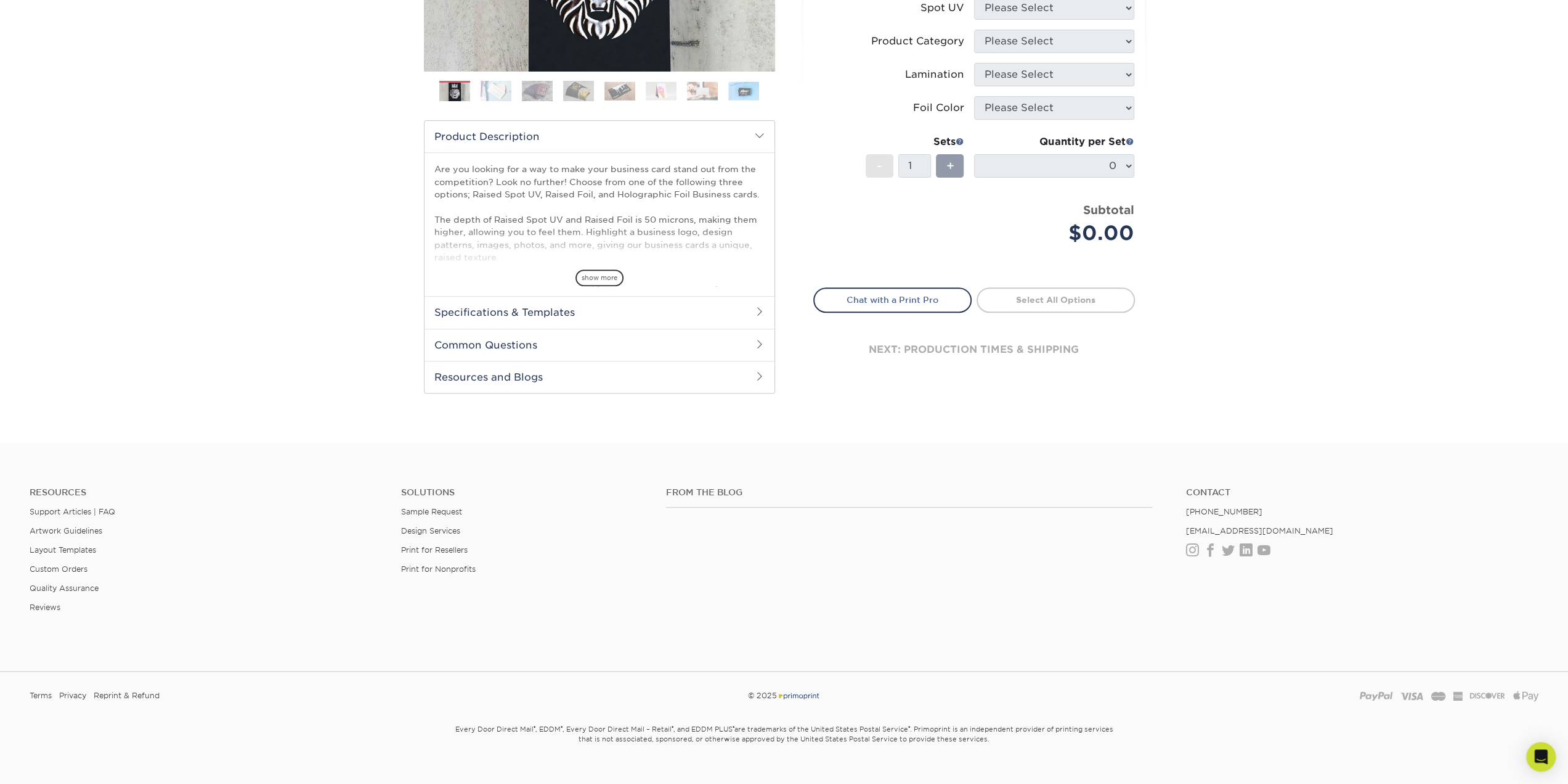
scroll to position [397, 0]
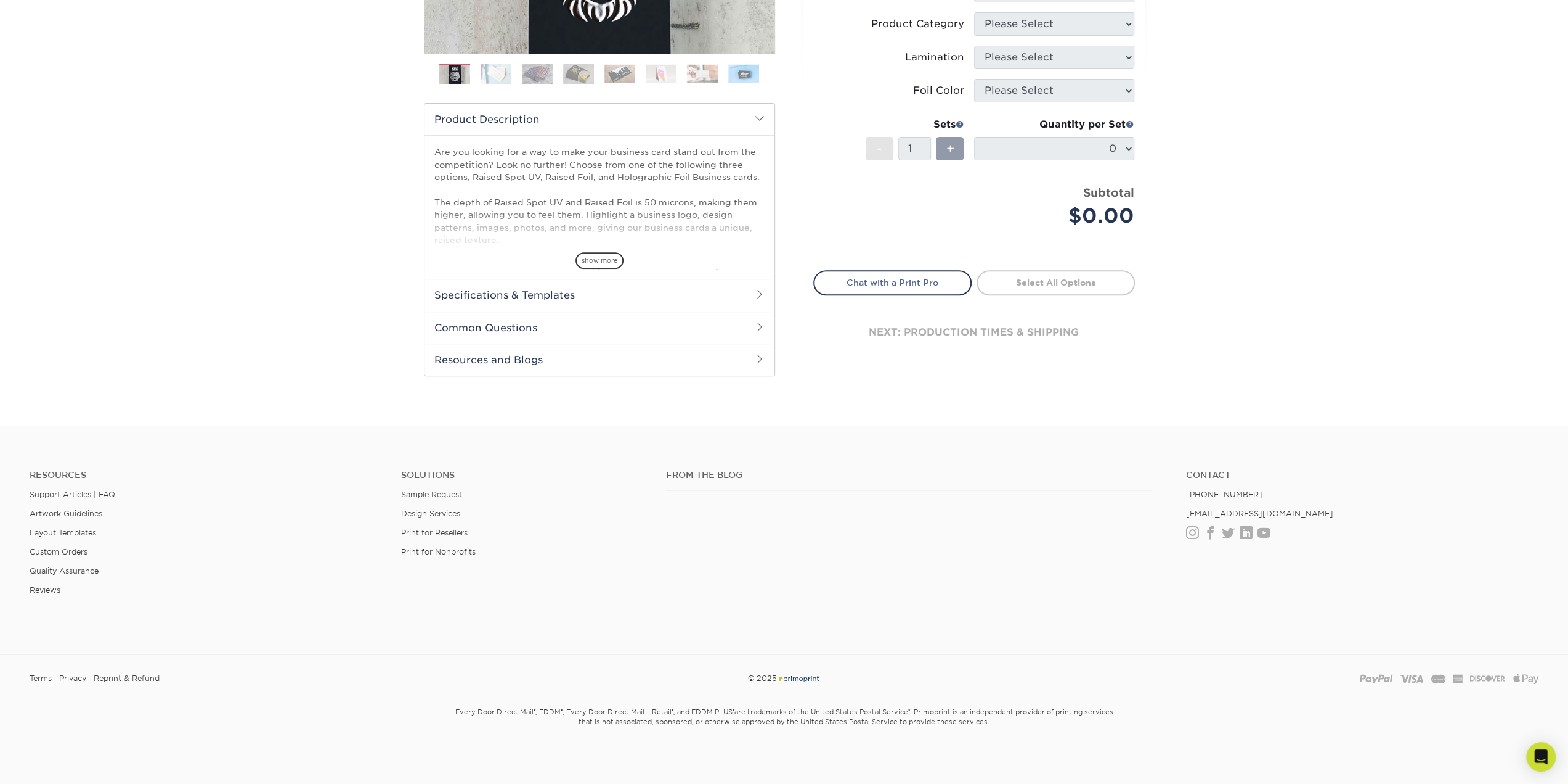
click at [495, 289] on h2 "Specifications & Templates" at bounding box center [600, 294] width 350 height 32
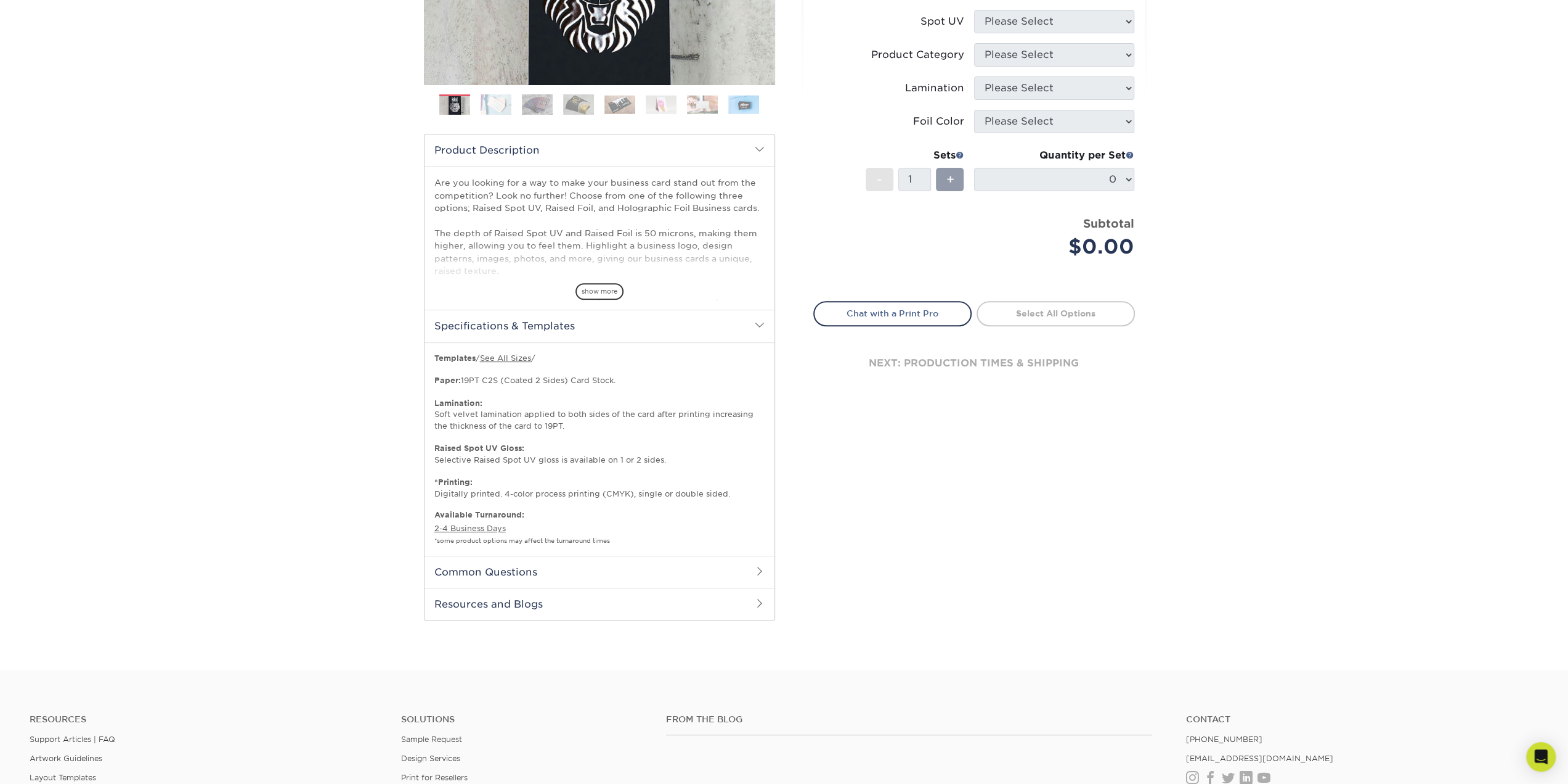
scroll to position [151, 0]
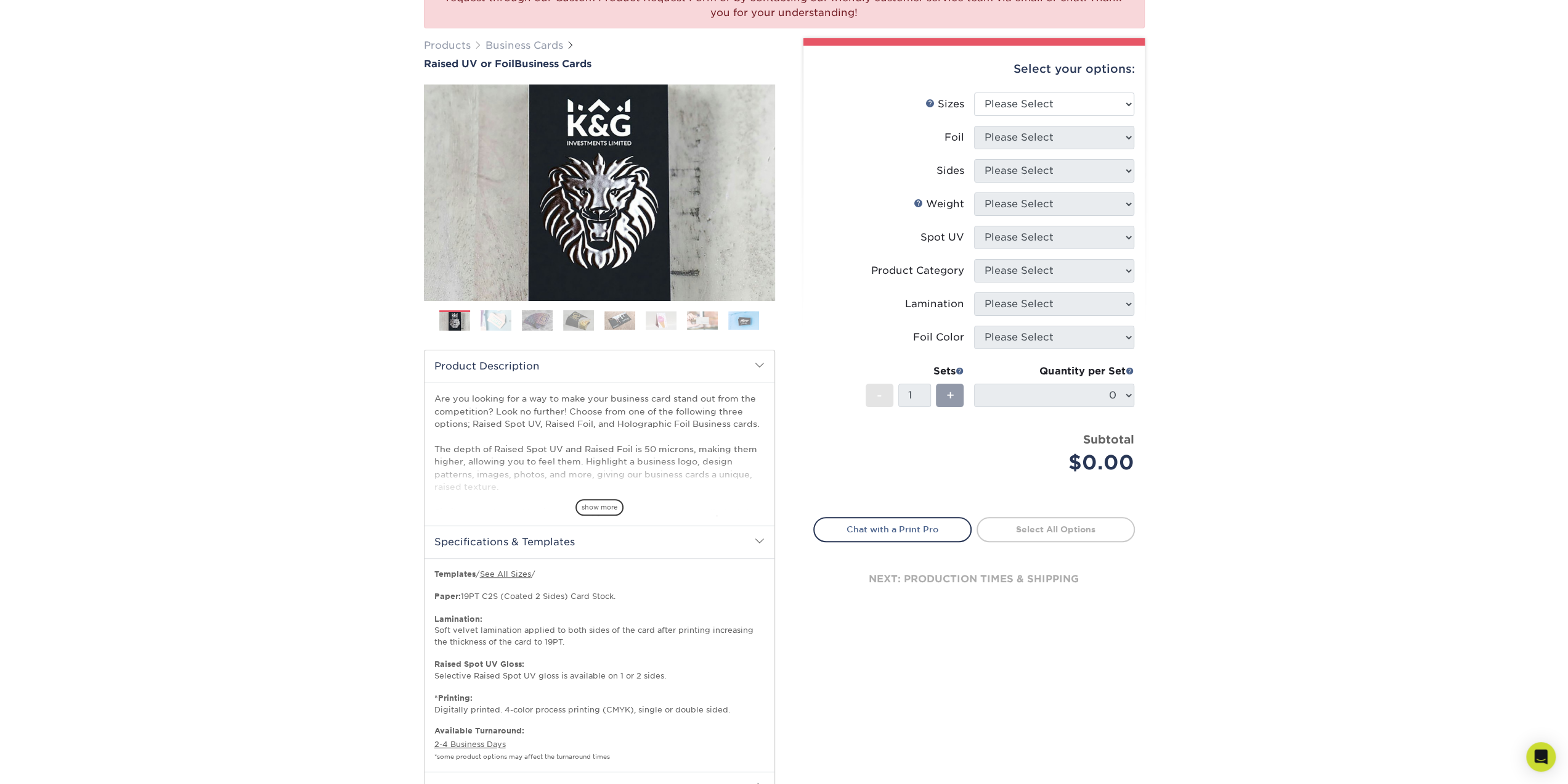
click at [495, 319] on img at bounding box center [495, 320] width 30 height 22
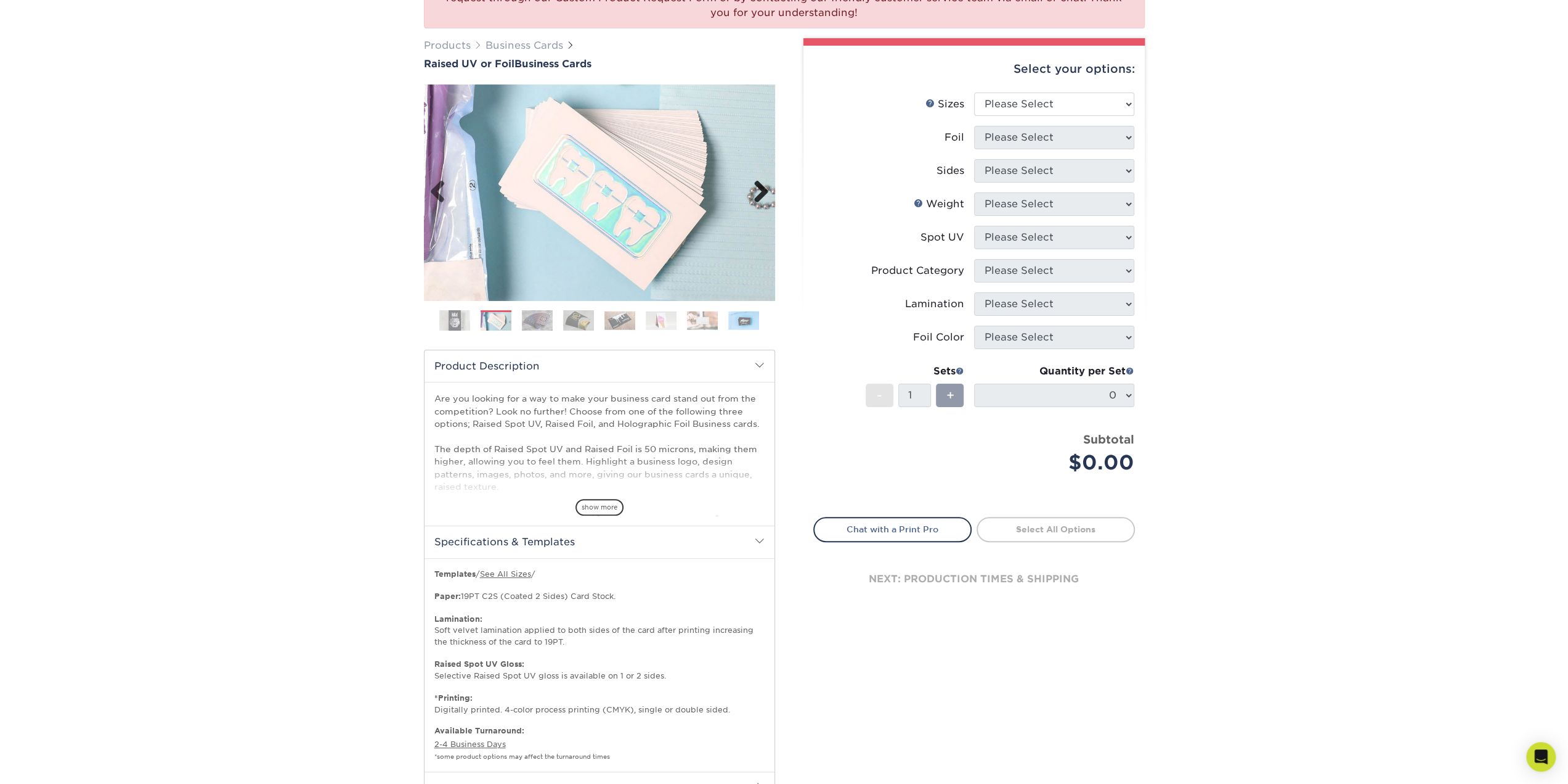
click at [760, 189] on link "Next" at bounding box center [757, 193] width 24 height 24
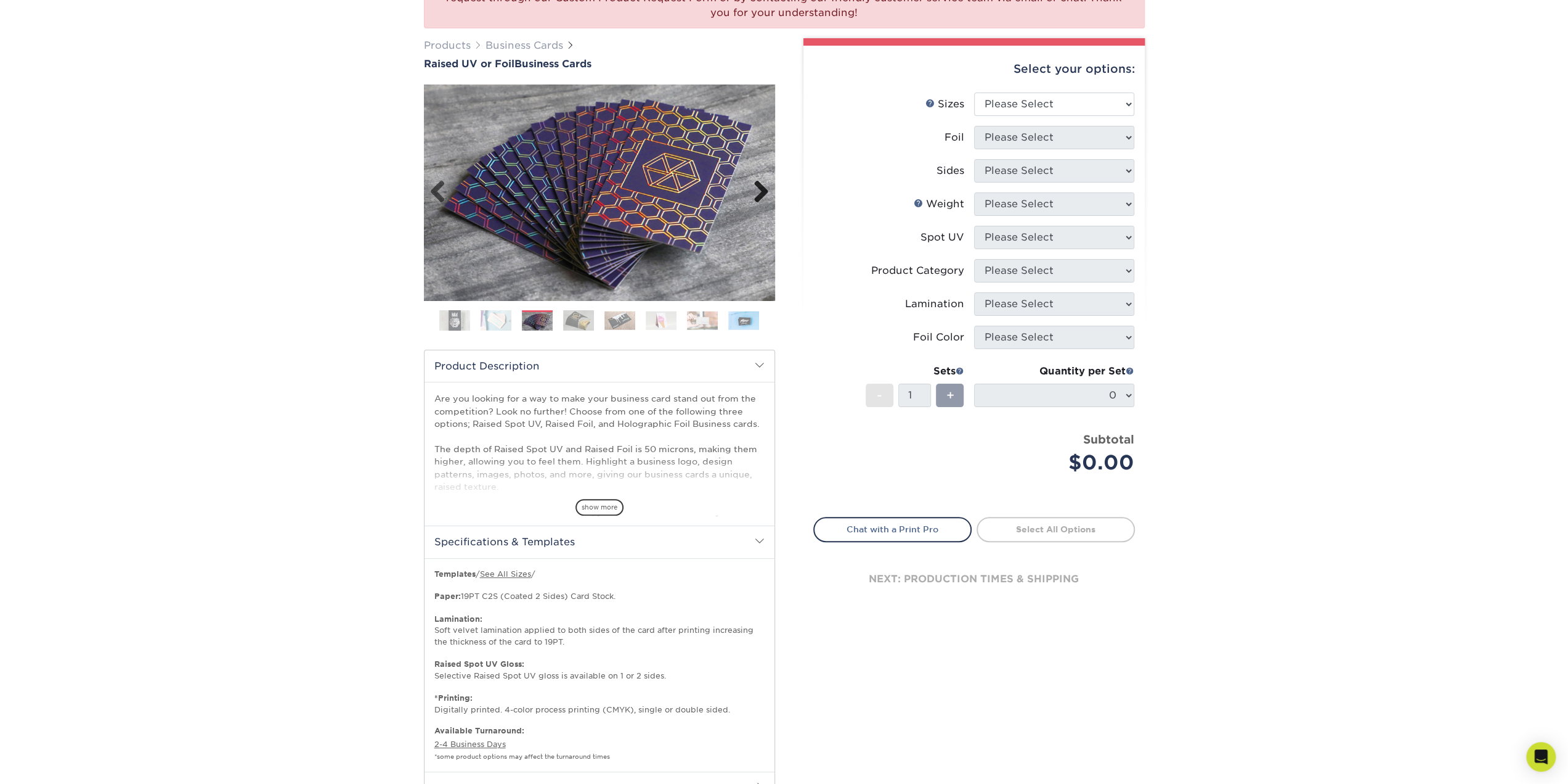
click at [760, 189] on link "Next" at bounding box center [757, 193] width 24 height 24
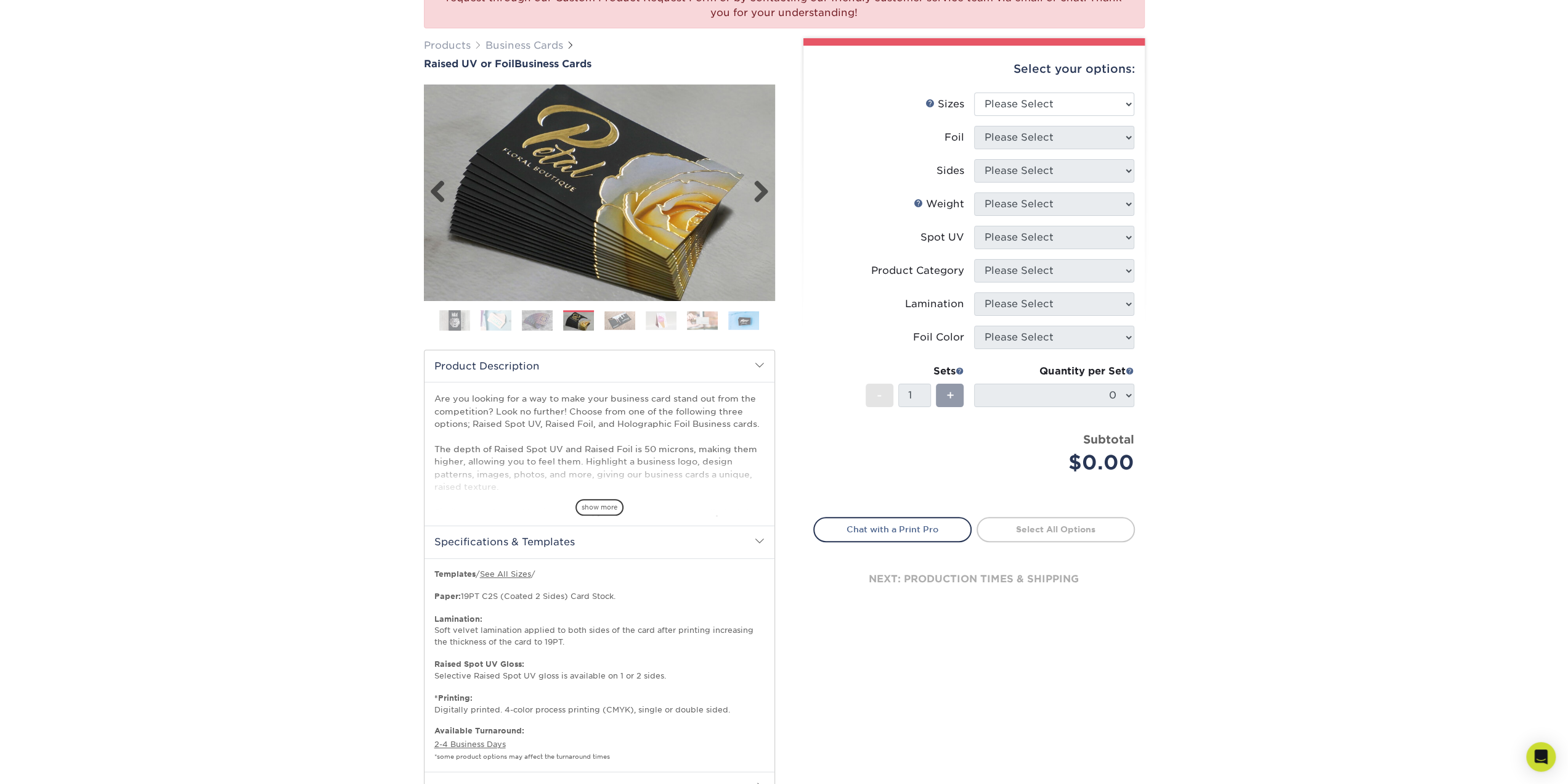
click at [575, 185] on img at bounding box center [599, 192] width 351 height 243
click at [623, 227] on img at bounding box center [599, 192] width 351 height 243
click at [763, 190] on link "Next" at bounding box center [757, 193] width 24 height 24
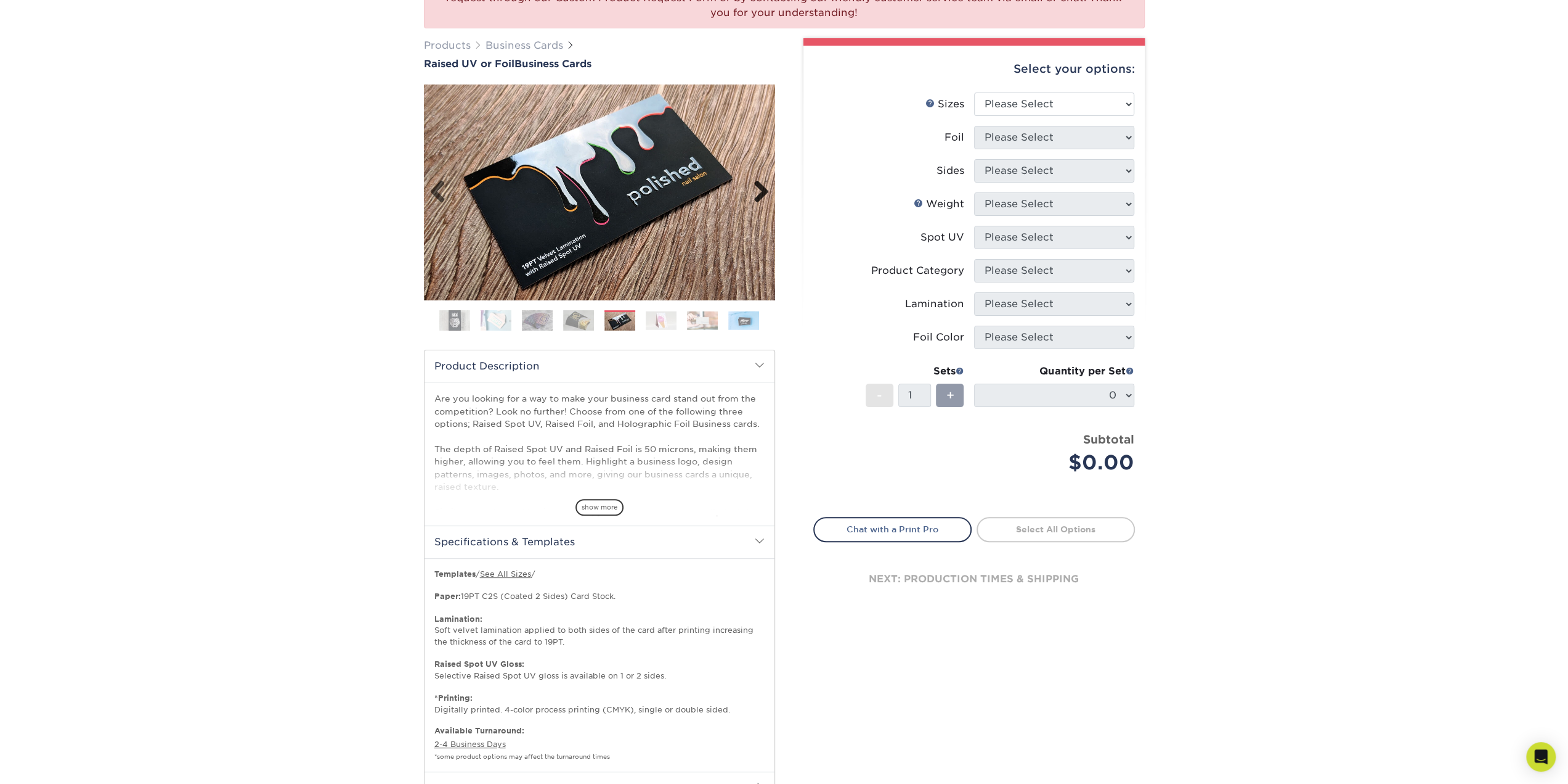
click at [763, 190] on link "Next" at bounding box center [757, 193] width 24 height 24
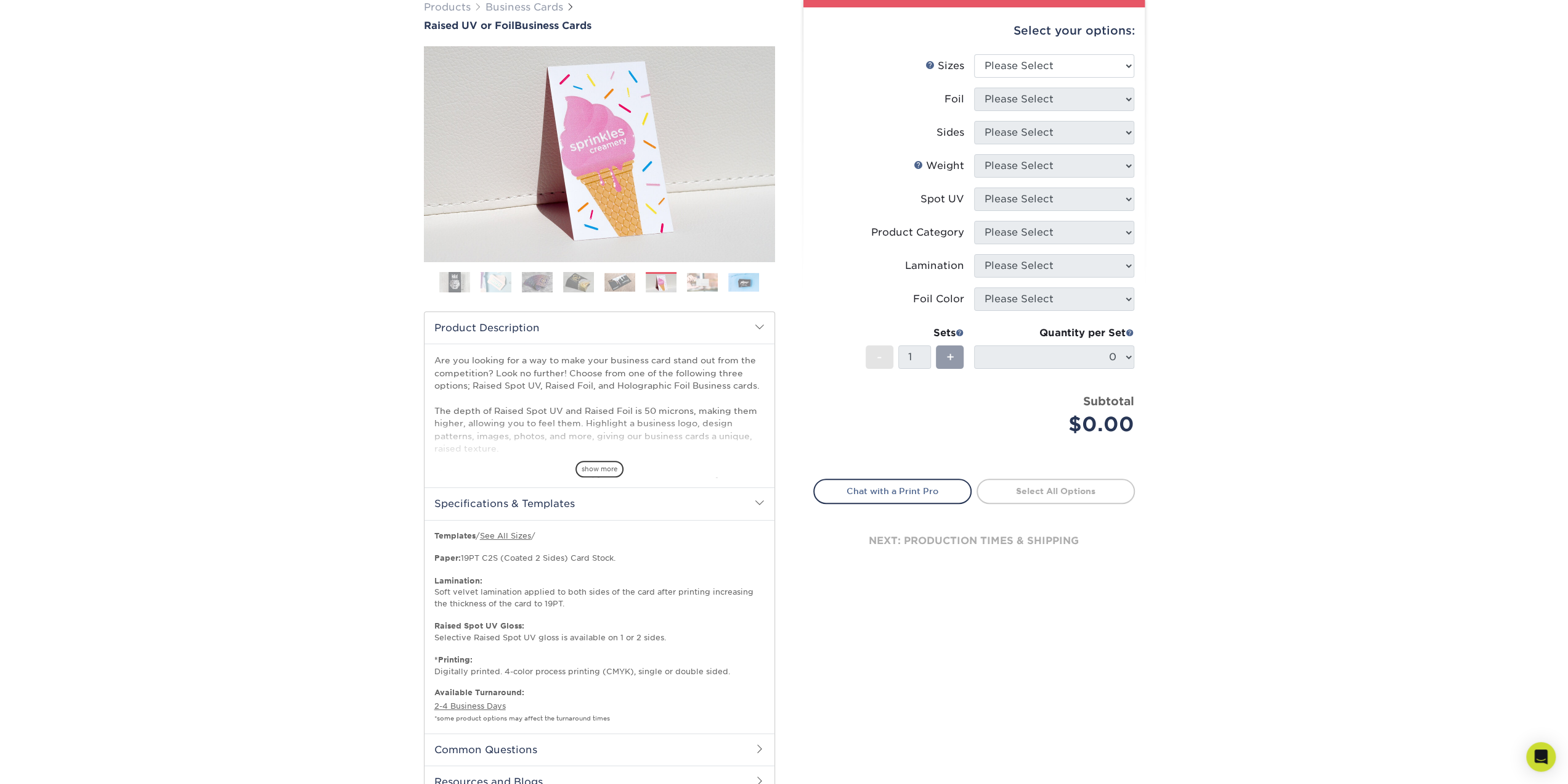
scroll to position [274, 0]
